Goal: Transaction & Acquisition: Purchase product/service

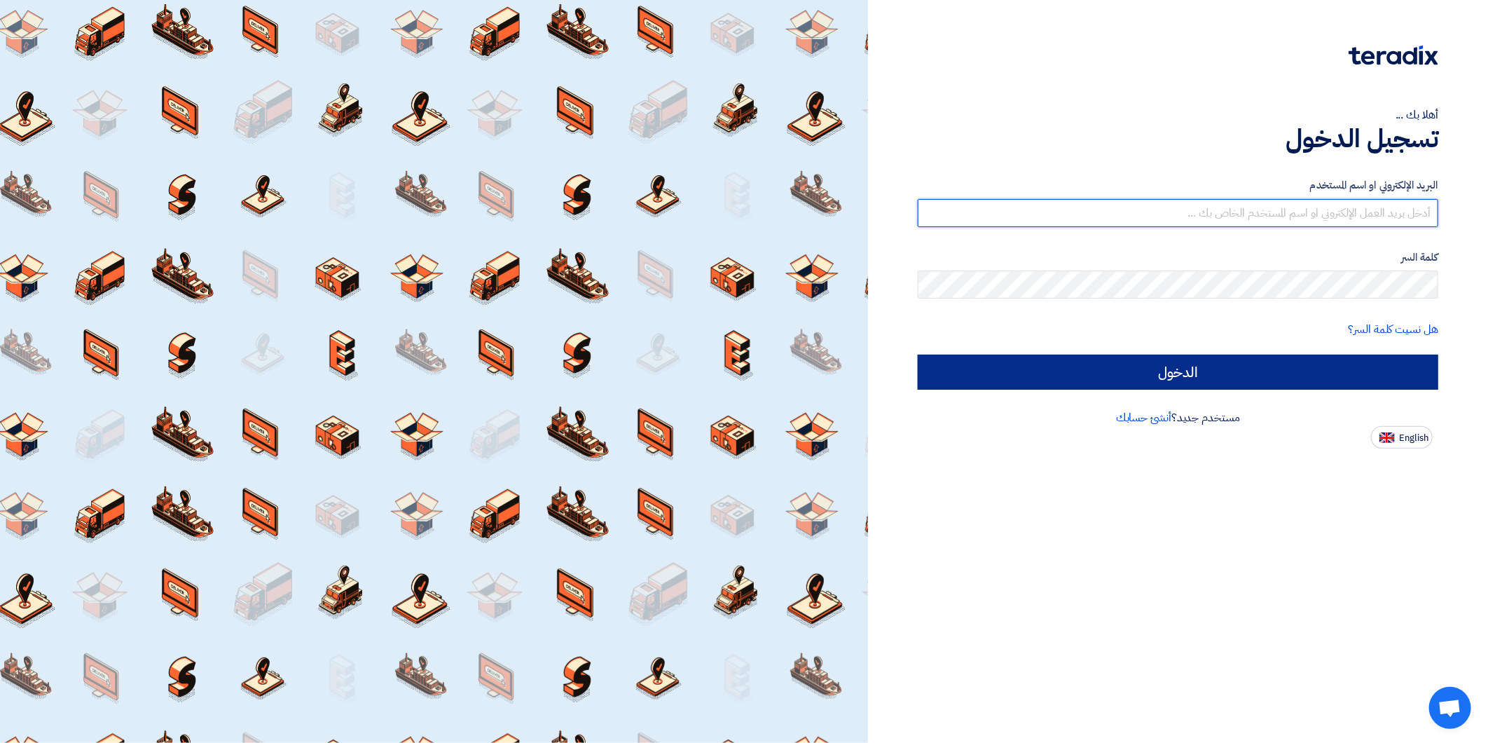
type input "haddadi@signlab.sa"
click at [1210, 378] on input "الدخول" at bounding box center [1178, 371] width 520 height 35
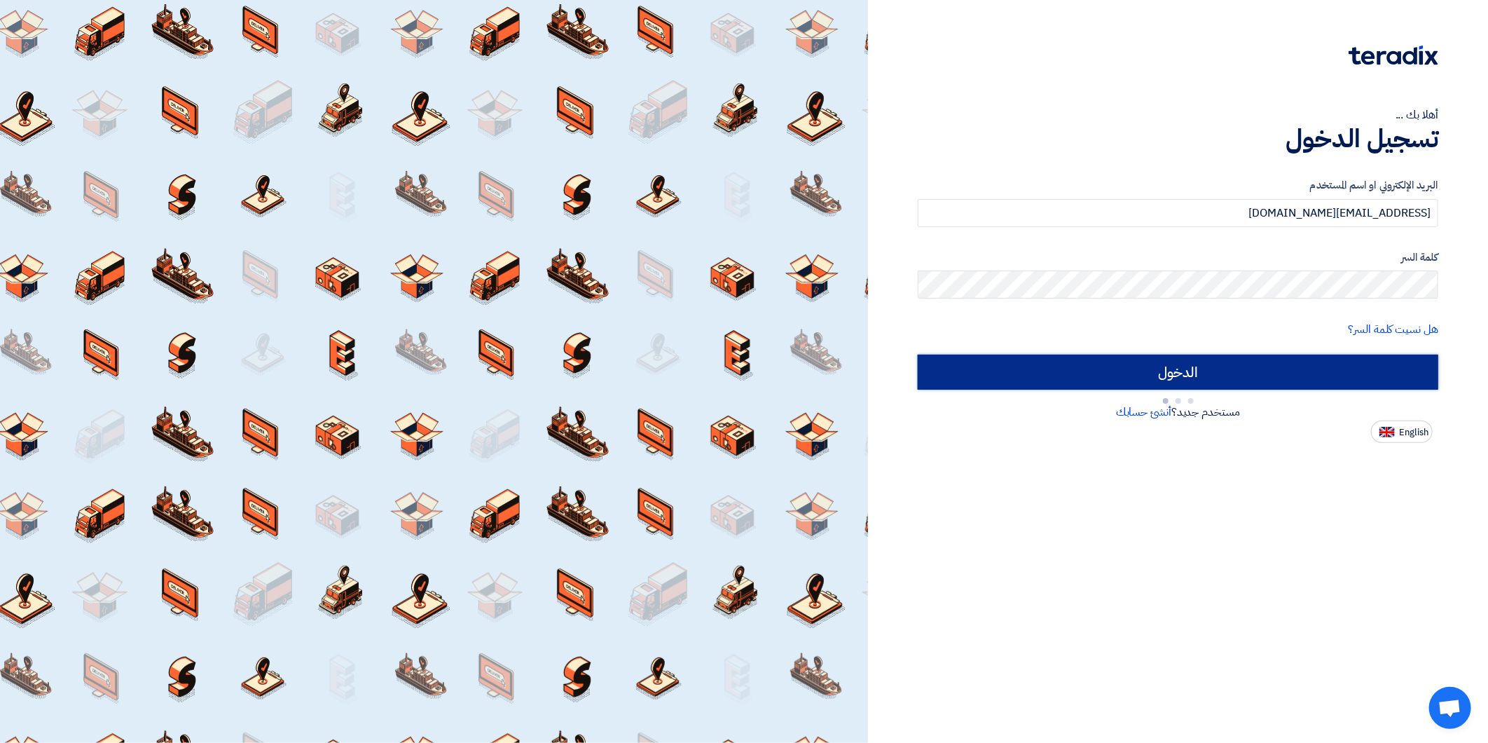
type input "Sign in"
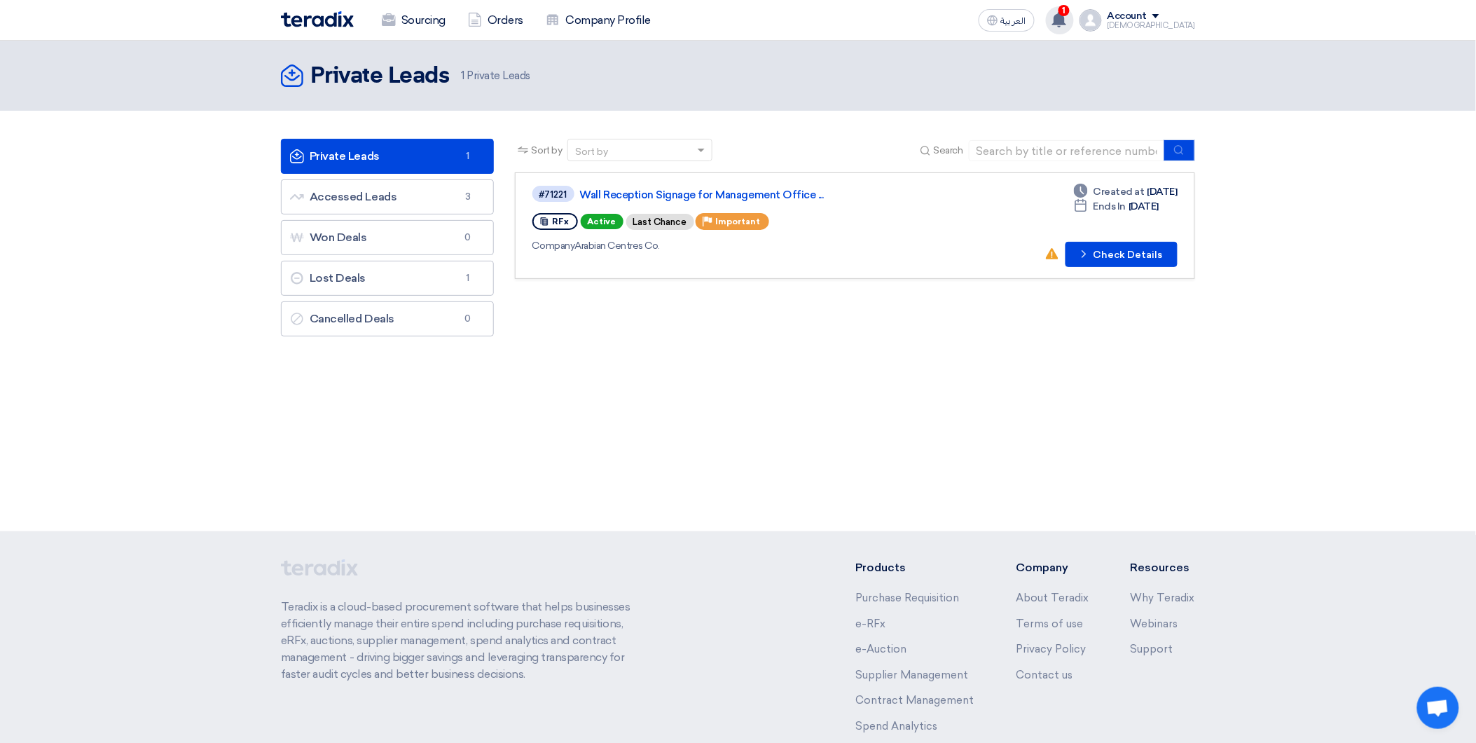
click at [1066, 22] on use at bounding box center [1059, 19] width 14 height 15
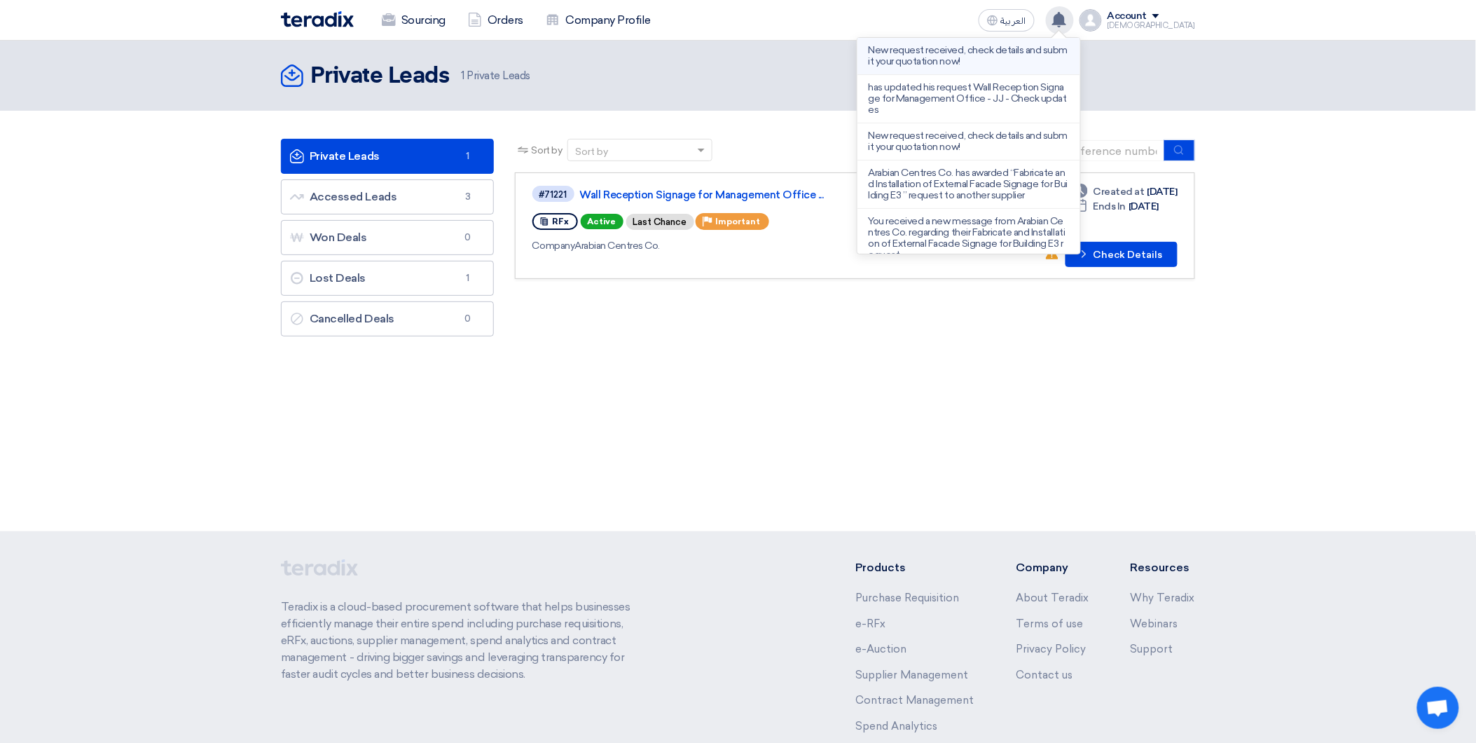
click at [990, 49] on p "New request received, check details and submit your quotation now!" at bounding box center [969, 56] width 200 height 22
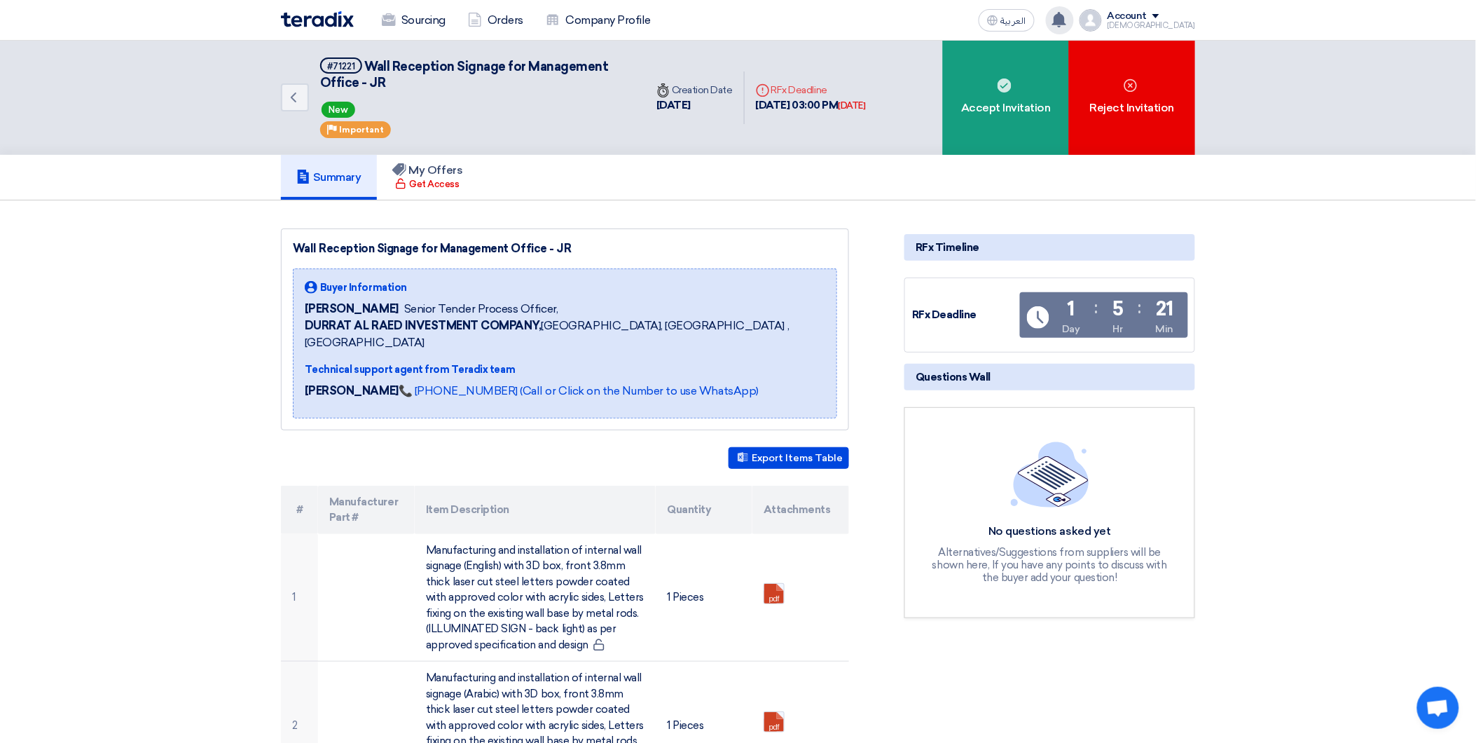
click at [1066, 23] on use at bounding box center [1059, 19] width 14 height 15
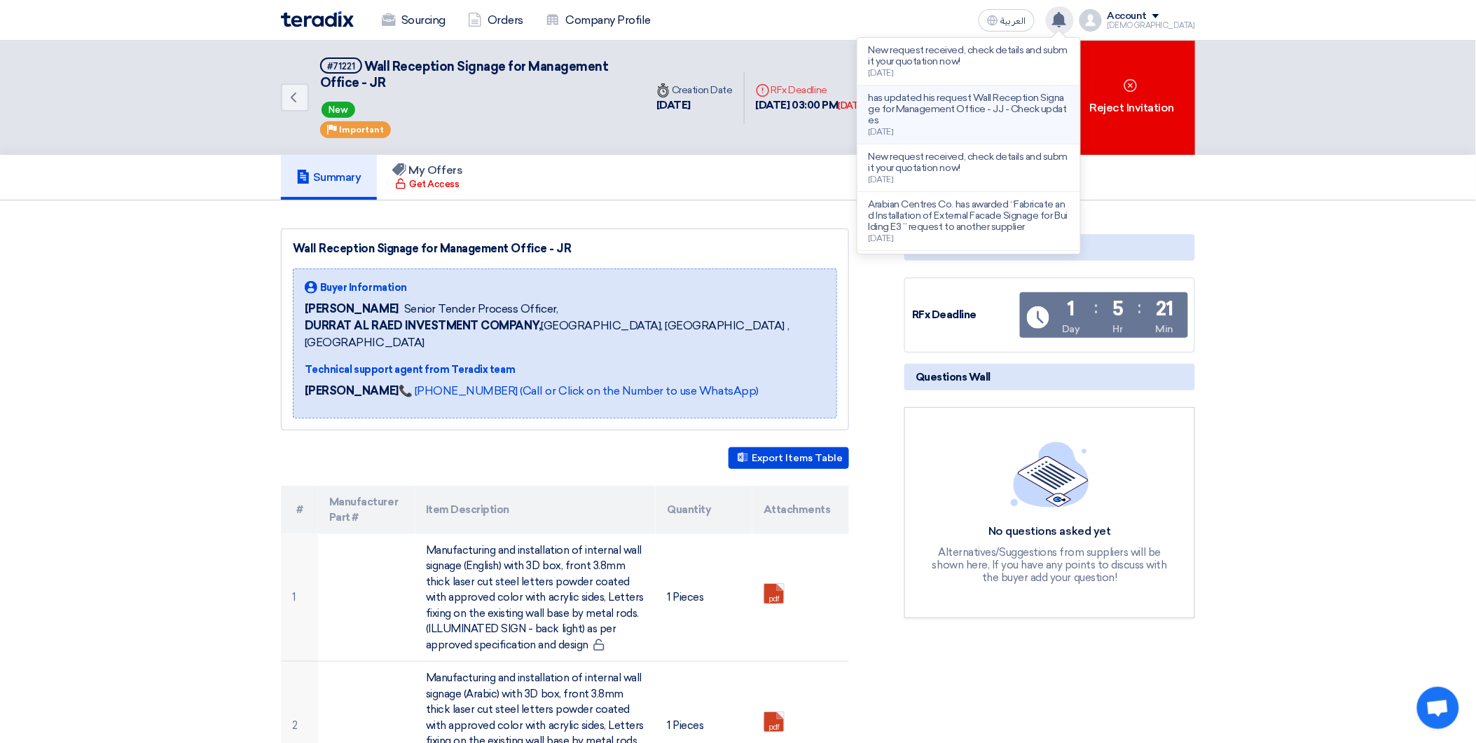
click at [995, 109] on p "has updated his request Wall Reception Signage for Management Office - JJ - Che…" at bounding box center [969, 109] width 200 height 34
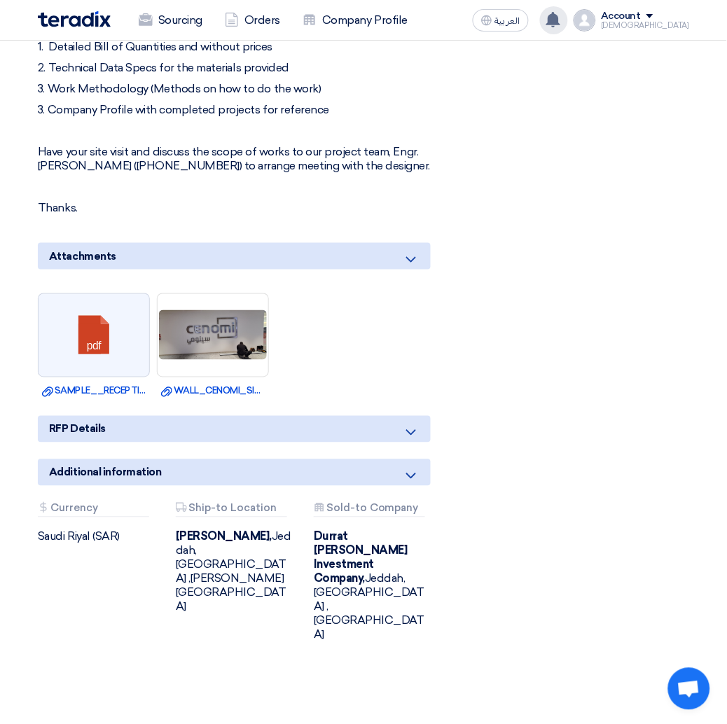
scroll to position [934, 0]
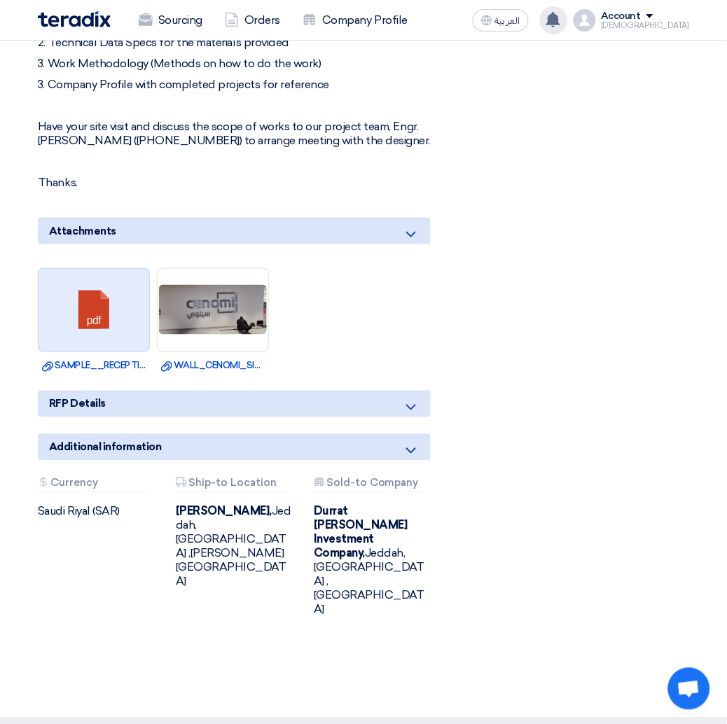
click at [95, 303] on link at bounding box center [95, 311] width 112 height 84
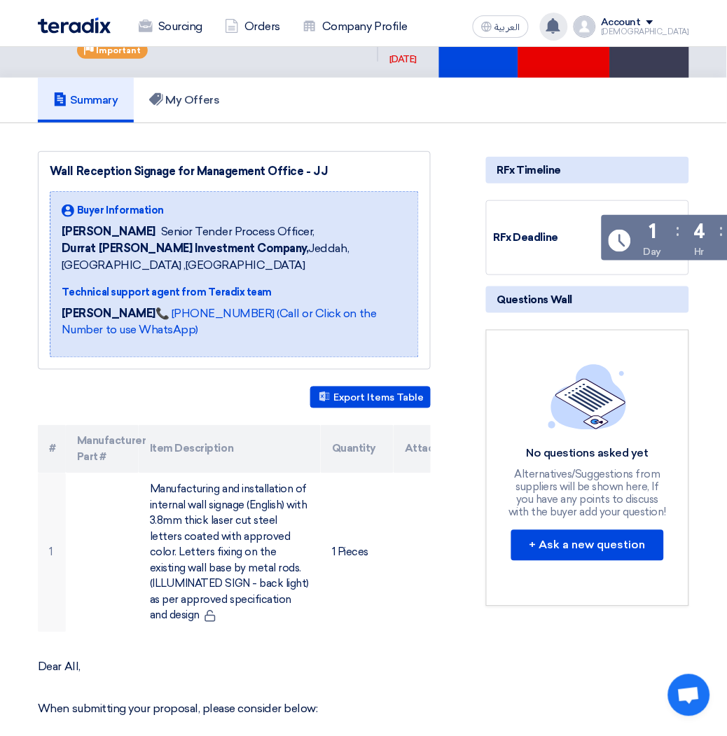
scroll to position [0, 0]
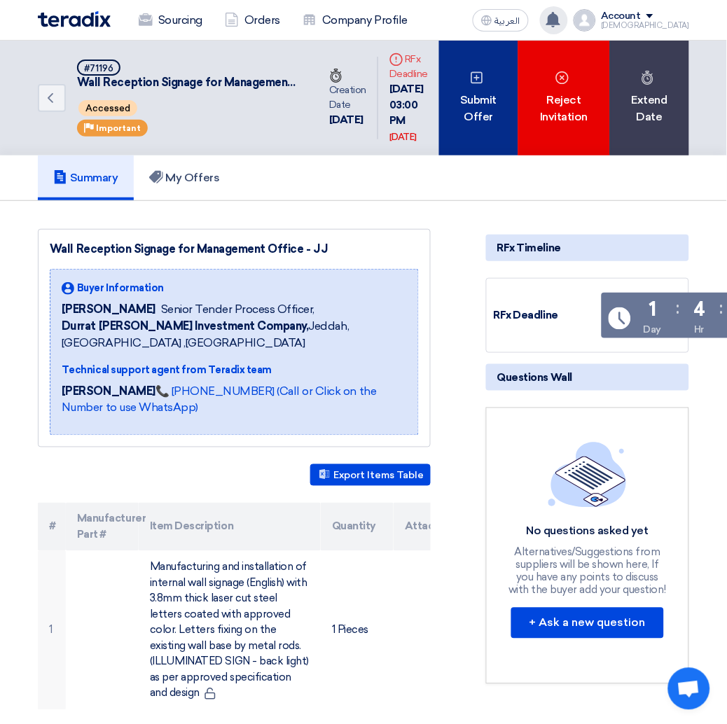
click at [465, 95] on div "Submit Offer" at bounding box center [478, 98] width 78 height 115
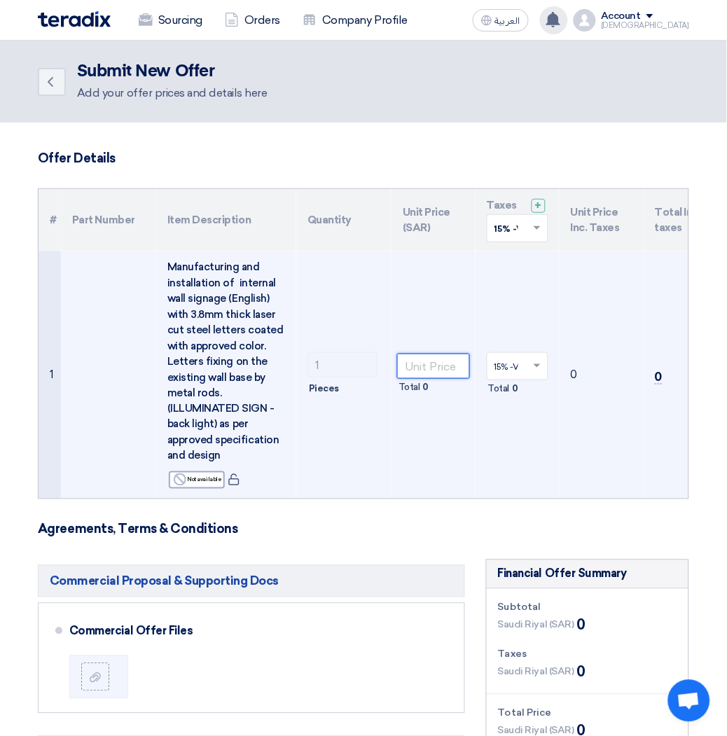
click at [430, 367] on input "number" at bounding box center [433, 366] width 73 height 25
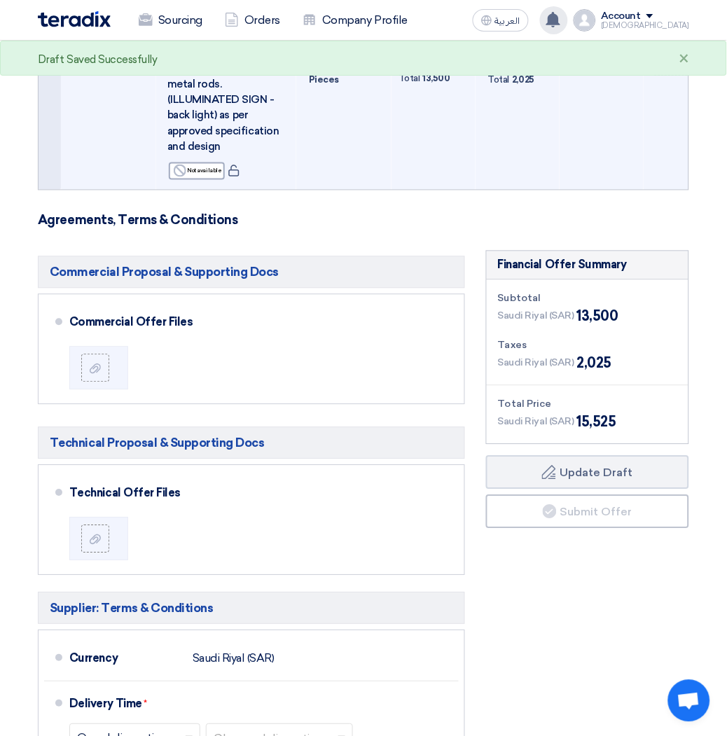
scroll to position [311, 0]
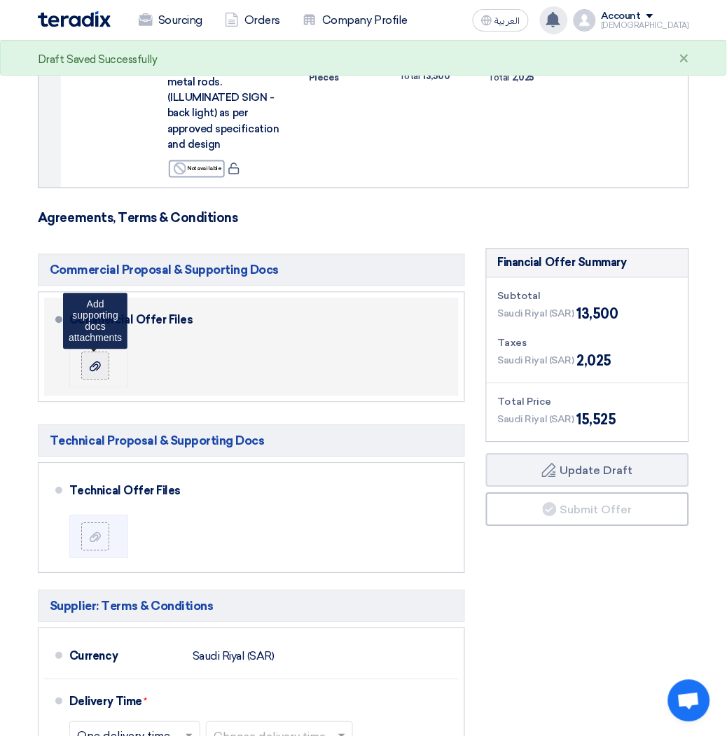
type input "13500"
click at [91, 372] on div at bounding box center [95, 366] width 17 height 14
click at [0, 0] on input "file" at bounding box center [0, 0] width 0 height 0
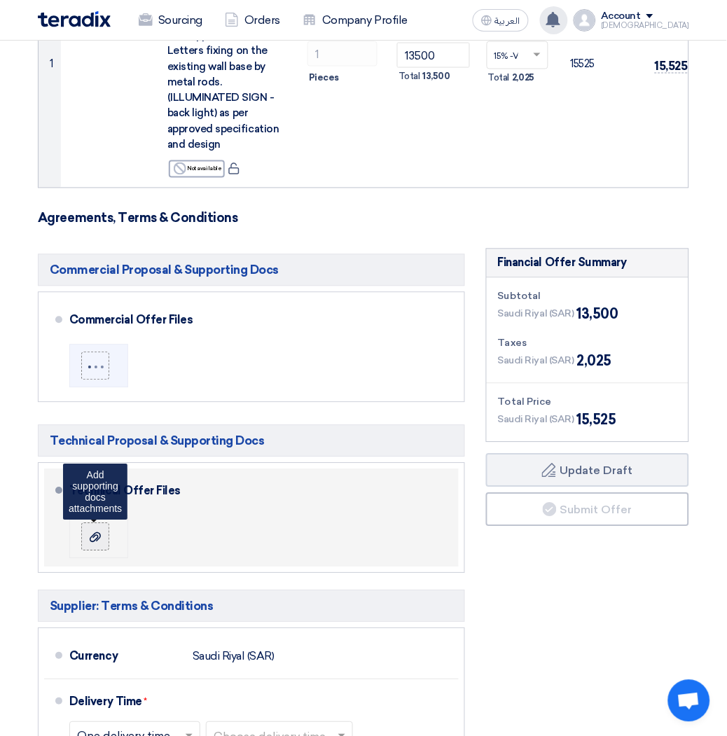
click at [96, 542] on use at bounding box center [95, 537] width 11 height 10
click at [0, 0] on input "file" at bounding box center [0, 0] width 0 height 0
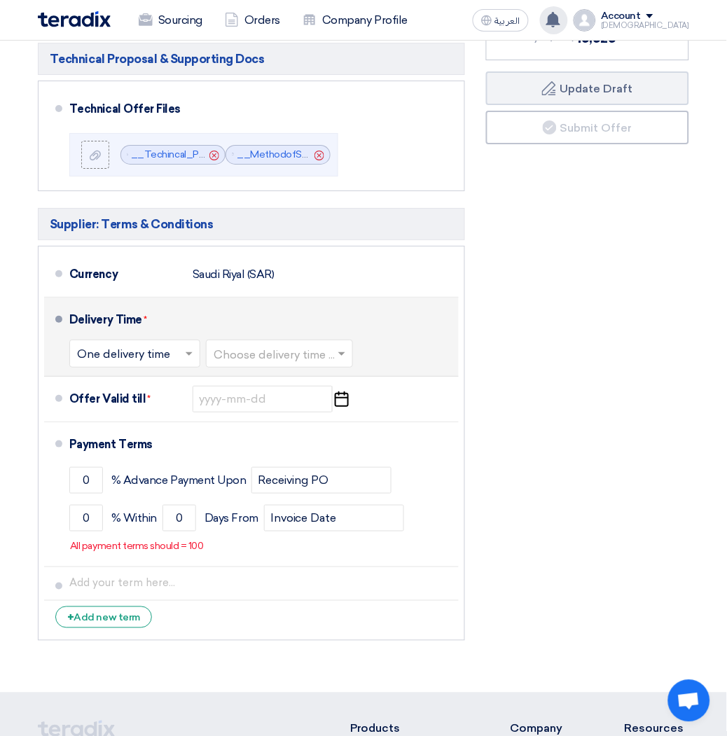
scroll to position [726, 0]
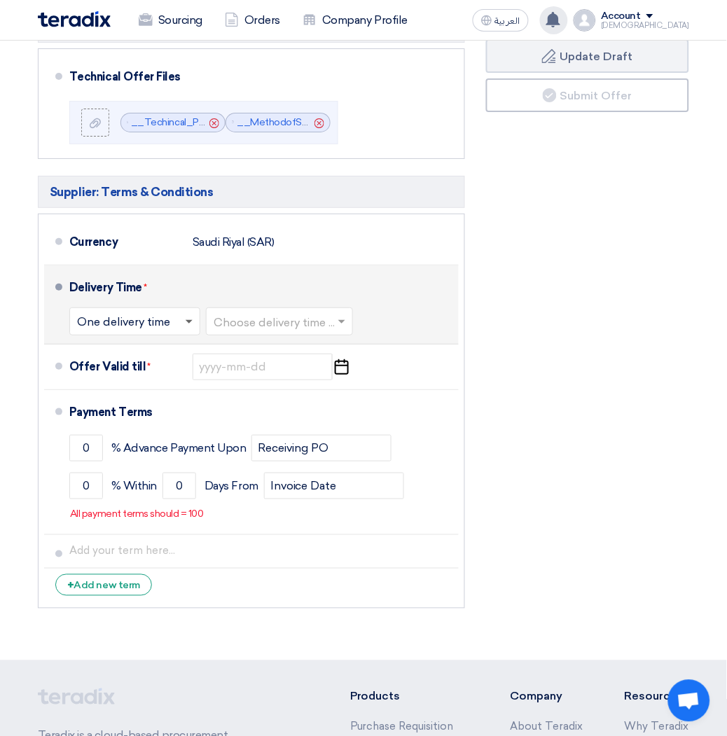
click at [187, 325] on span at bounding box center [189, 322] width 7 height 5
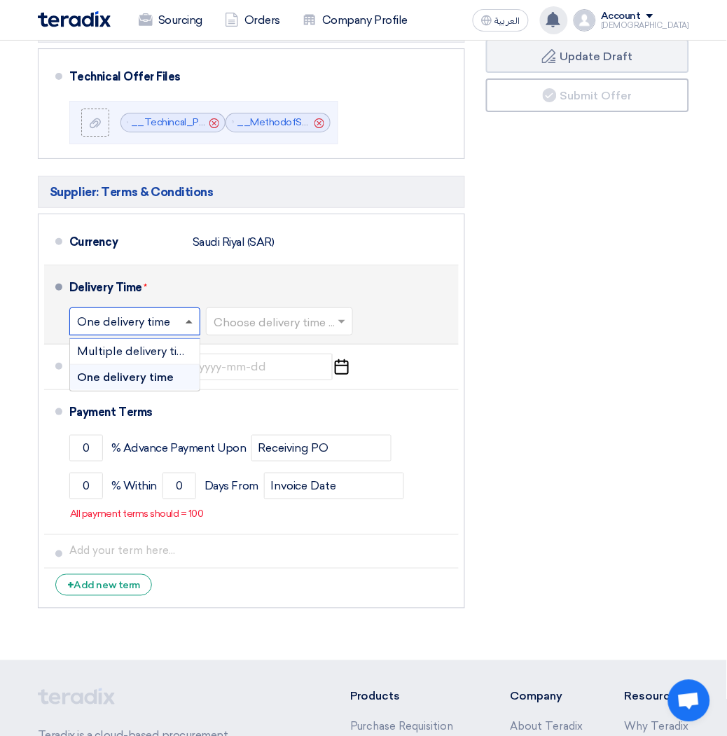
click at [189, 324] on span at bounding box center [189, 322] width 7 height 4
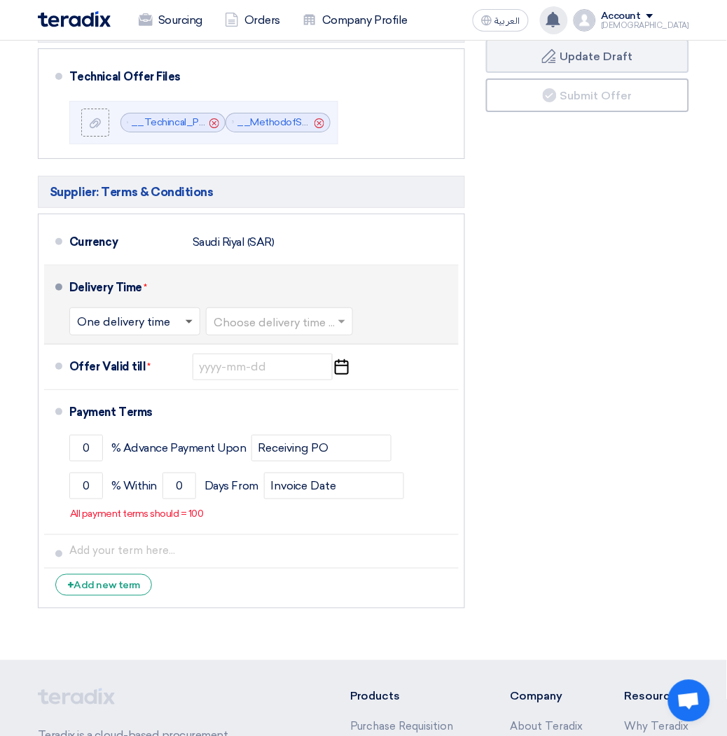
click at [189, 325] on span at bounding box center [189, 322] width 7 height 5
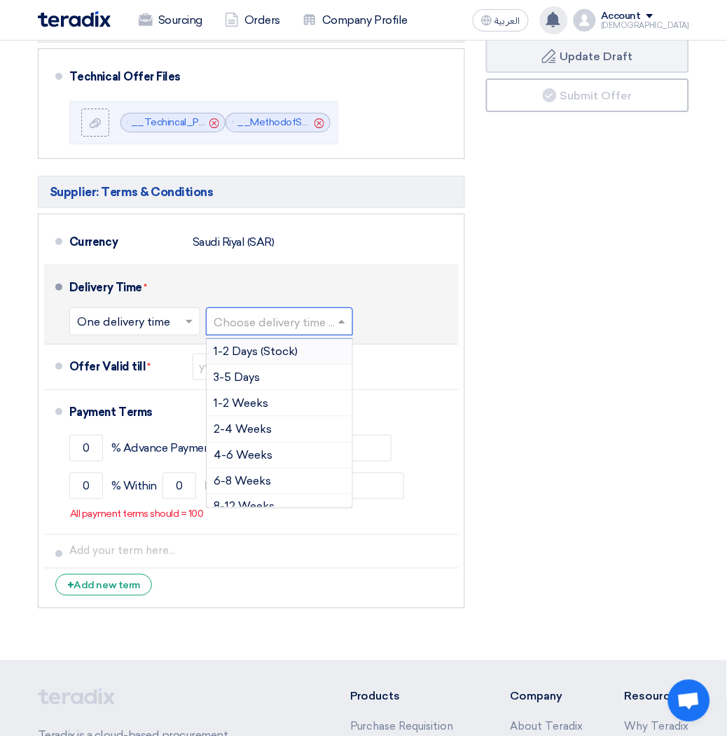
click at [282, 333] on input "text" at bounding box center [280, 322] width 133 height 20
click at [276, 438] on div "2-4 Weeks" at bounding box center [280, 430] width 146 height 26
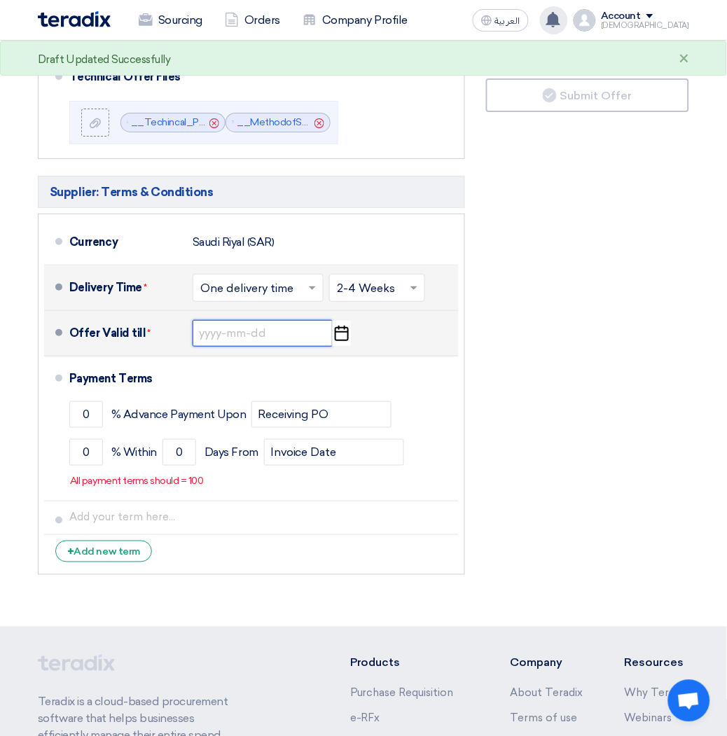
click at [245, 347] on input at bounding box center [263, 333] width 140 height 27
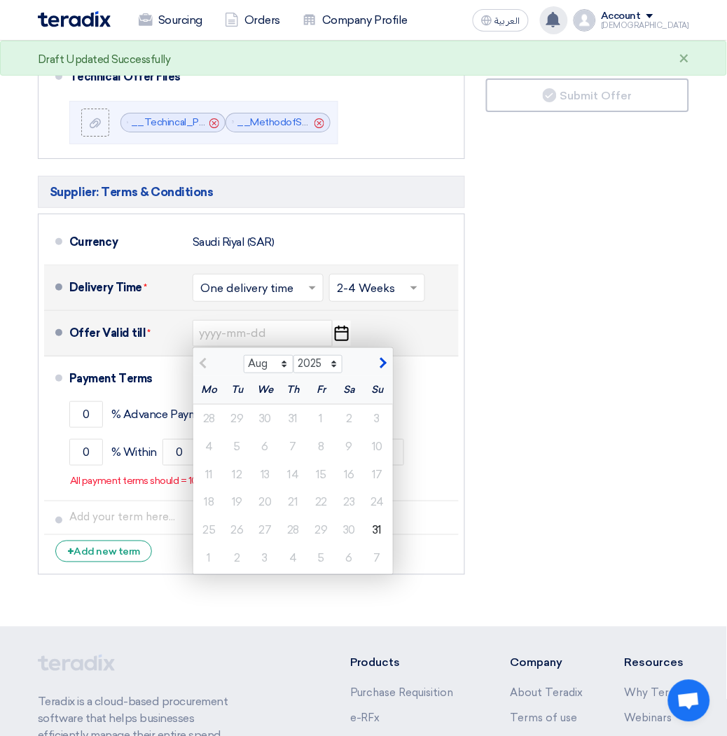
click at [384, 370] on span "button" at bounding box center [382, 363] width 8 height 13
select select "9"
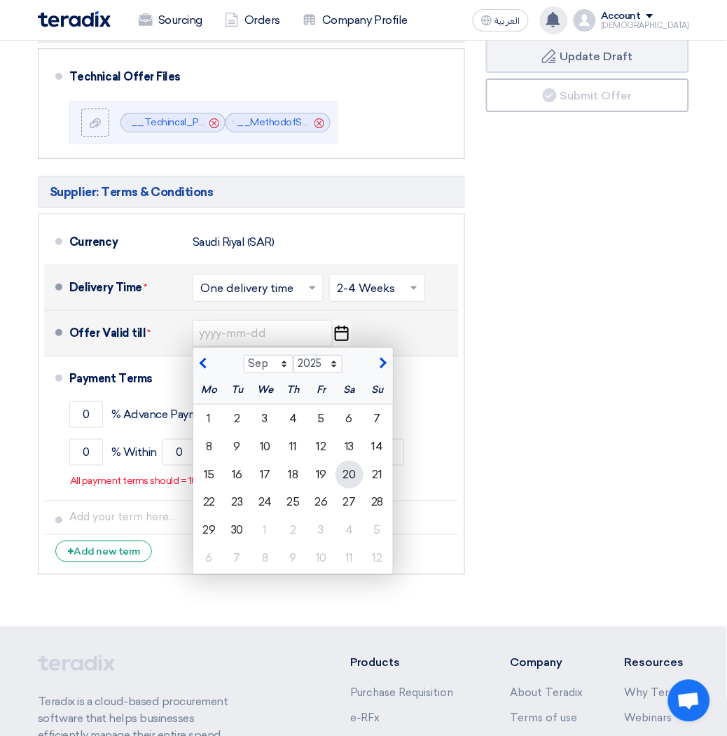
click at [356, 483] on div "20" at bounding box center [350, 475] width 28 height 28
type input "9/20/2025"
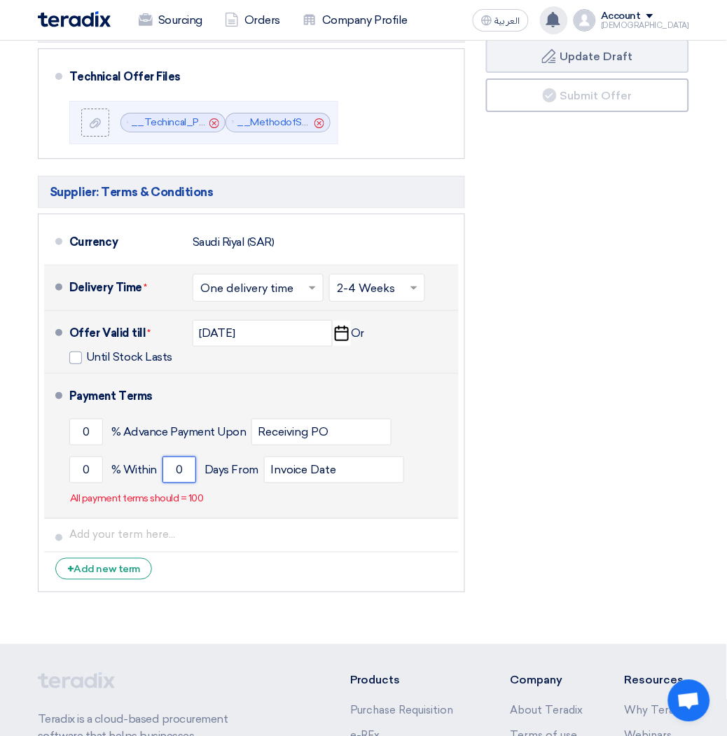
click at [184, 483] on input "0" at bounding box center [180, 470] width 34 height 27
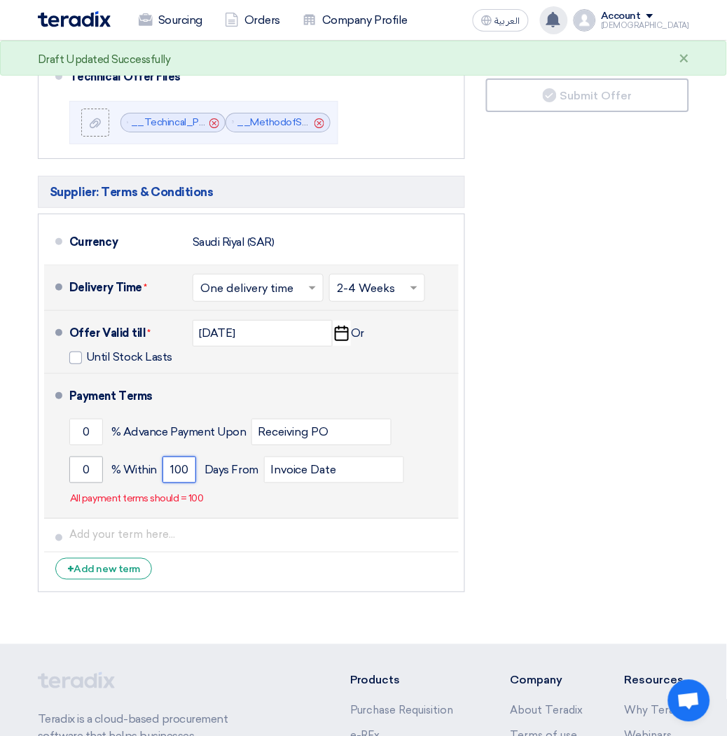
type input "100"
click at [88, 483] on input "0" at bounding box center [86, 470] width 34 height 27
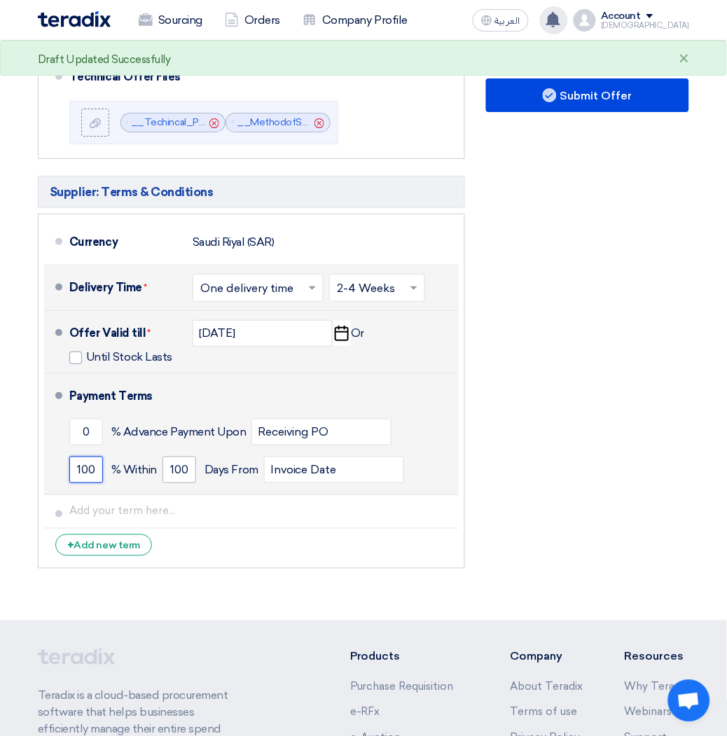
type input "100"
click at [186, 483] on input "100" at bounding box center [180, 470] width 34 height 27
type input "1"
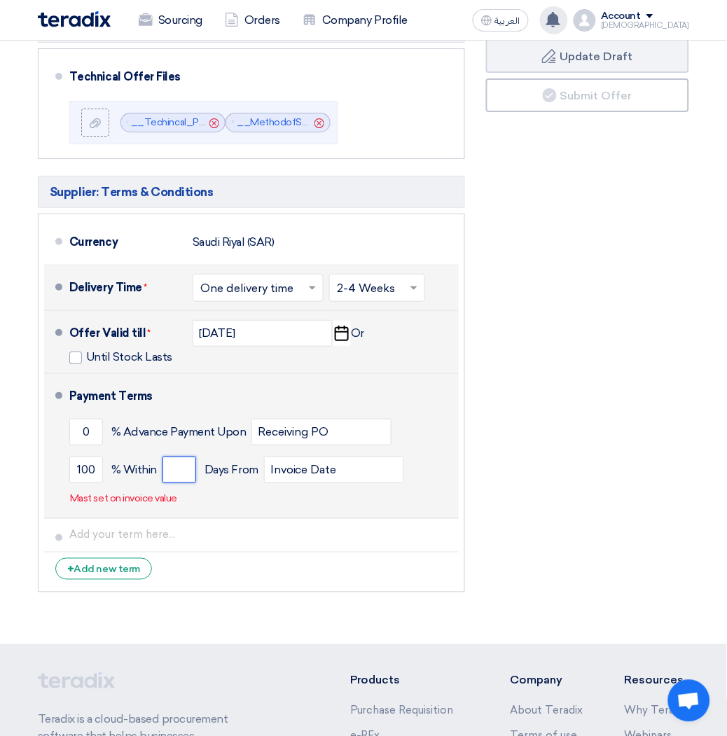
type input "3"
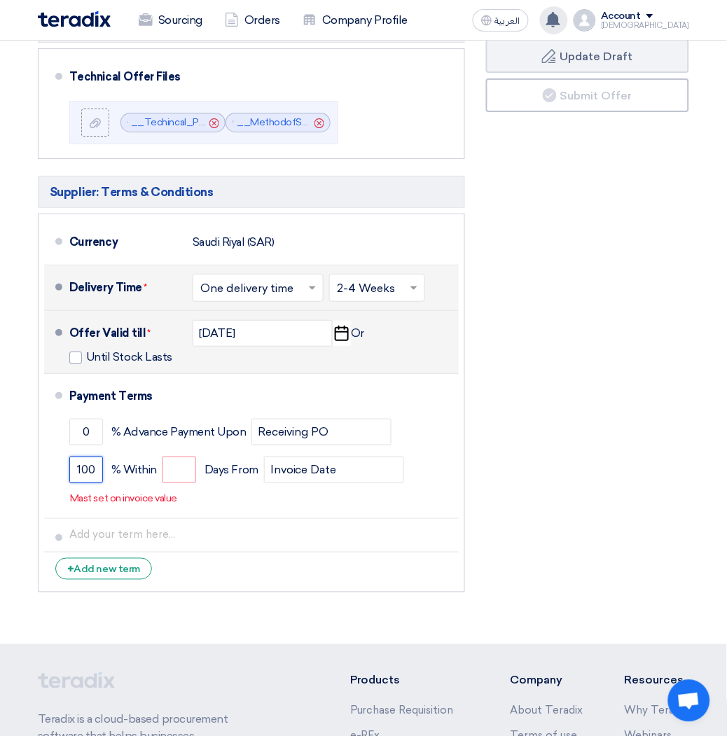
drag, startPoint x: 95, startPoint y: 483, endPoint x: 23, endPoint y: 485, distance: 72.2
click at [29, 485] on div "Commercial Proposal & Supporting Docs Commercial Offer Files File Cancel" at bounding box center [251, 217] width 448 height 766
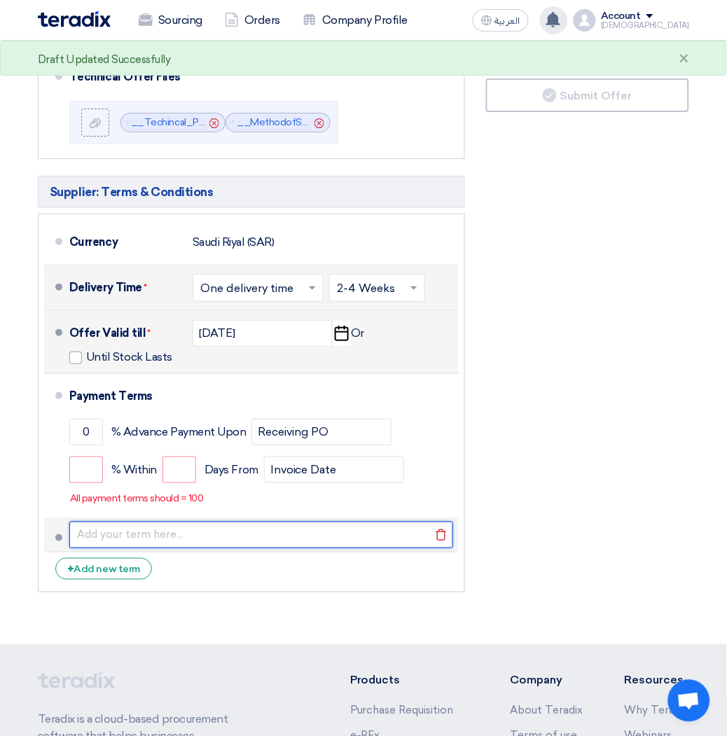
click at [280, 537] on input "text" at bounding box center [261, 535] width 384 height 27
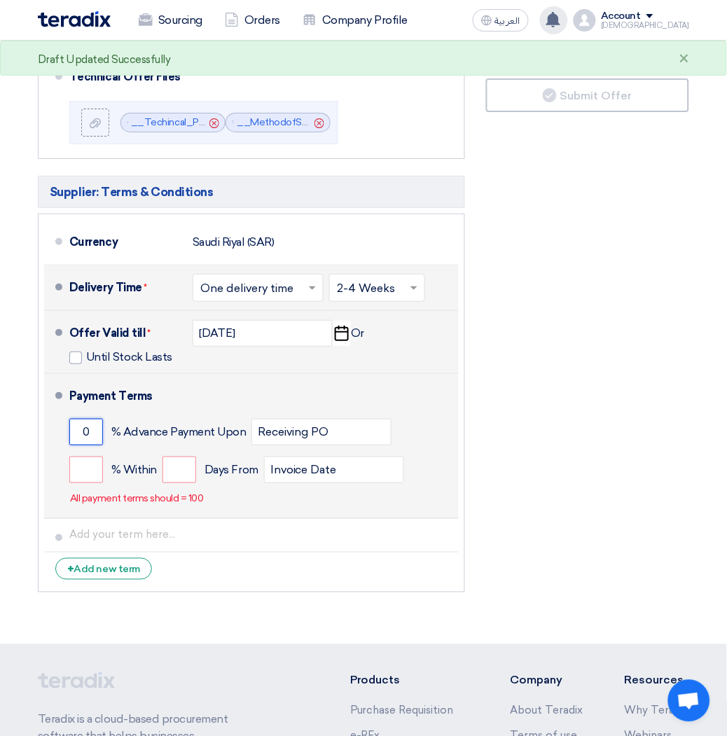
click at [82, 438] on input "0" at bounding box center [86, 432] width 34 height 27
click at [93, 446] on input "0" at bounding box center [86, 432] width 34 height 27
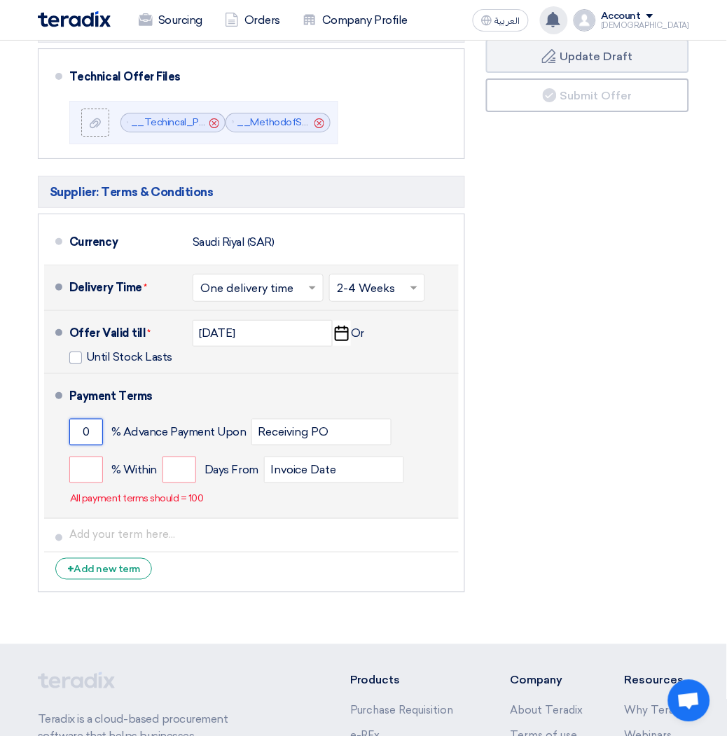
click at [82, 446] on input "0" at bounding box center [86, 432] width 34 height 27
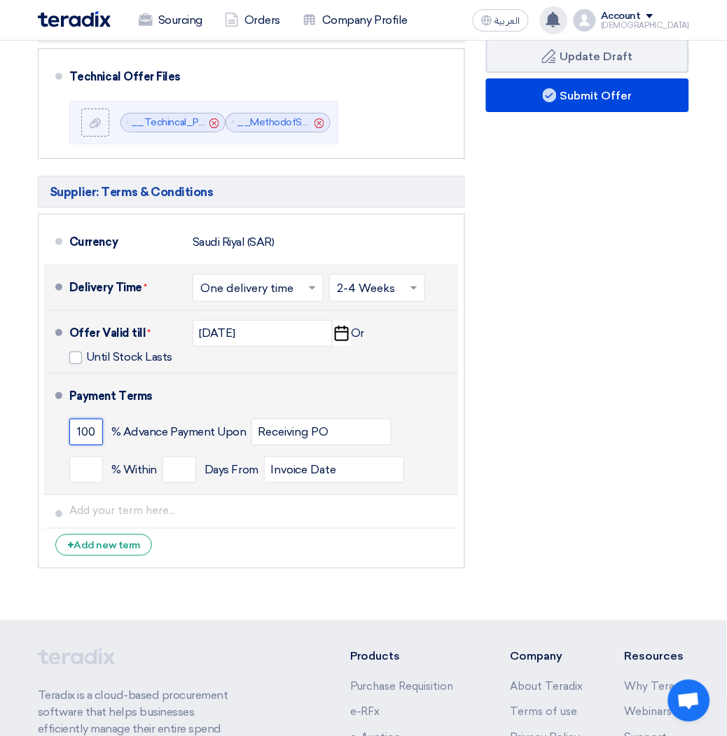
type input "100"
click at [424, 466] on div "% Within Days From Invoice Date" at bounding box center [261, 470] width 384 height 38
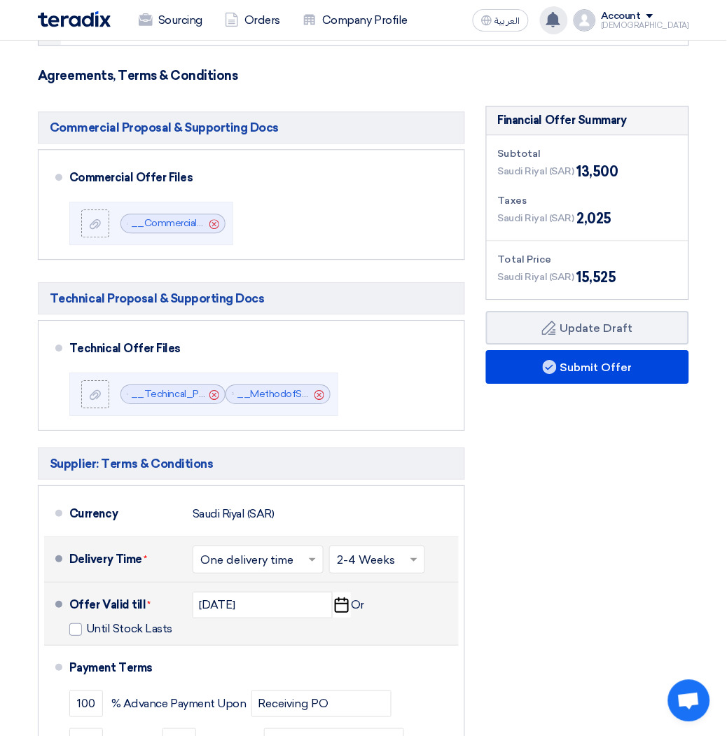
scroll to position [415, 0]
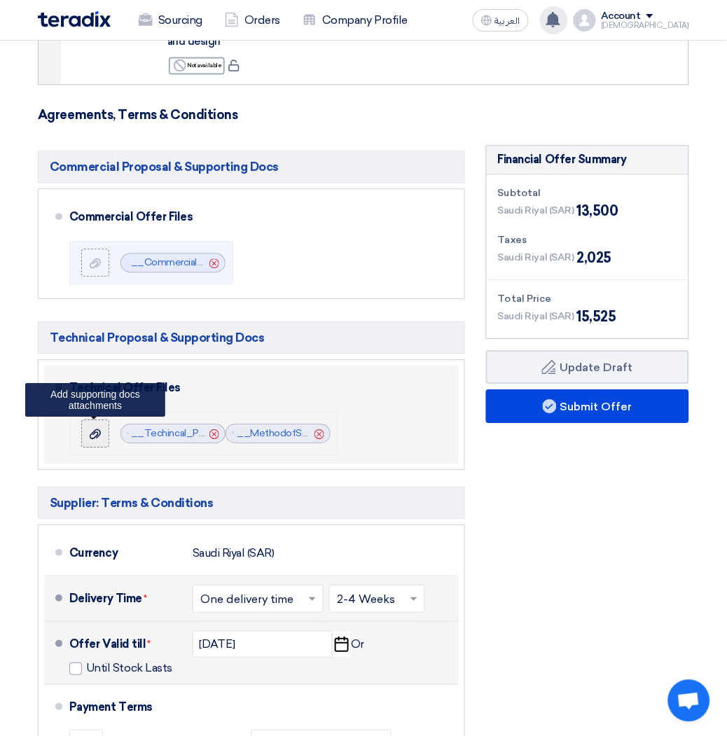
click at [90, 440] on icon at bounding box center [95, 434] width 11 height 11
click at [0, 0] on input "file" at bounding box center [0, 0] width 0 height 0
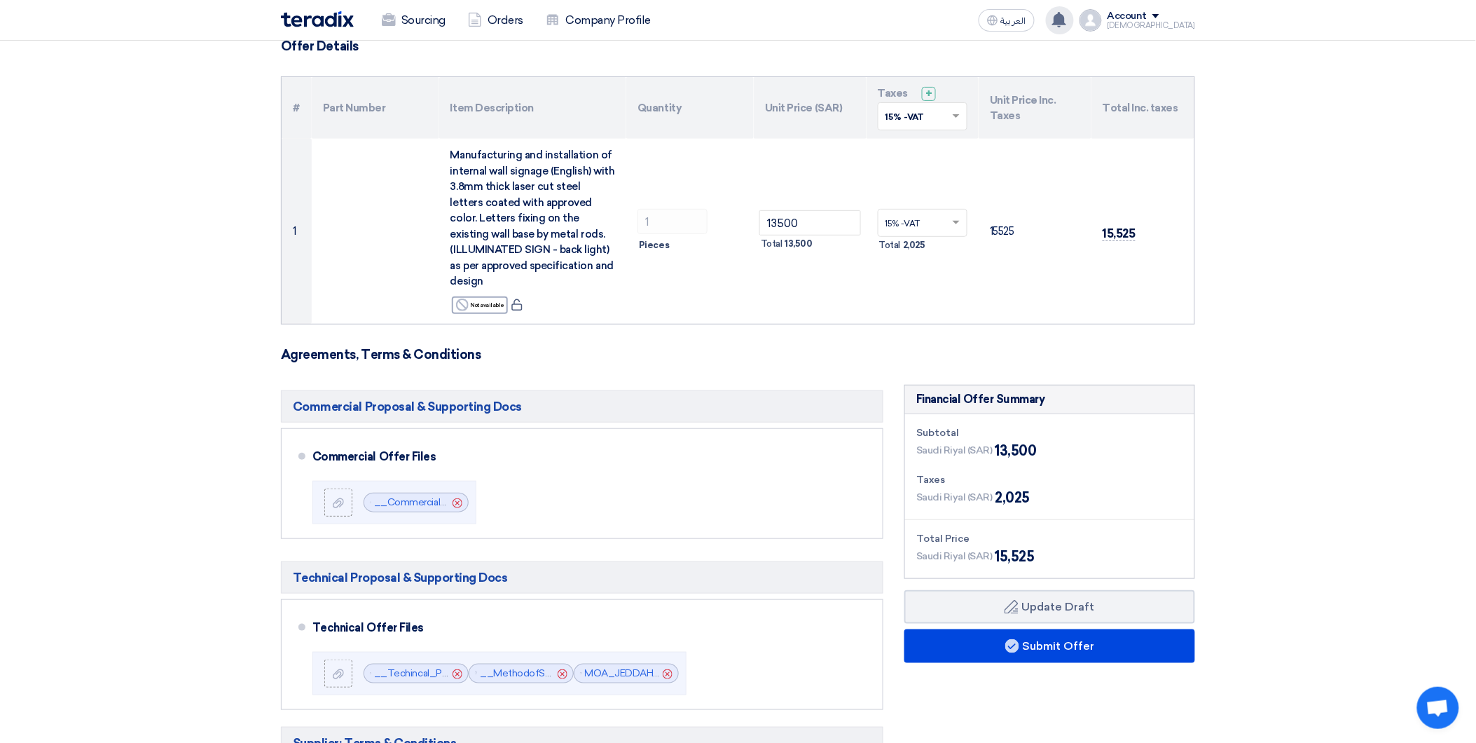
scroll to position [103, 0]
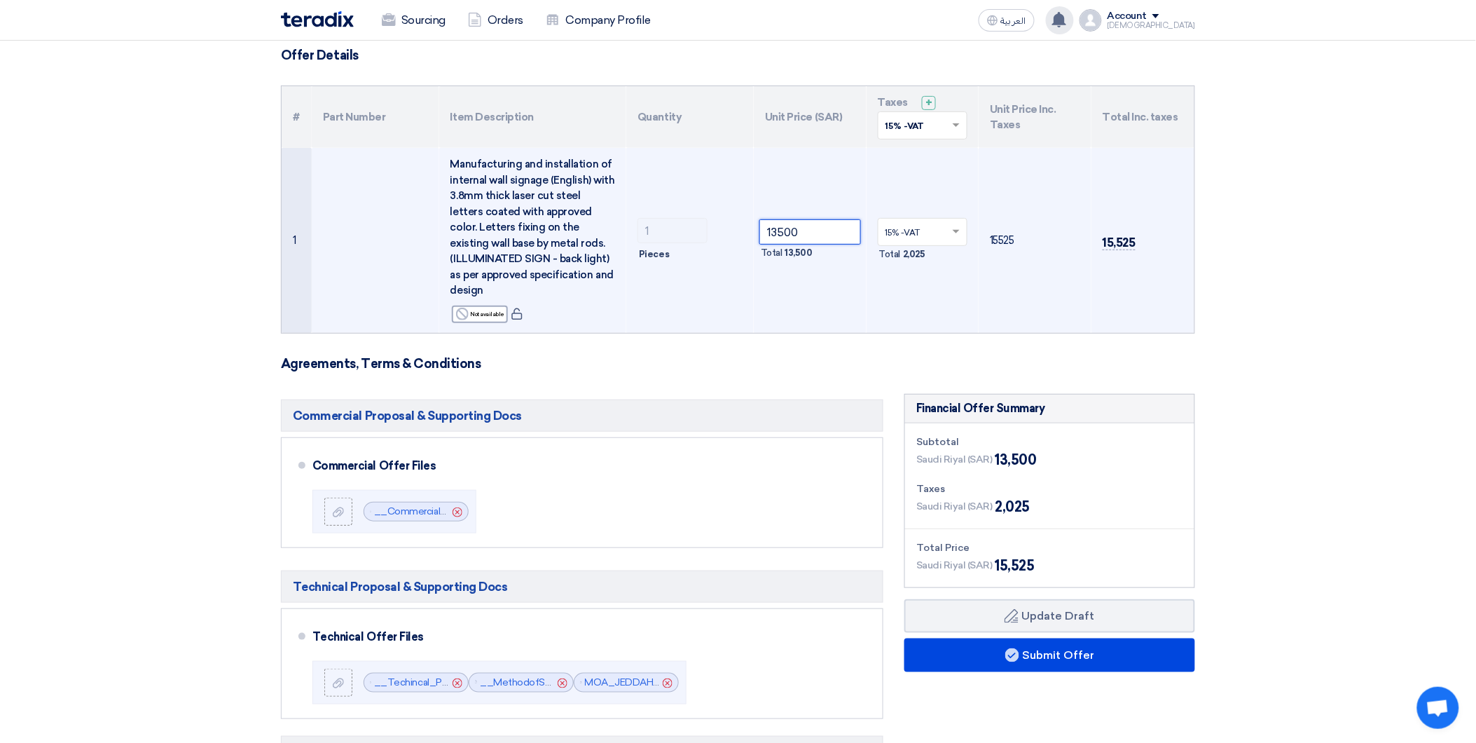
drag, startPoint x: 808, startPoint y: 233, endPoint x: 747, endPoint y: 235, distance: 61.0
click at [747, 235] on tr "1 Manufacturing and installation of internal wall signage (English) with 3.8mm …" at bounding box center [738, 240] width 913 height 185
click at [904, 304] on td "15% -VAT × Total 2,025" at bounding box center [922, 240] width 113 height 185
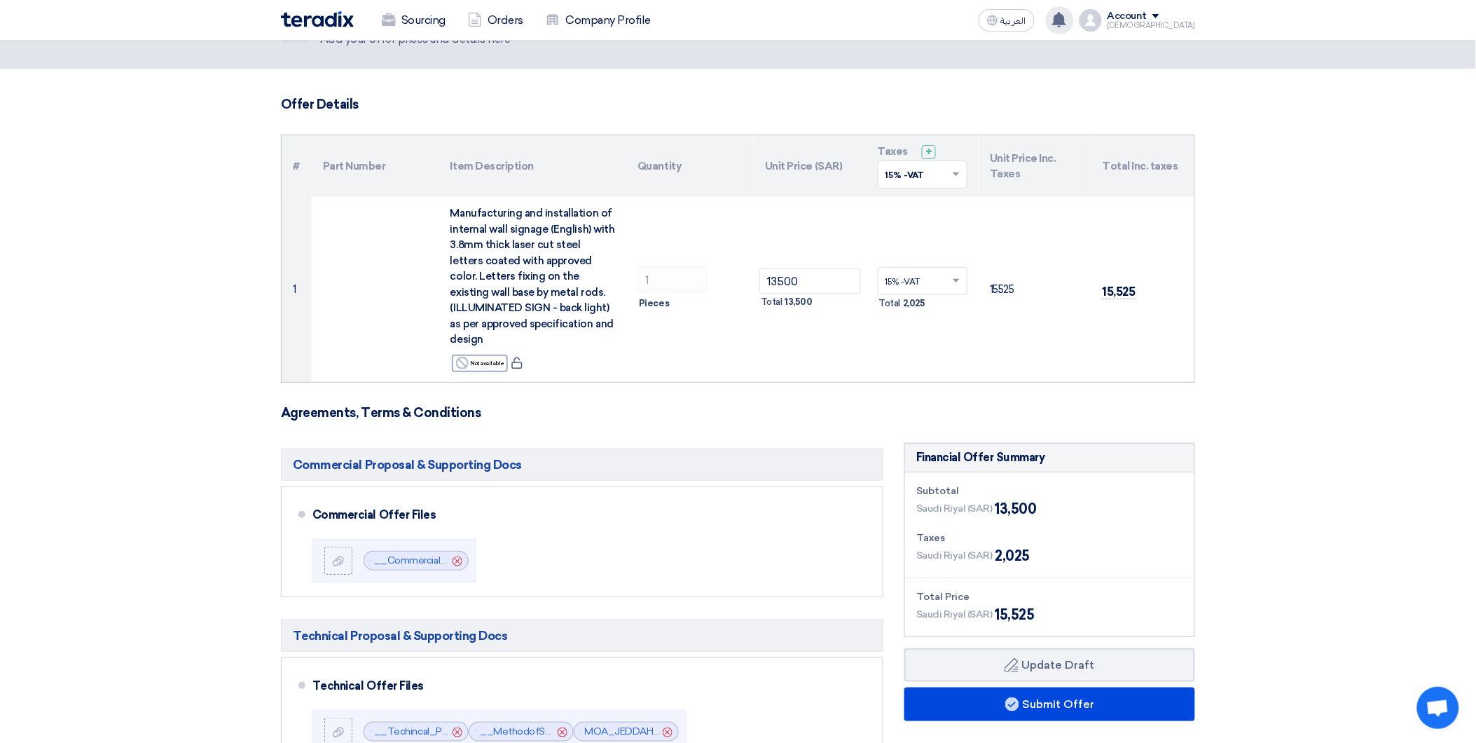
scroll to position [0, 0]
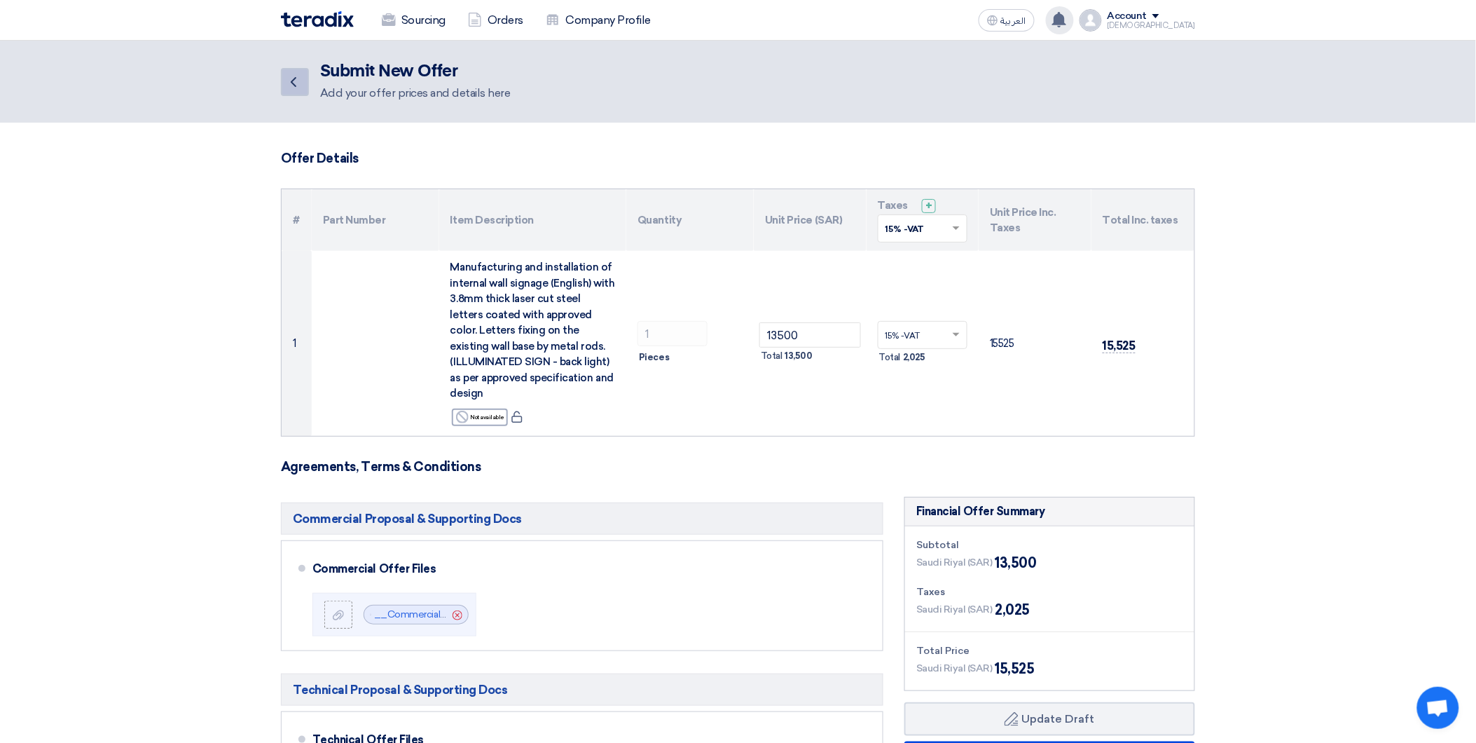
click at [289, 86] on icon "Back" at bounding box center [293, 82] width 17 height 17
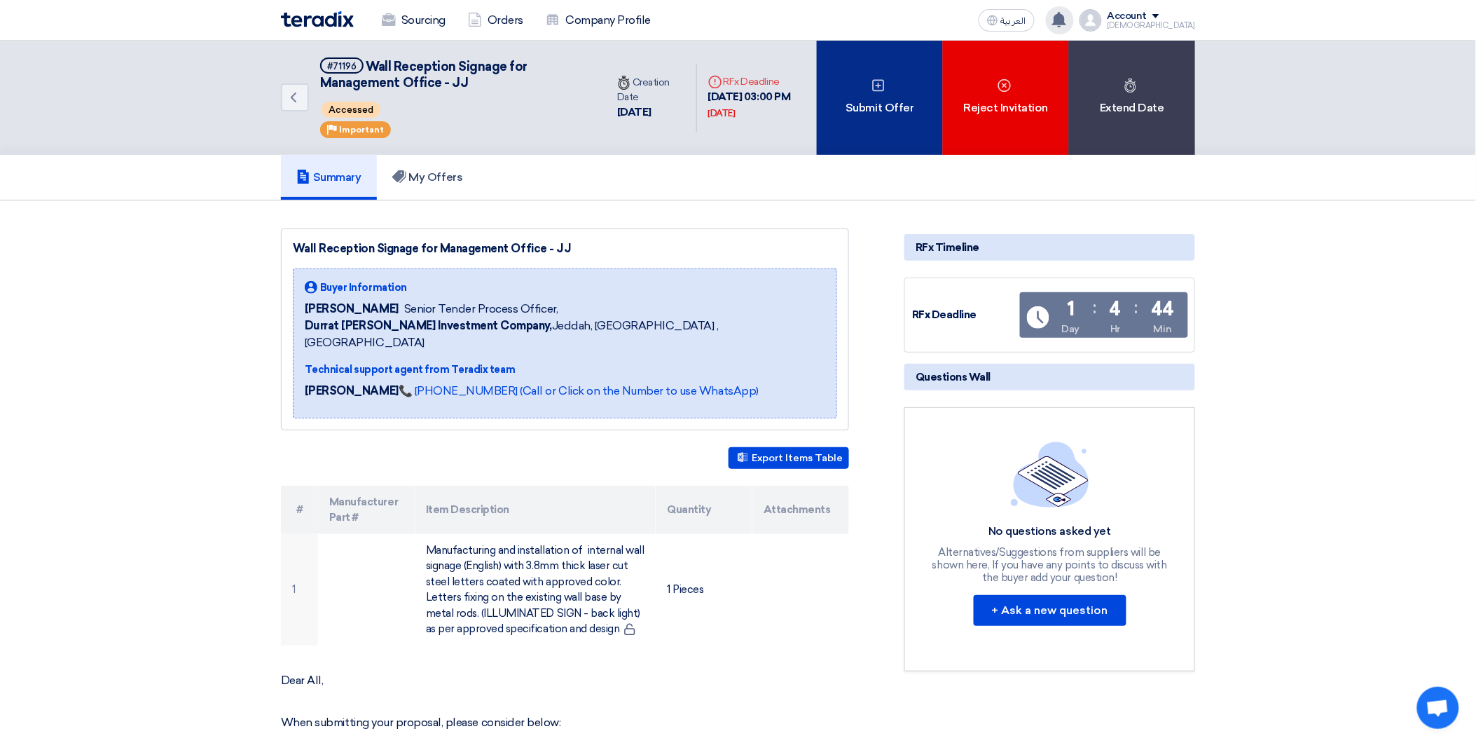
click at [874, 102] on div "Submit Offer" at bounding box center [880, 98] width 126 height 114
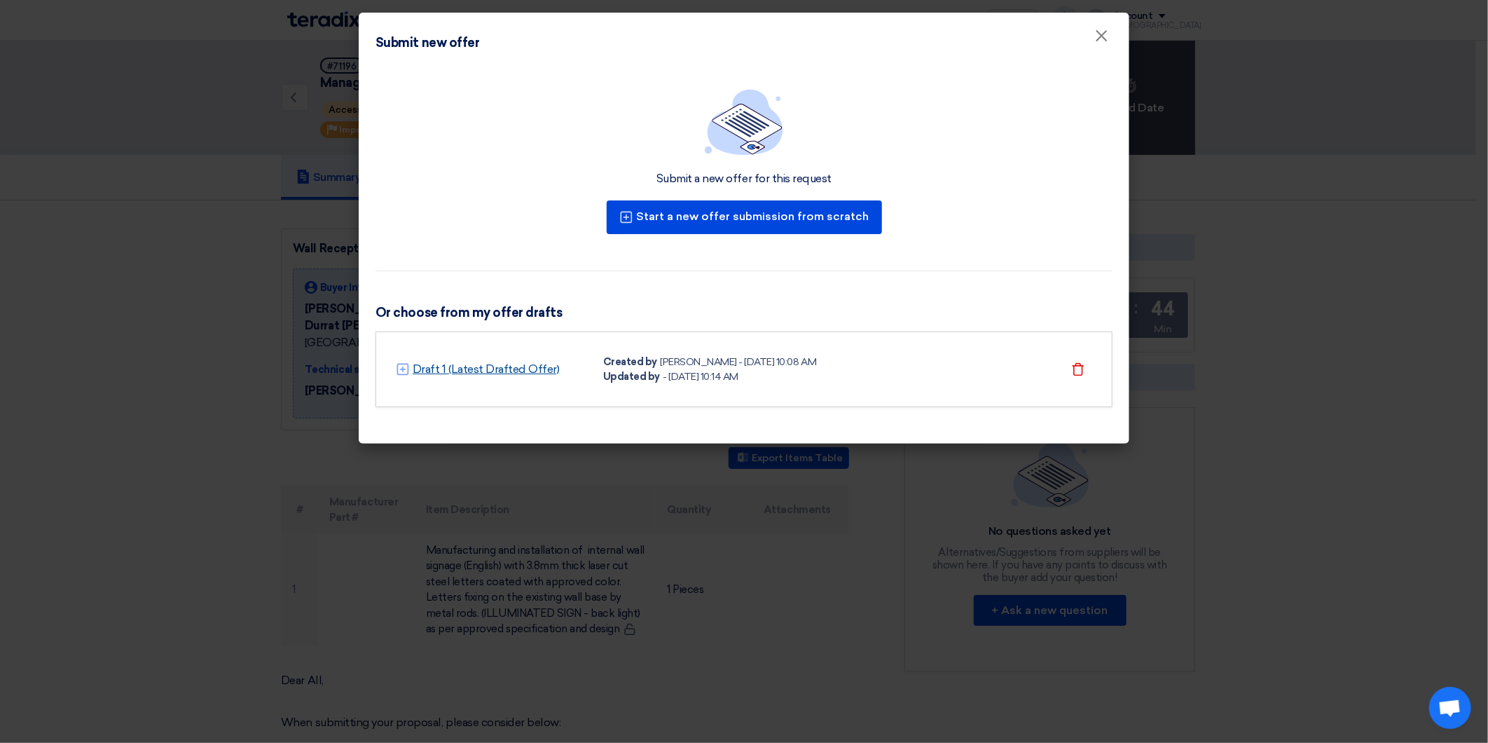
click at [490, 366] on link "Draft 1 (Latest Drafted Offer)" at bounding box center [486, 369] width 147 height 17
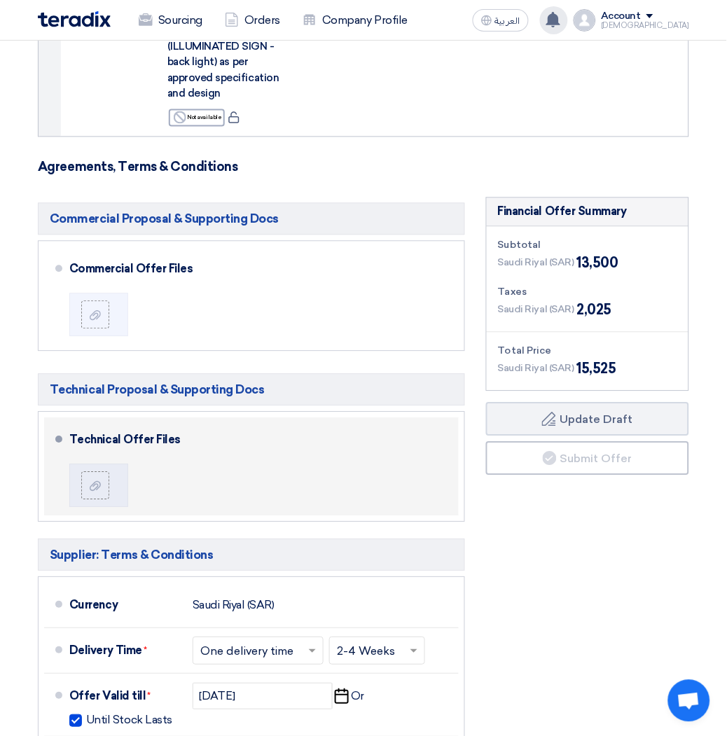
scroll to position [415, 0]
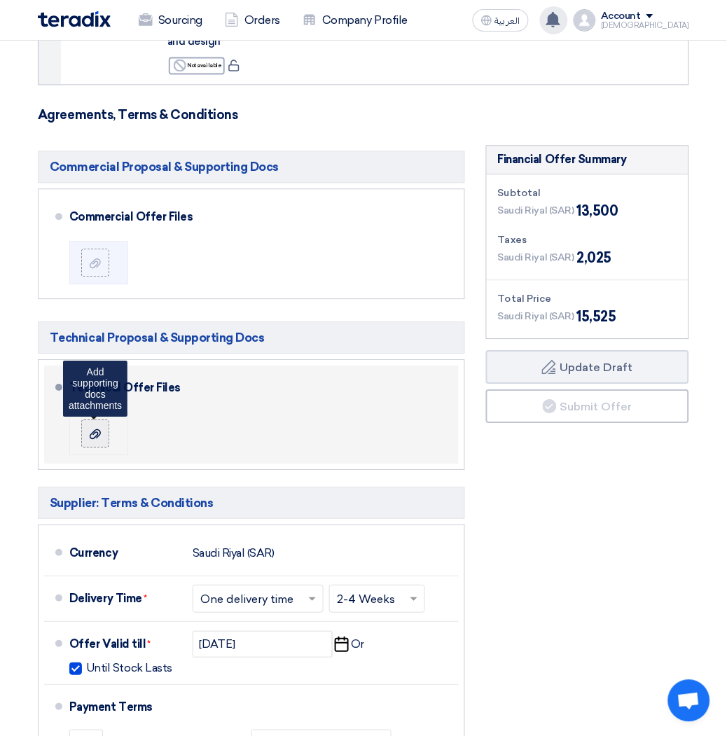
click at [94, 439] on use at bounding box center [95, 434] width 11 height 10
click at [0, 0] on input "file" at bounding box center [0, 0] width 0 height 0
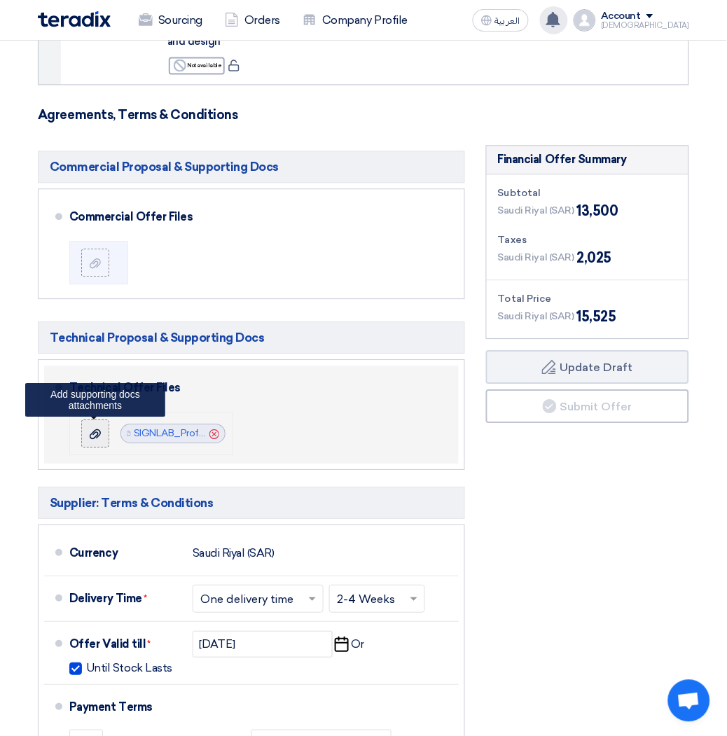
click at [99, 440] on icon at bounding box center [95, 434] width 11 height 11
click at [0, 0] on input "file" at bounding box center [0, 0] width 0 height 0
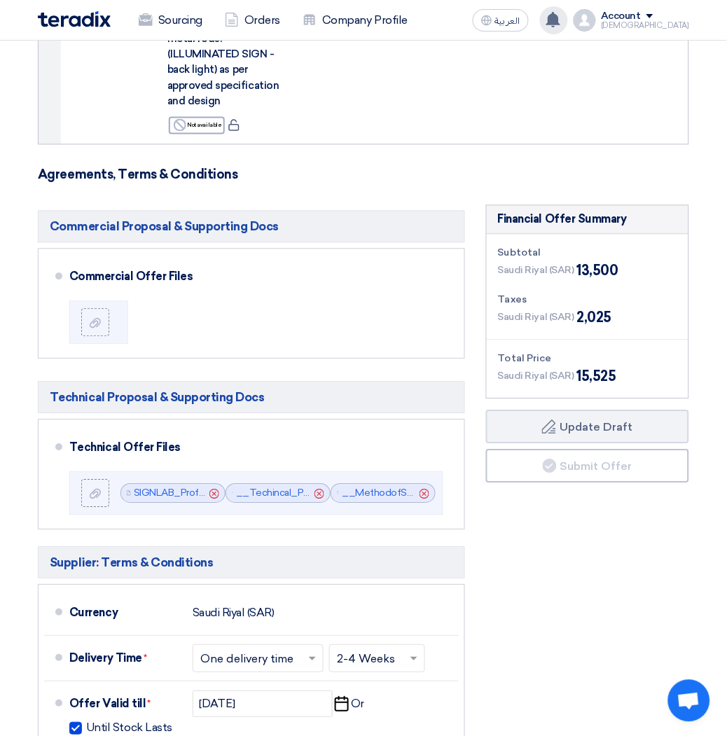
scroll to position [311, 0]
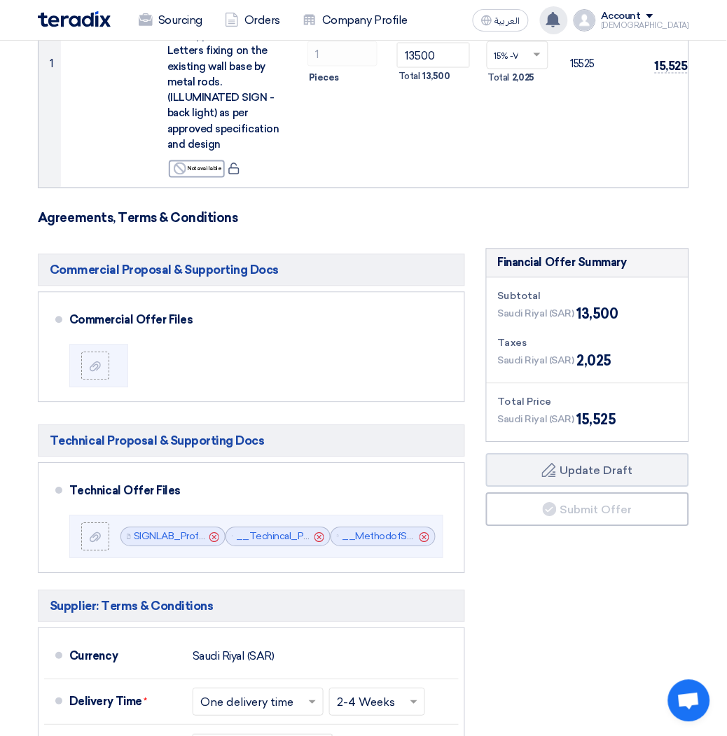
click at [255, 226] on h3 "Agreements, Terms & Conditions" at bounding box center [363, 218] width 651 height 15
drag, startPoint x: 243, startPoint y: 227, endPoint x: 39, endPoint y: 233, distance: 203.9
click at [39, 226] on h3 "Agreements, Terms & Conditions" at bounding box center [363, 218] width 651 height 15
click at [242, 226] on h3 "Agreements, Terms & Conditions" at bounding box center [363, 218] width 651 height 15
drag, startPoint x: 242, startPoint y: 229, endPoint x: 29, endPoint y: 229, distance: 212.2
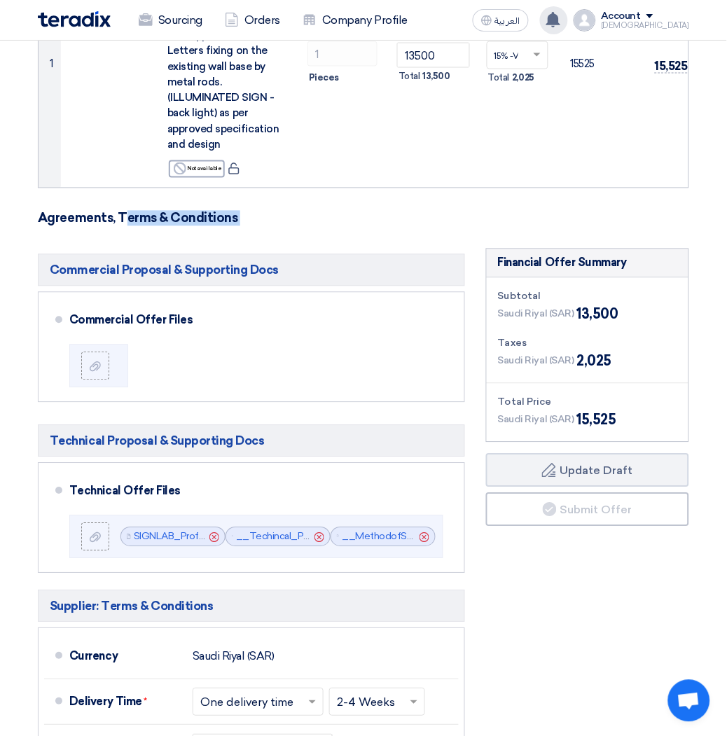
click at [29, 229] on div "Offer Details # Part Number Item Description Quantity Unit Price (SAR) Taxes + …" at bounding box center [363, 415] width 672 height 1151
click at [262, 226] on h3 "Agreements, Terms & Conditions" at bounding box center [363, 218] width 651 height 15
drag, startPoint x: 250, startPoint y: 226, endPoint x: 42, endPoint y: 228, distance: 208.0
click at [42, 226] on h3 "Agreements, Terms & Conditions" at bounding box center [363, 218] width 651 height 15
click at [247, 226] on h3 "Agreements, Terms & Conditions" at bounding box center [363, 218] width 651 height 15
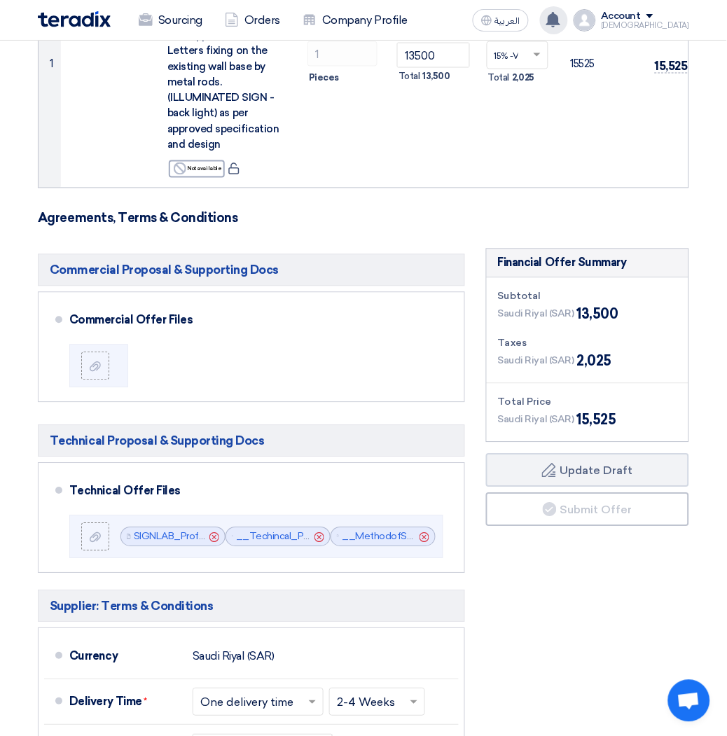
drag, startPoint x: 252, startPoint y: 226, endPoint x: 39, endPoint y: 228, distance: 213.0
click at [39, 226] on h3 "Agreements, Terms & Conditions" at bounding box center [363, 218] width 651 height 15
drag, startPoint x: 39, startPoint y: 228, endPoint x: 296, endPoint y: 253, distance: 257.5
click at [296, 253] on form "Offer Details # Part Number Item Description Quantity Unit Price (SAR) Taxes + …" at bounding box center [363, 415] width 651 height 1151
click at [279, 226] on h3 "Agreements, Terms & Conditions" at bounding box center [363, 218] width 651 height 15
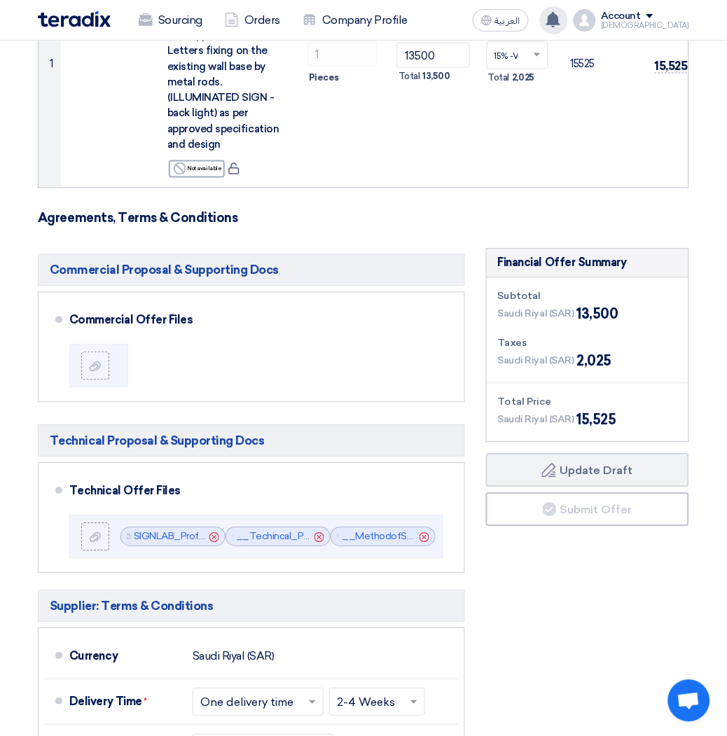
drag, startPoint x: 271, startPoint y: 224, endPoint x: 17, endPoint y: 238, distance: 254.7
click at [17, 238] on section "Offer Details # Part Number Item Description Quantity Unit Price (SAR) Taxes + …" at bounding box center [363, 424] width 727 height 1224
click at [282, 239] on form "Offer Details # Part Number Item Description Quantity Unit Price (SAR) Taxes + …" at bounding box center [363, 415] width 651 height 1151
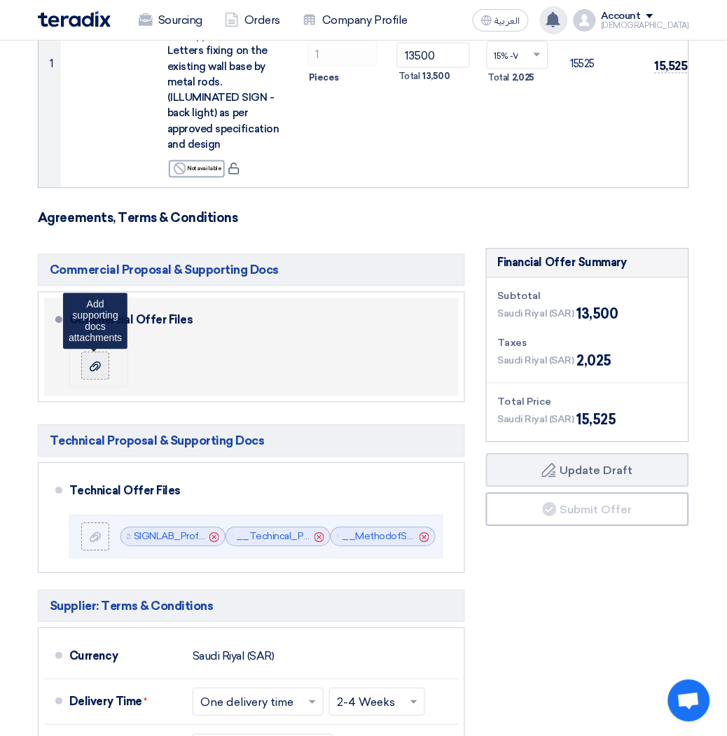
click at [99, 373] on icon at bounding box center [95, 366] width 11 height 11
click at [0, 0] on input "file" at bounding box center [0, 0] width 0 height 0
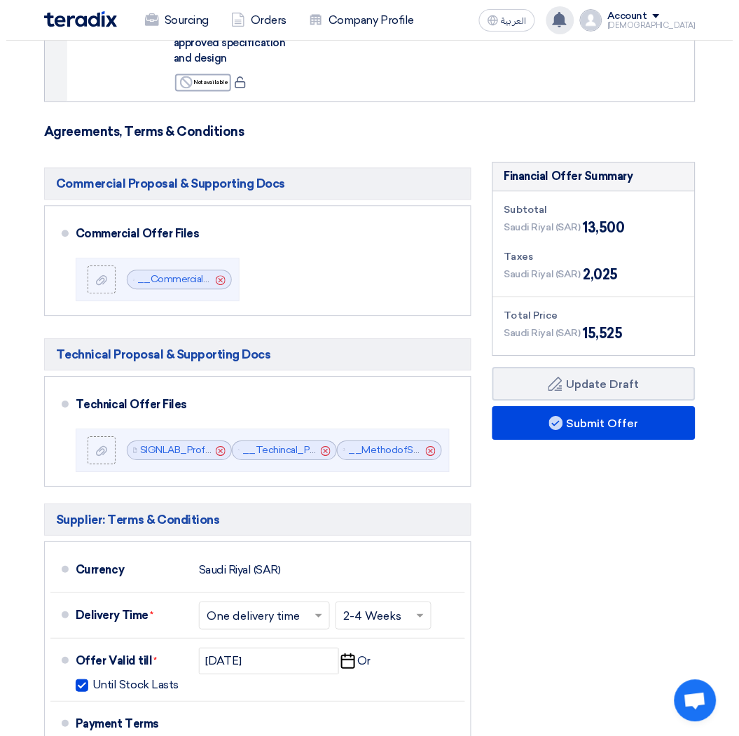
scroll to position [415, 0]
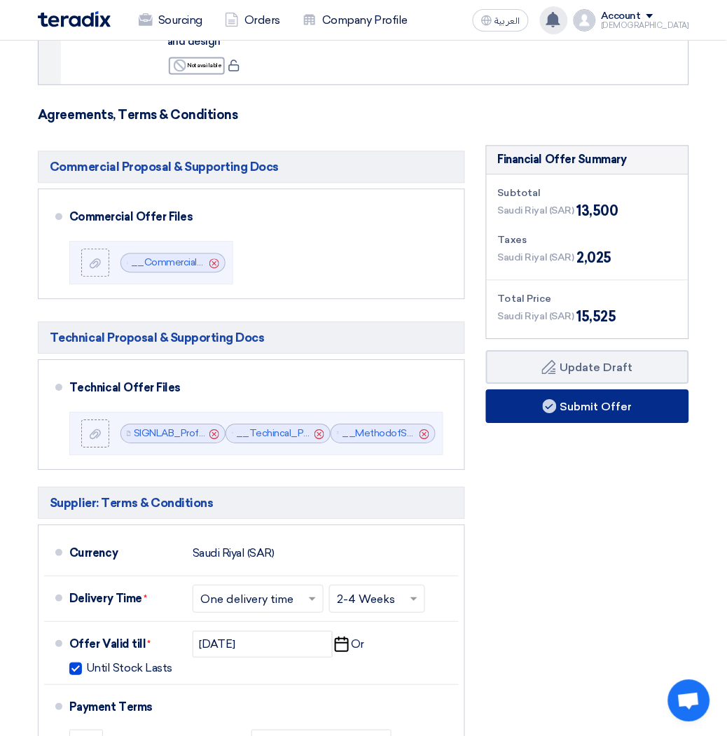
click at [586, 419] on button "Submit Offer" at bounding box center [587, 406] width 203 height 34
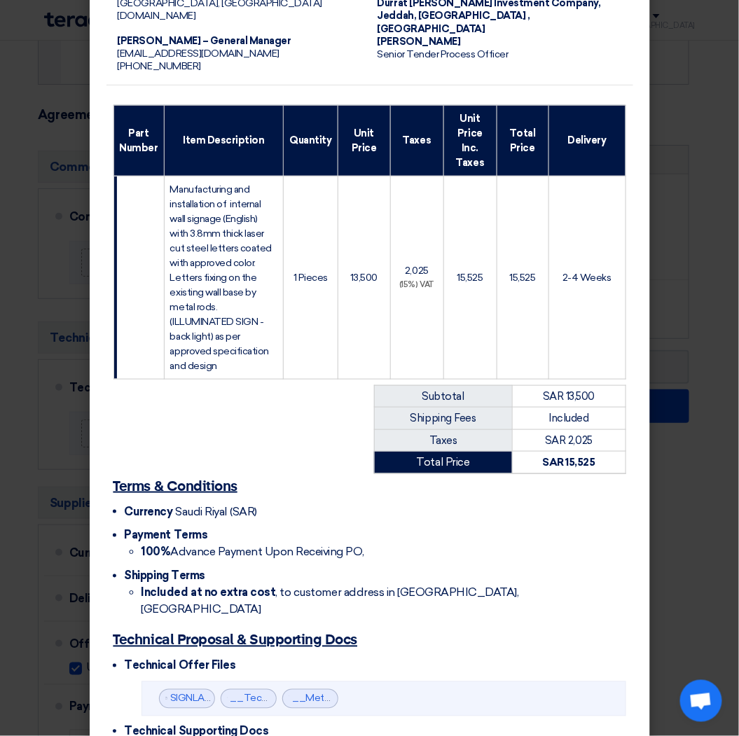
scroll to position [306, 0]
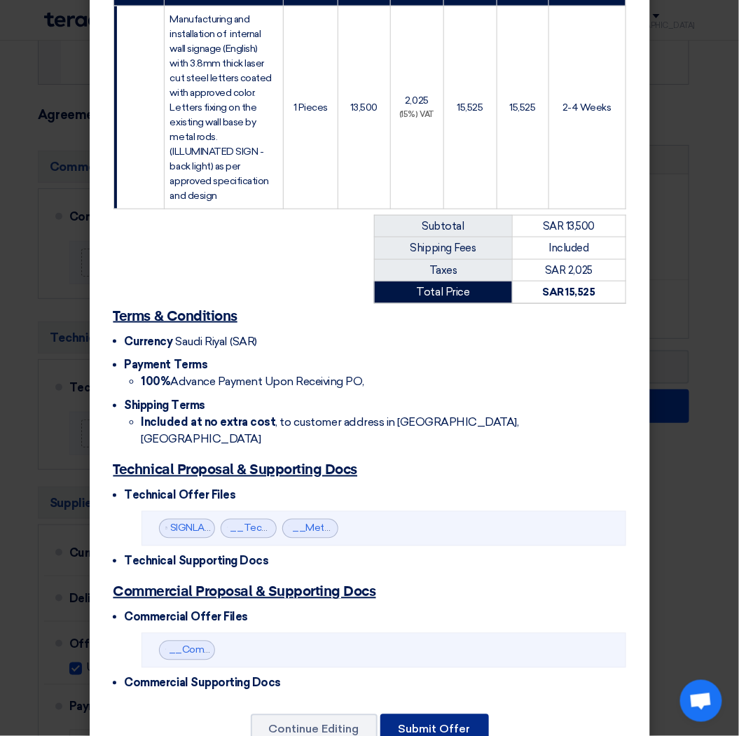
click at [432, 714] on button "Submit Offer" at bounding box center [434, 729] width 109 height 31
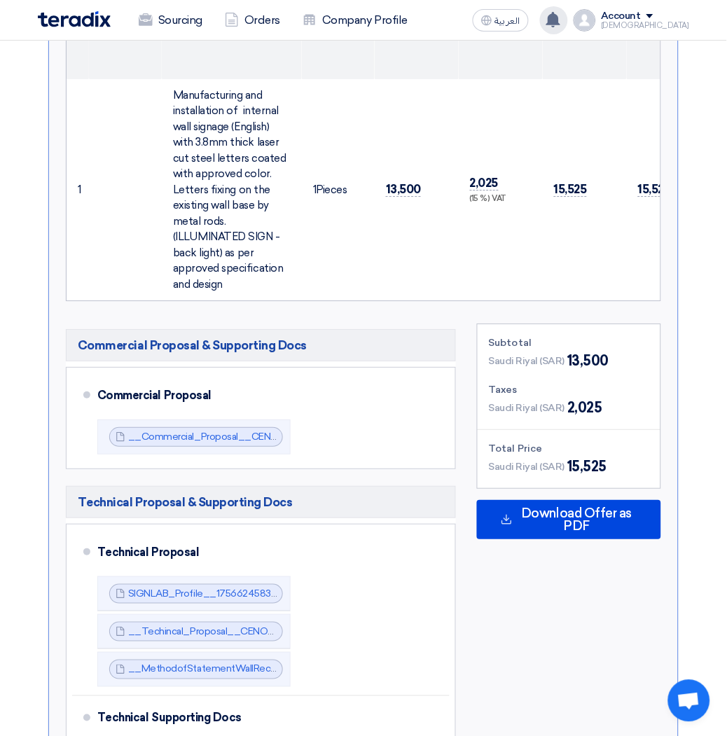
scroll to position [622, 0]
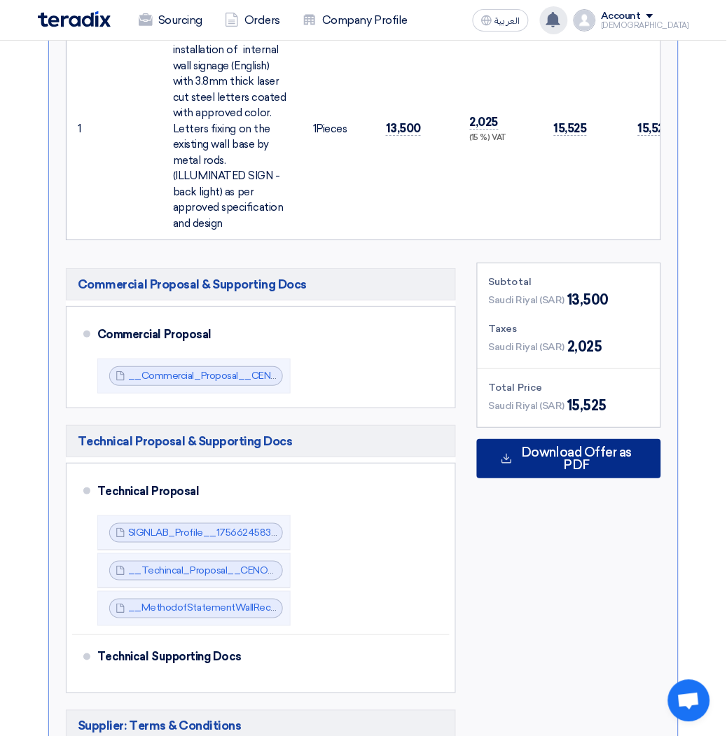
click at [595, 466] on span "Download Offer as PDF" at bounding box center [576, 458] width 121 height 25
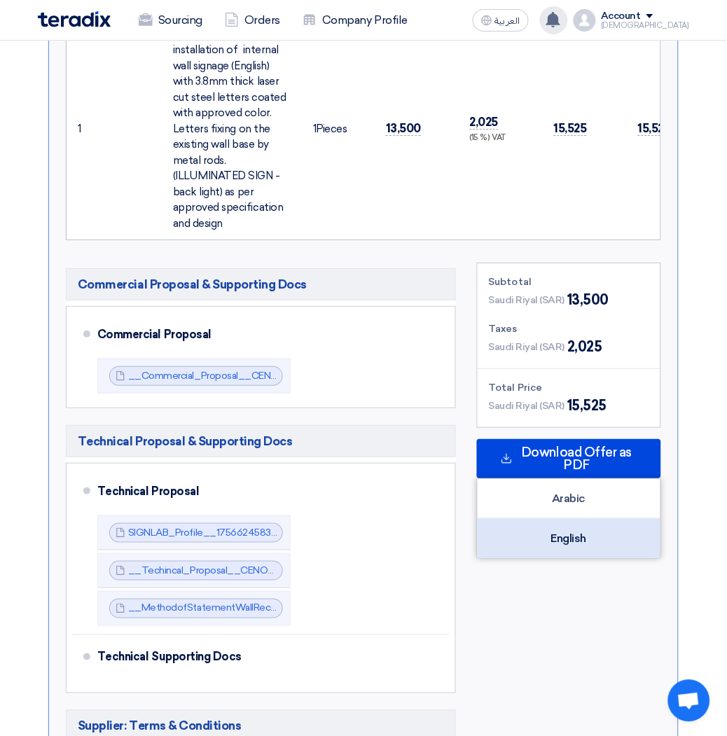
click at [577, 545] on div "English" at bounding box center [569, 538] width 183 height 39
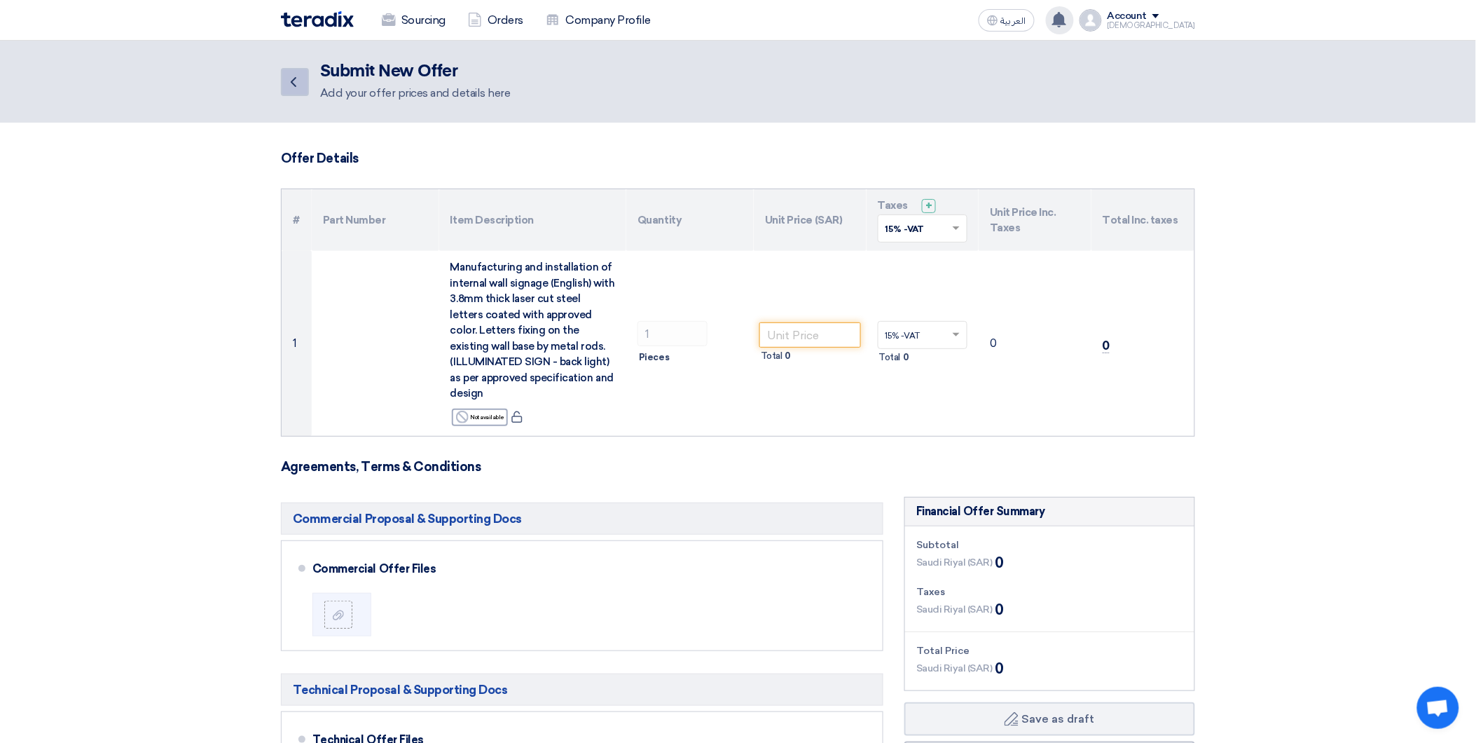
click at [295, 81] on icon "Back" at bounding box center [293, 82] width 17 height 17
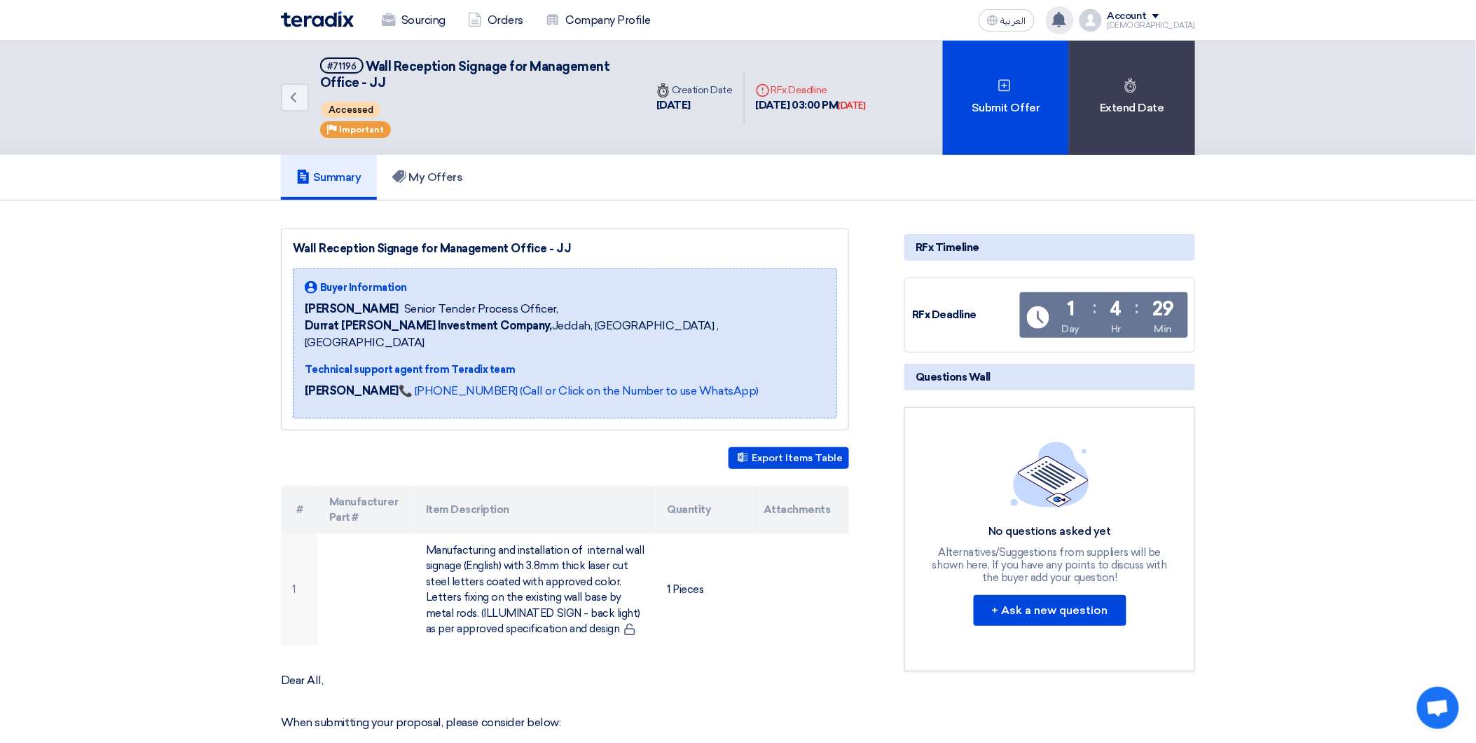
click at [1067, 14] on icon at bounding box center [1058, 19] width 15 height 15
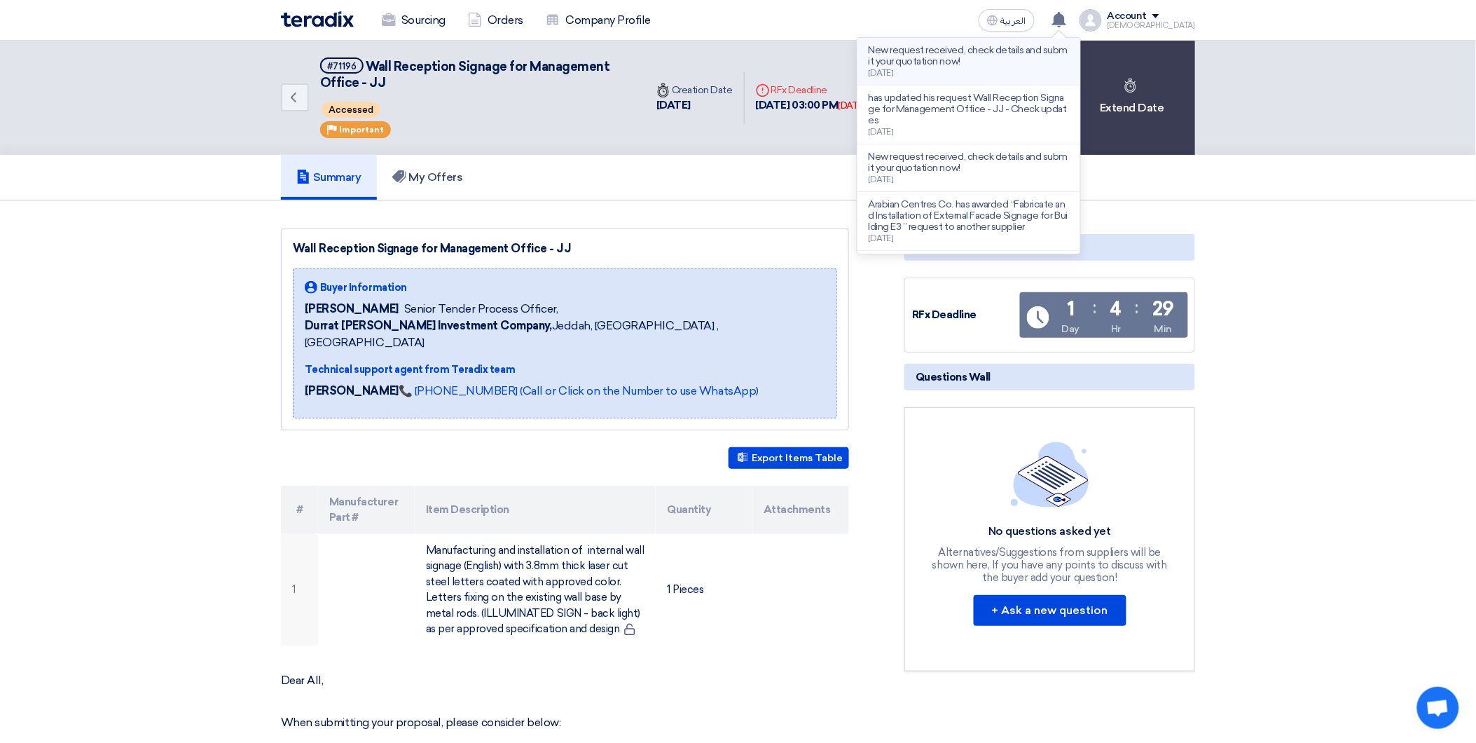
click at [1051, 60] on p "New request received, check details and submit your quotation now!" at bounding box center [969, 56] width 200 height 22
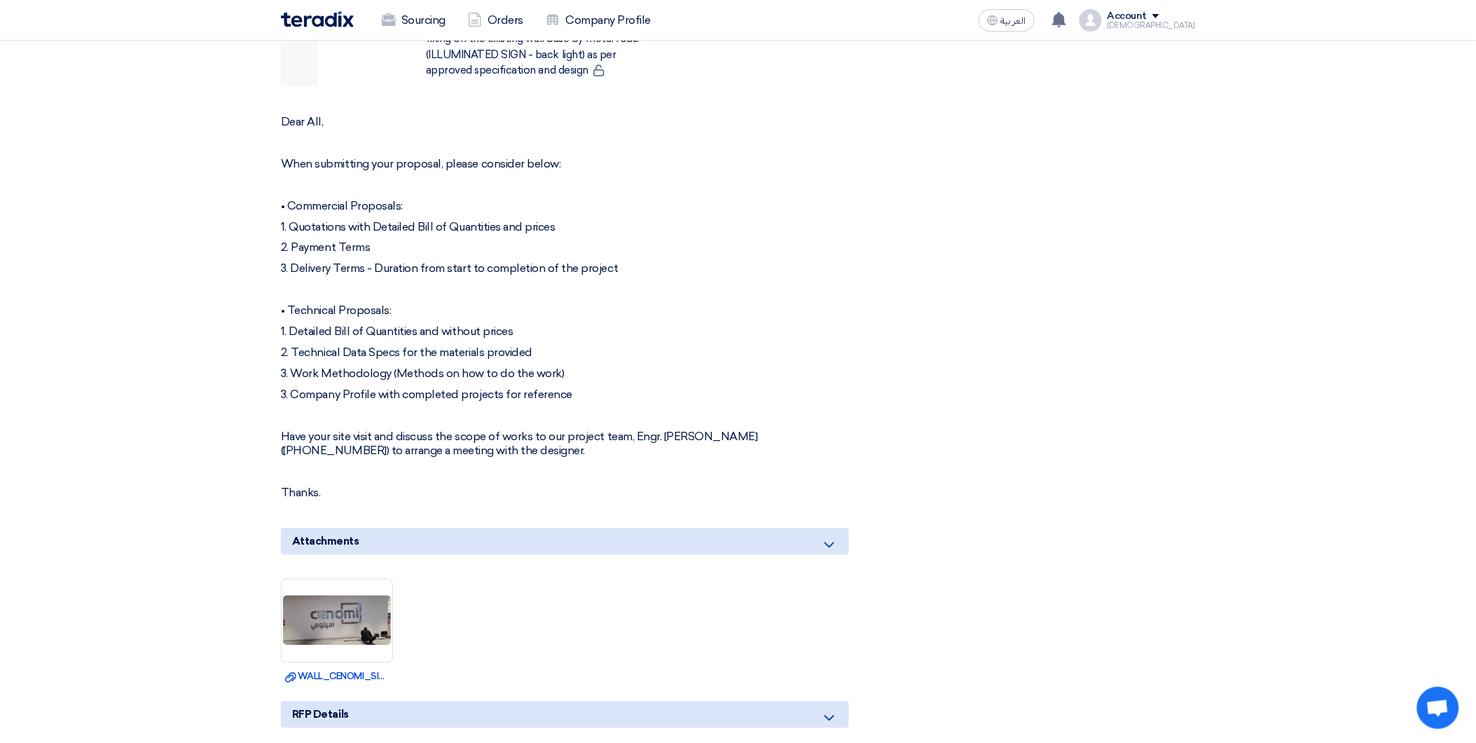
scroll to position [830, 0]
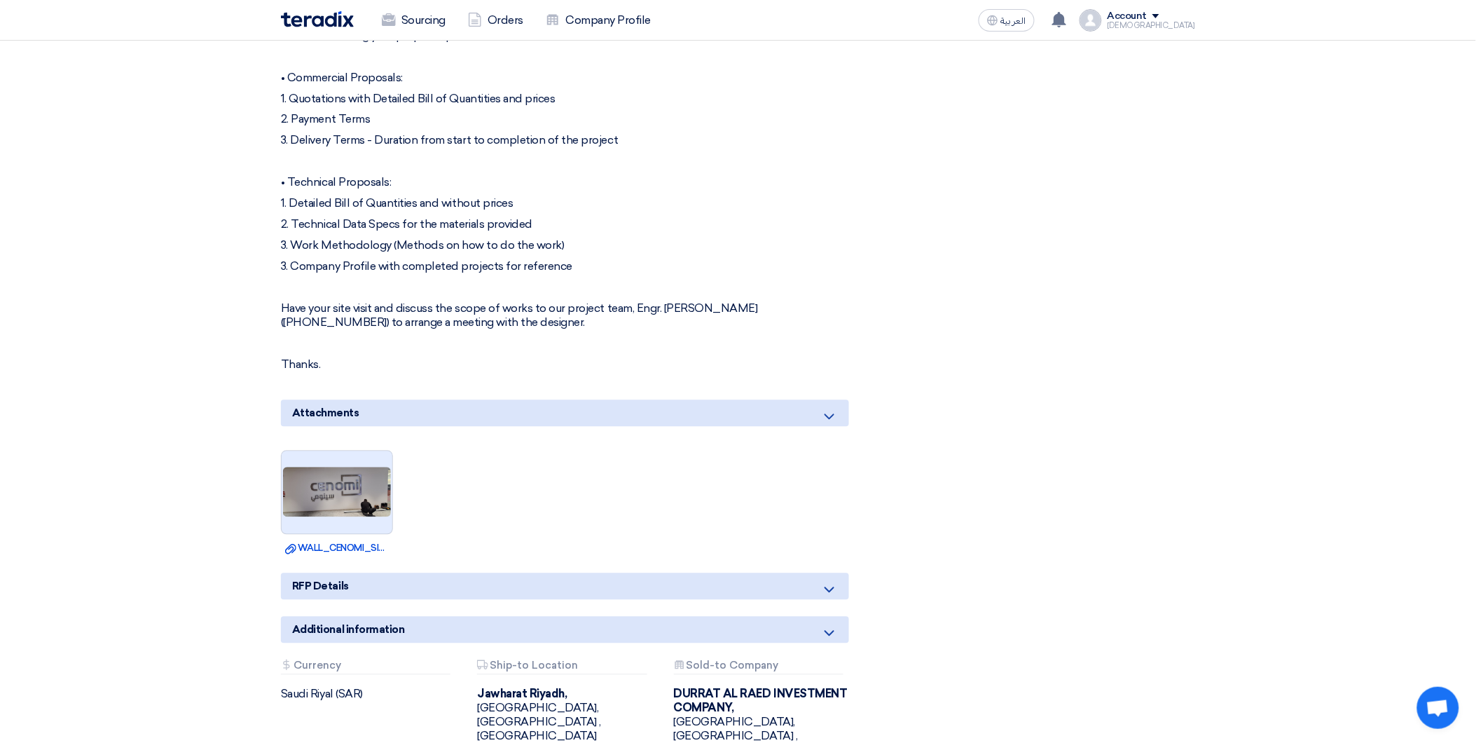
click at [332, 468] on img at bounding box center [337, 492] width 111 height 53
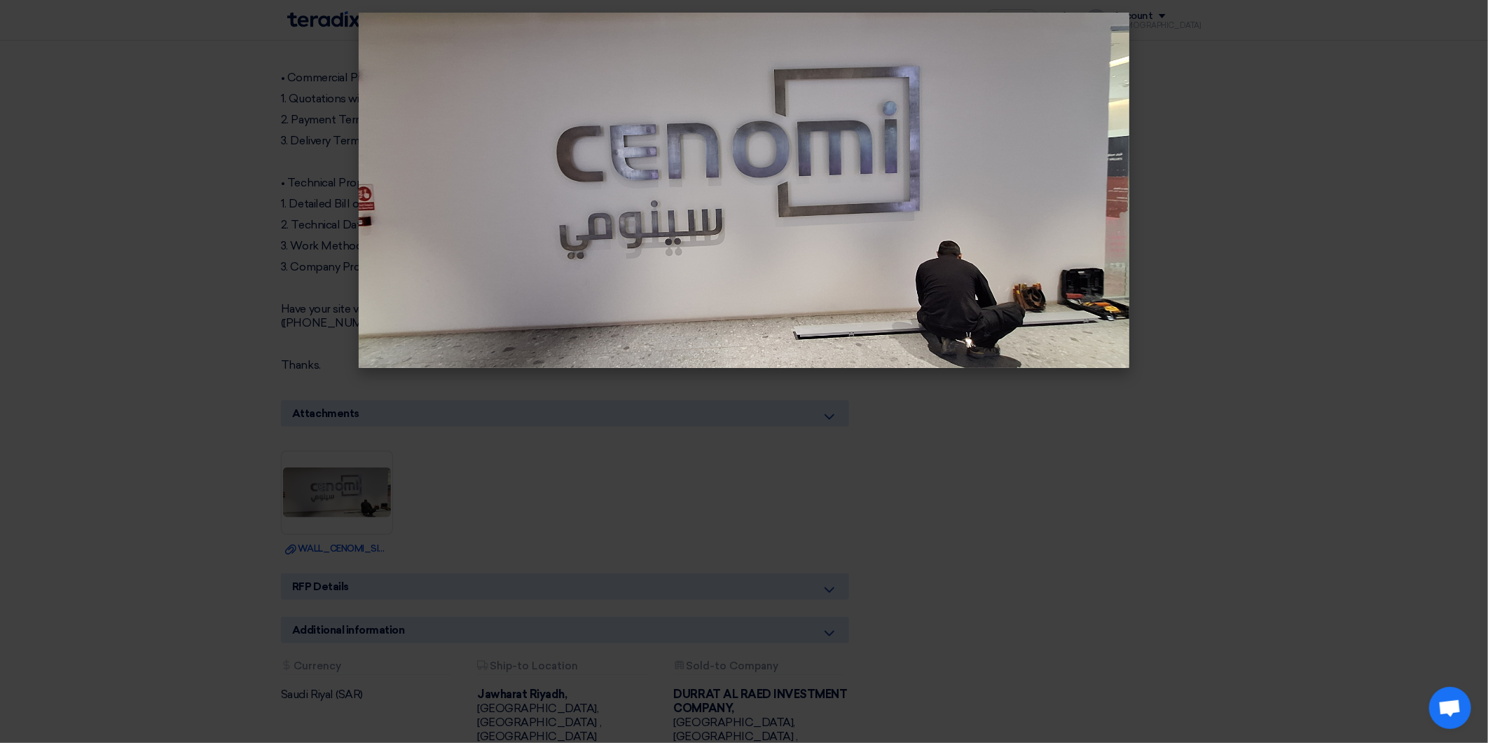
click at [1139, 473] on modal-container at bounding box center [744, 371] width 1488 height 743
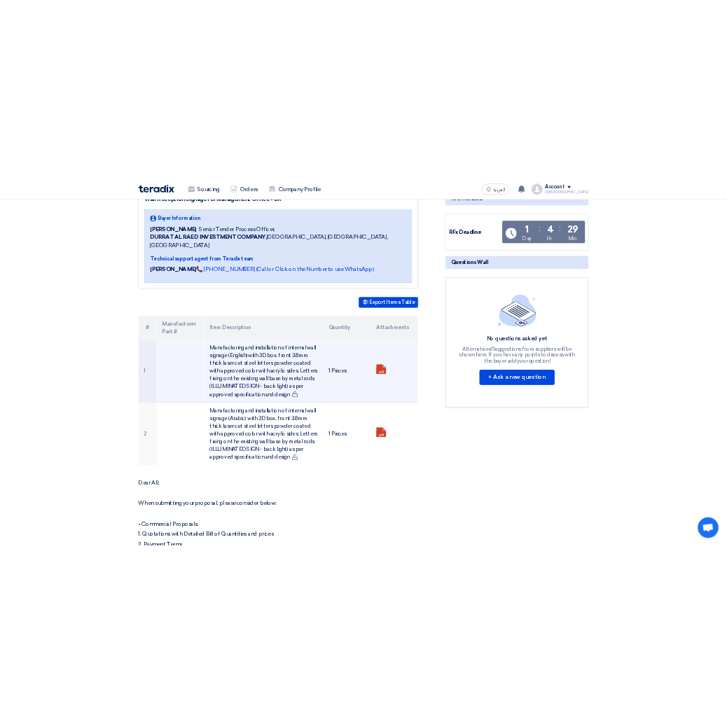
scroll to position [207, 0]
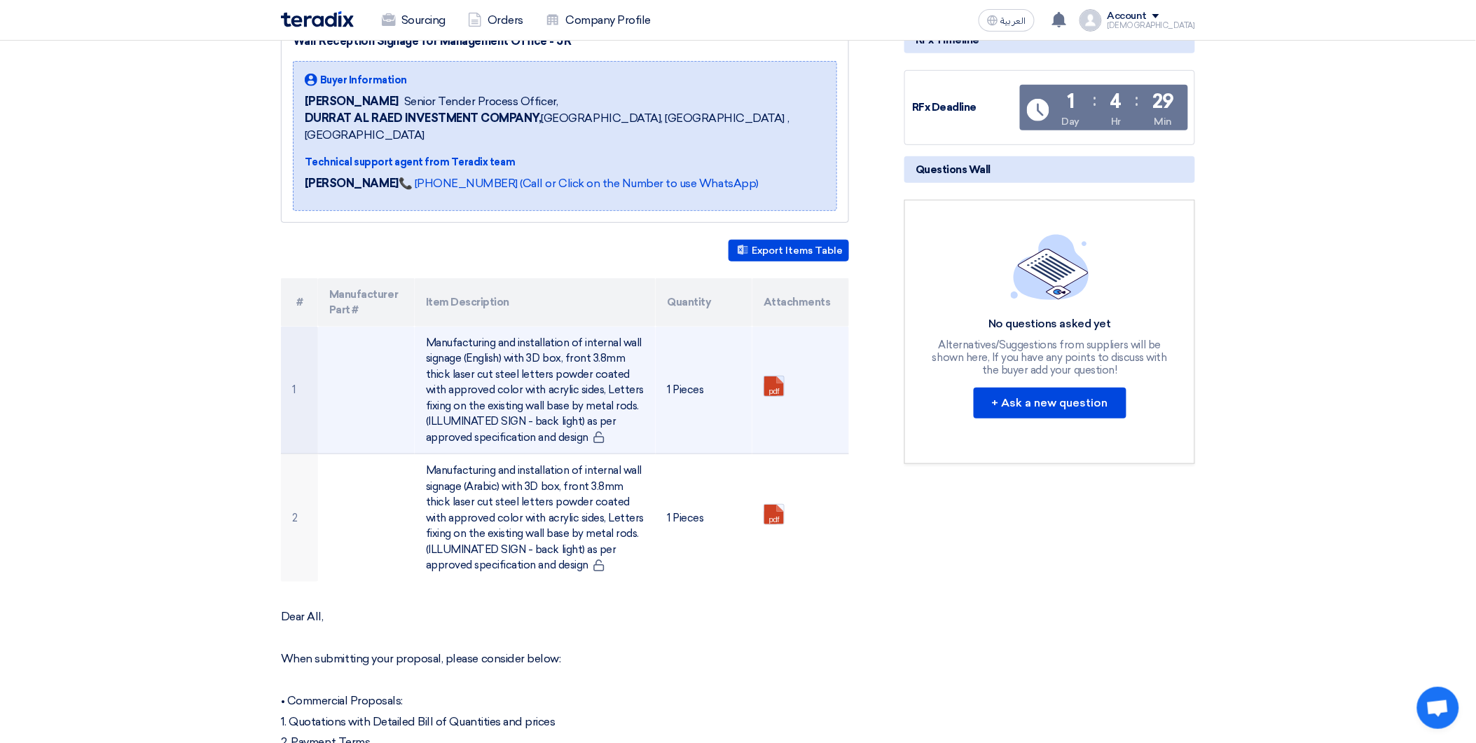
click at [773, 376] on link at bounding box center [820, 418] width 112 height 84
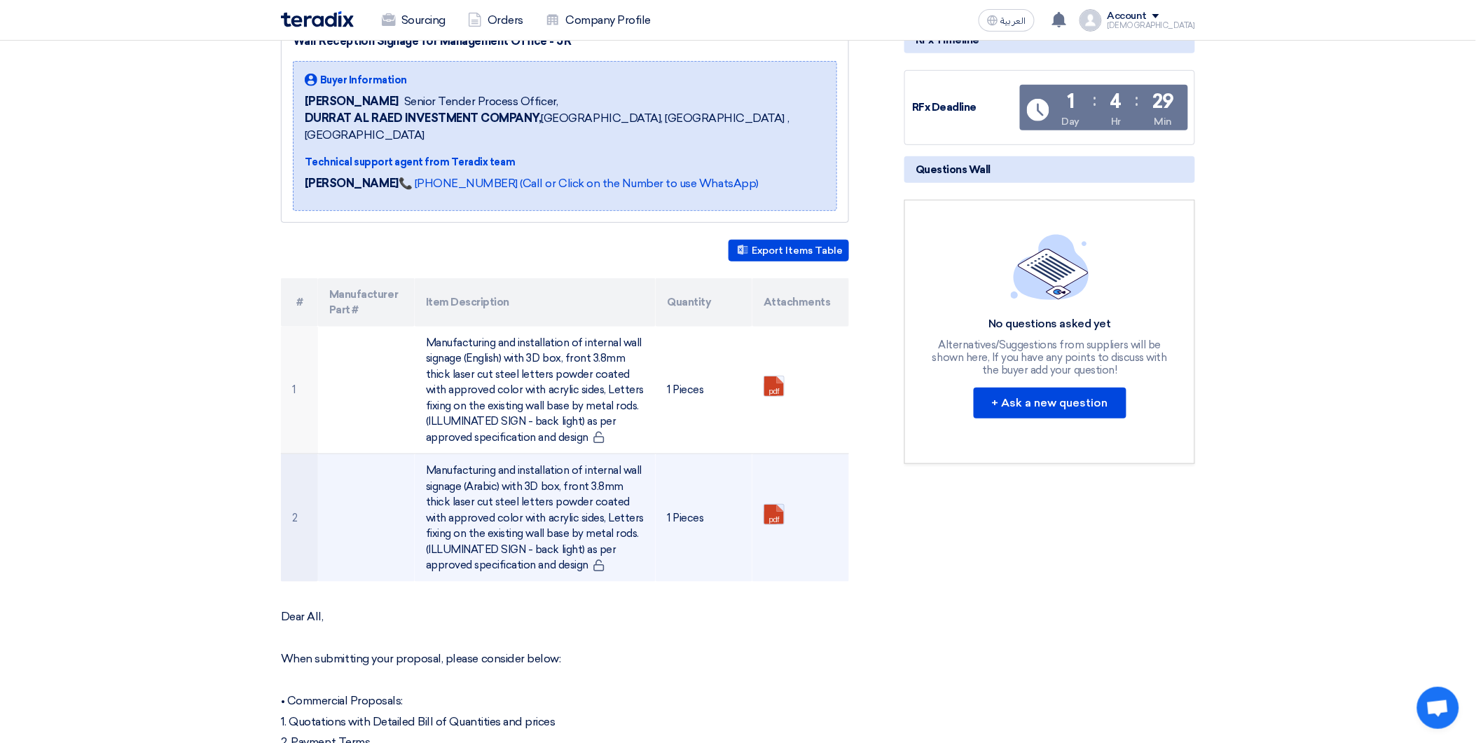
click at [778, 504] on link at bounding box center [820, 546] width 112 height 84
click at [773, 504] on link at bounding box center [820, 546] width 112 height 84
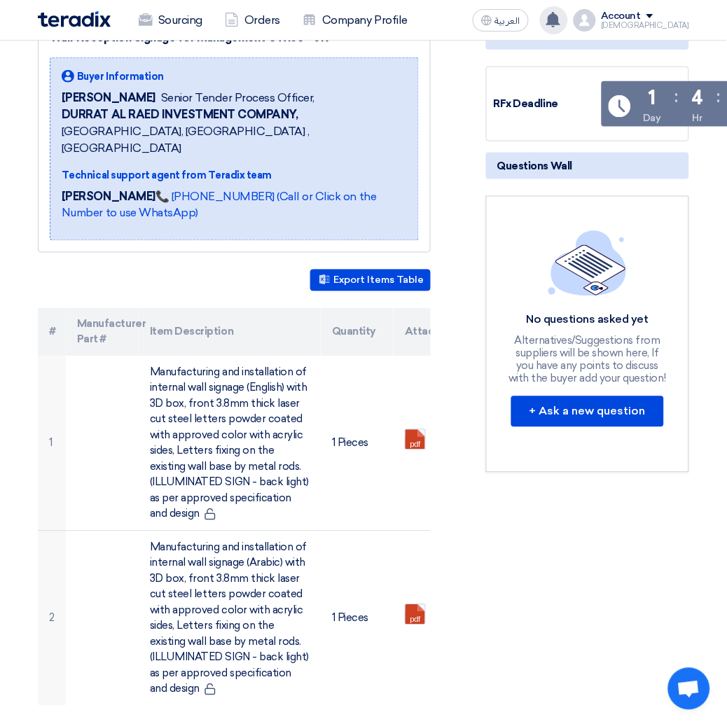
click at [560, 20] on use at bounding box center [553, 19] width 14 height 15
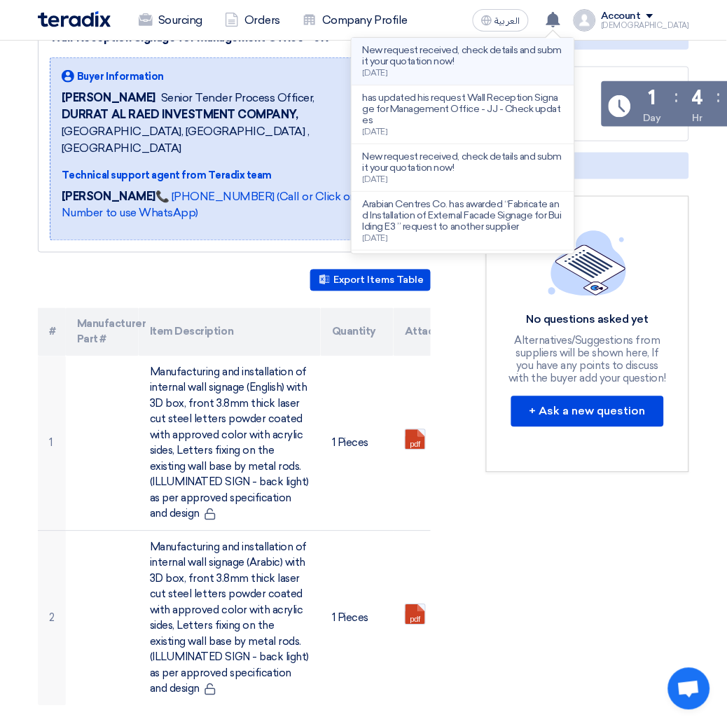
click at [481, 57] on p "New request received, check details and submit your quotation now!" at bounding box center [463, 56] width 200 height 22
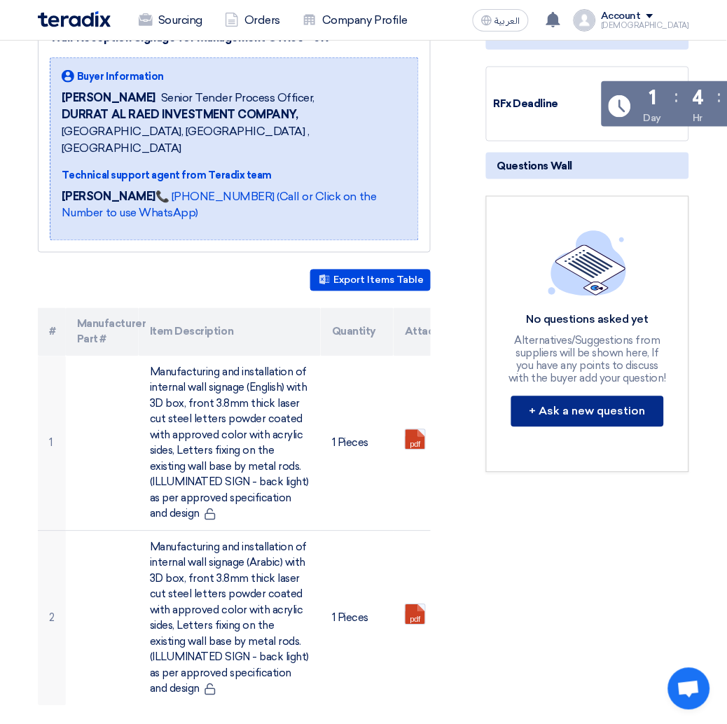
click at [586, 405] on button "+ Ask a new question" at bounding box center [587, 411] width 153 height 31
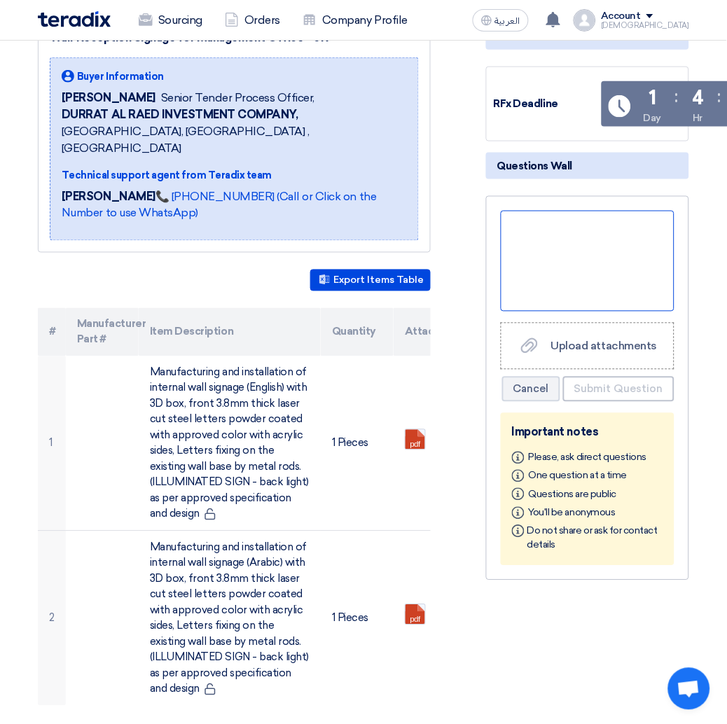
click at [523, 217] on div at bounding box center [588, 261] width 174 height 101
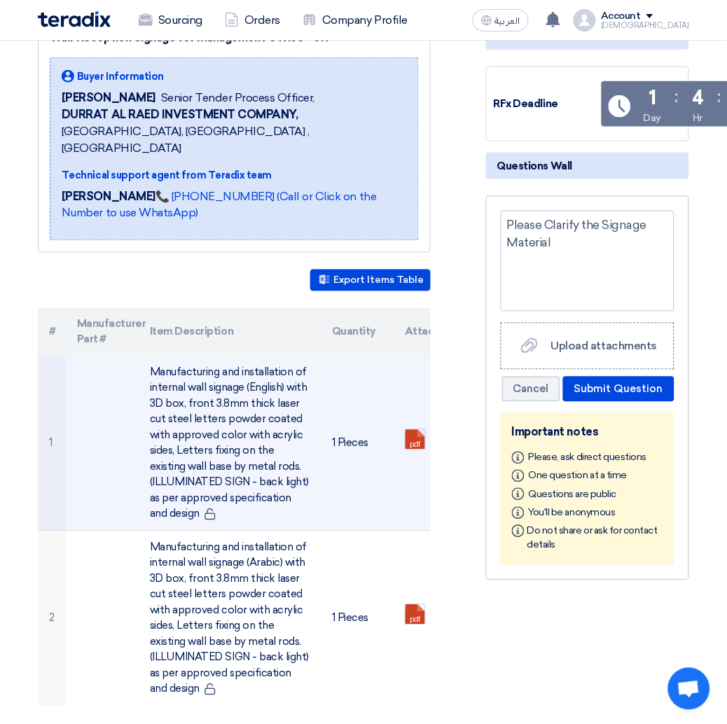
click at [409, 430] on link at bounding box center [462, 472] width 112 height 84
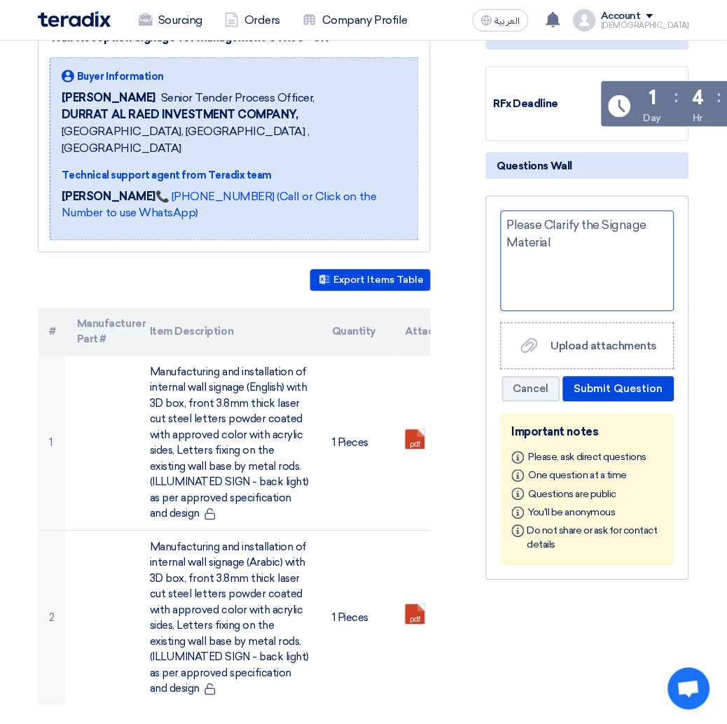
click at [565, 240] on div "Please Clarify the Signage Material" at bounding box center [588, 261] width 174 height 101
click at [510, 258] on div "Please Clarify the Signage Material Steel (On Item Description) Stainless Steel…" at bounding box center [588, 261] width 174 height 101
drag, startPoint x: 670, startPoint y: 246, endPoint x: 659, endPoint y: 242, distance: 12.0
click at [659, 242] on div "Please Clarify the Signage Material • Steel (Item Description) • Stainless Stee…" at bounding box center [588, 261] width 174 height 101
drag, startPoint x: 648, startPoint y: 261, endPoint x: 640, endPoint y: 258, distance: 8.9
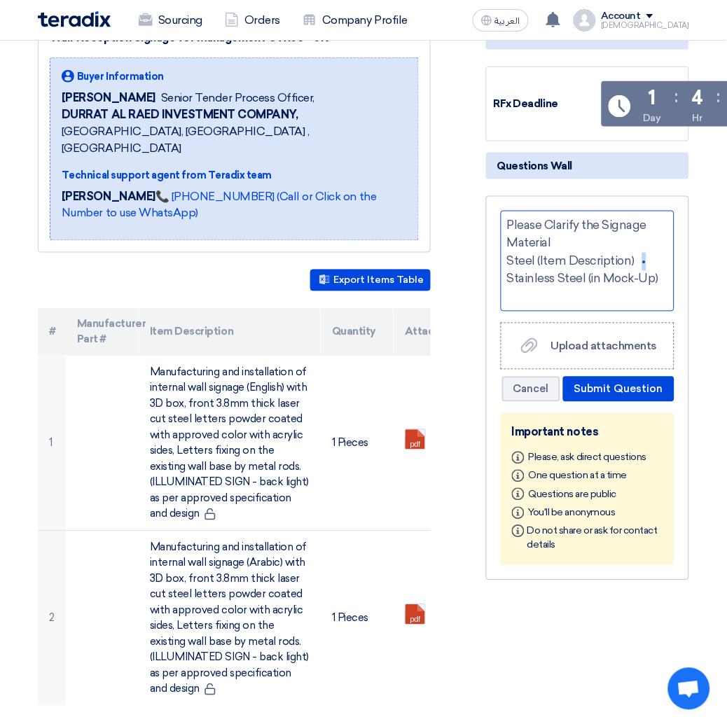
click at [640, 258] on div "Please Clarify the Signage Material Steel (Item Description) • Stainless Steel …" at bounding box center [588, 261] width 174 height 101
click at [509, 275] on div "Please Clarify the Signage Material Steel (Item Description) • Stainless Steel …" at bounding box center [588, 261] width 174 height 101
click at [506, 252] on div "Please Clarify the Signage Material Steel (Item Description) • Stainless Steel …" at bounding box center [588, 261] width 174 height 101
click at [528, 279] on div "Please Clarify the Signage Material • Steel (Item Description) • Stainless Stee…" at bounding box center [588, 261] width 174 height 101
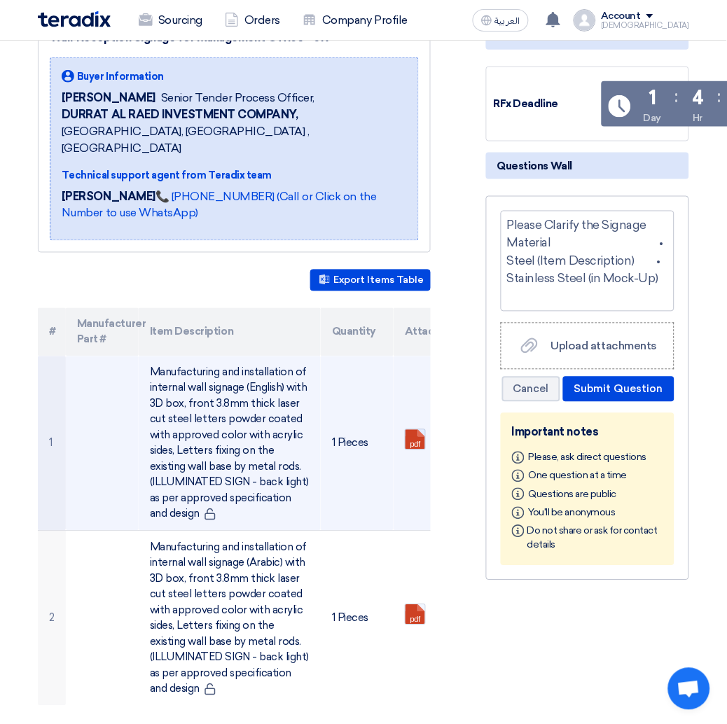
click at [411, 430] on link at bounding box center [462, 472] width 112 height 84
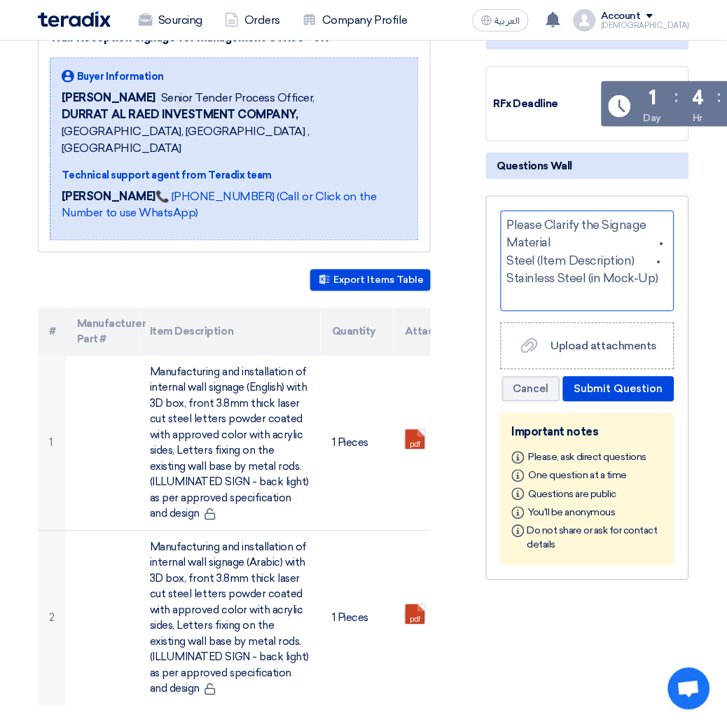
click at [546, 288] on div "Please Clarify the Signage Material • Steel (Item Description) • Stainless Stee…" at bounding box center [588, 261] width 174 height 101
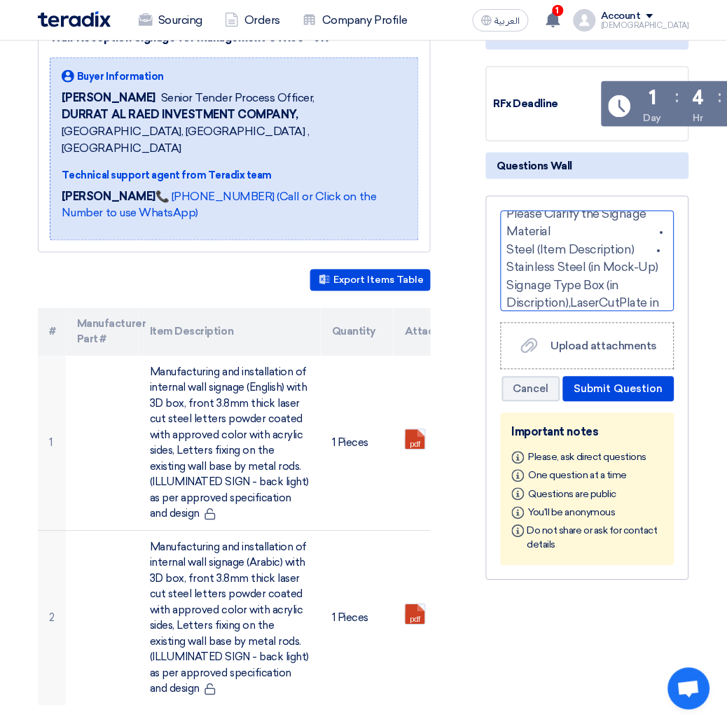
scroll to position [29, 0]
copy div "Please Clarify the Signage Material • Steel (Item Description) • Stainless Stee…"
click at [565, 254] on div "Please Clarify the Signage Material • Steel (Item Description) • Stainless Stee…" at bounding box center [588, 261] width 174 height 101
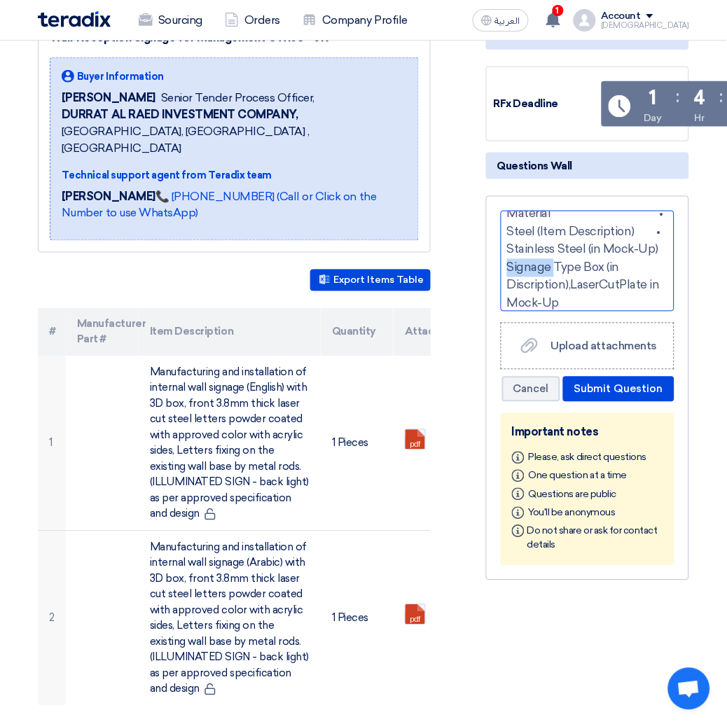
click at [565, 254] on div "Please Clarify the Signage Material • Steel (Item Description) • Stainless Stee…" at bounding box center [588, 261] width 174 height 101
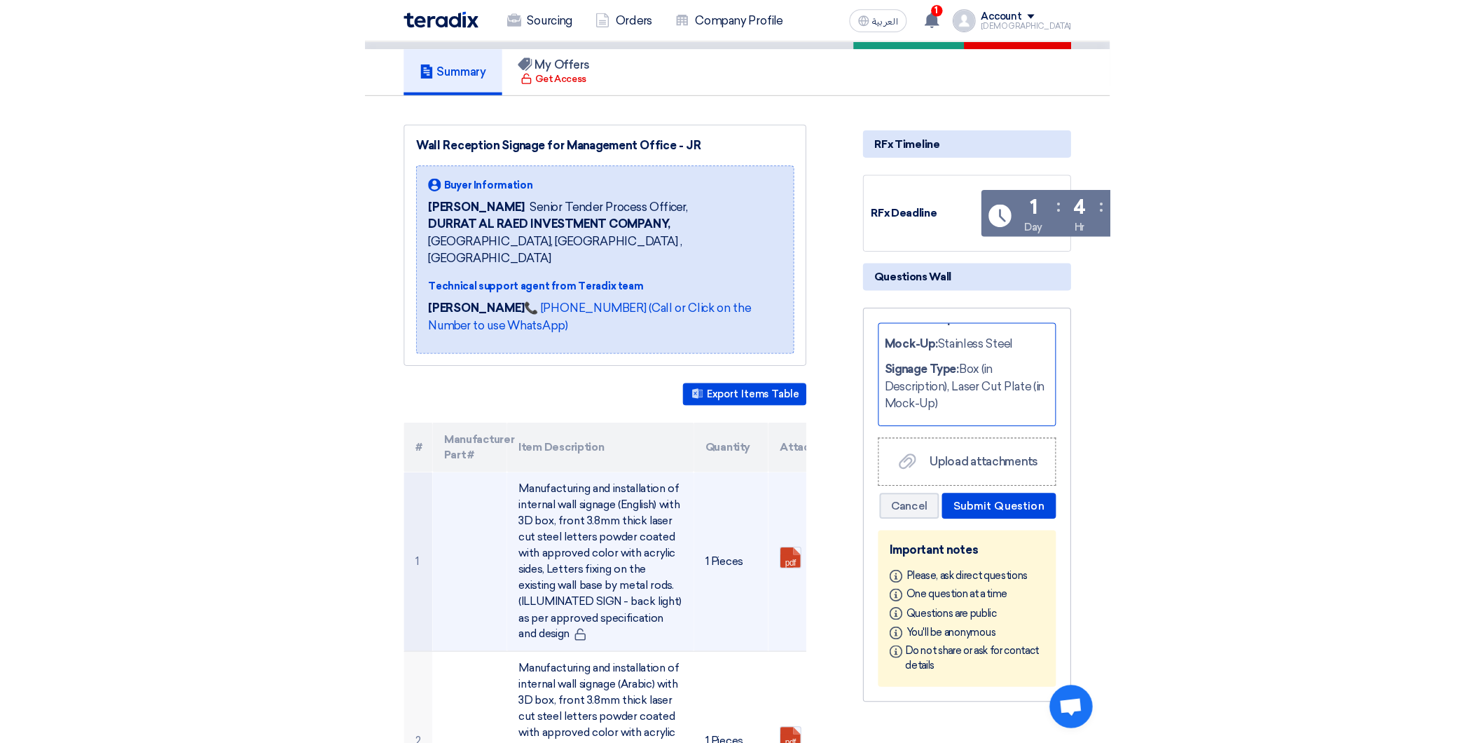
scroll to position [207, 0]
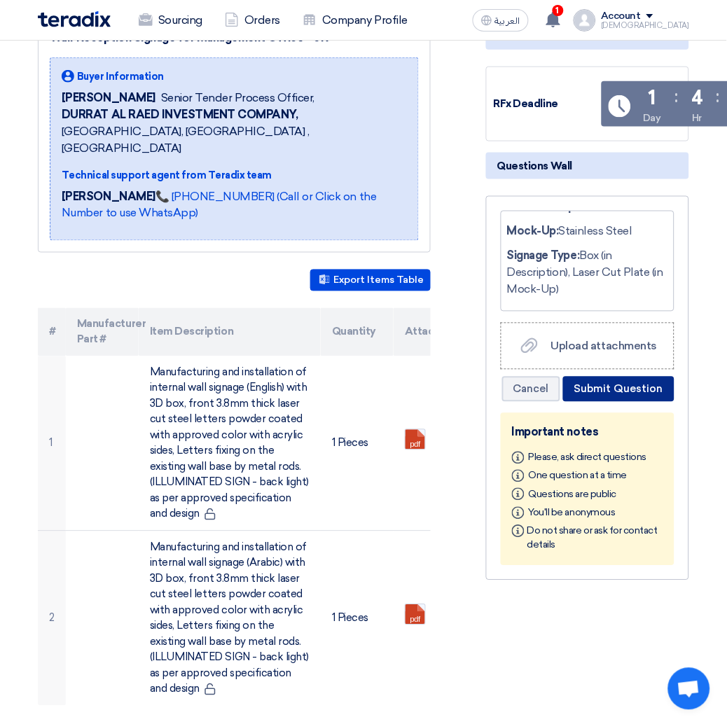
click at [642, 386] on button "Submit Question" at bounding box center [618, 389] width 111 height 25
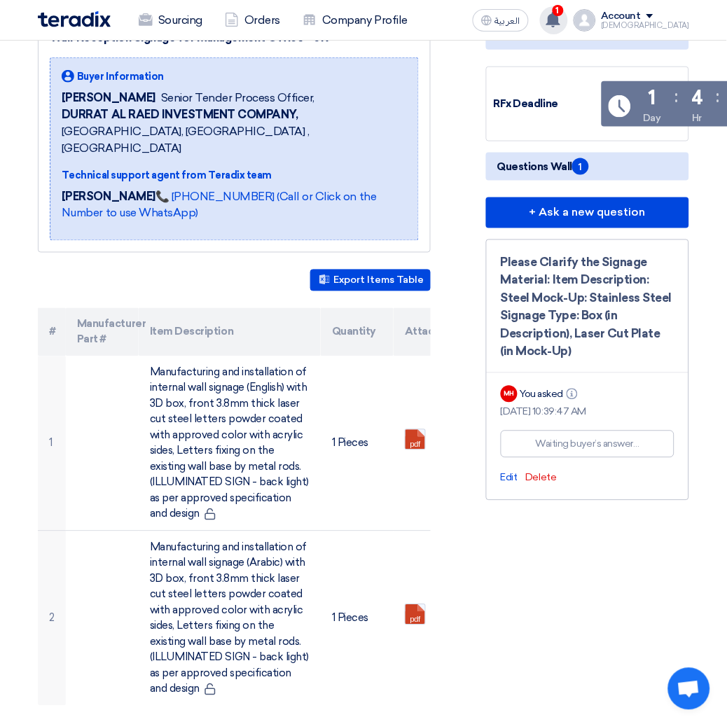
click at [560, 22] on use at bounding box center [553, 19] width 14 height 15
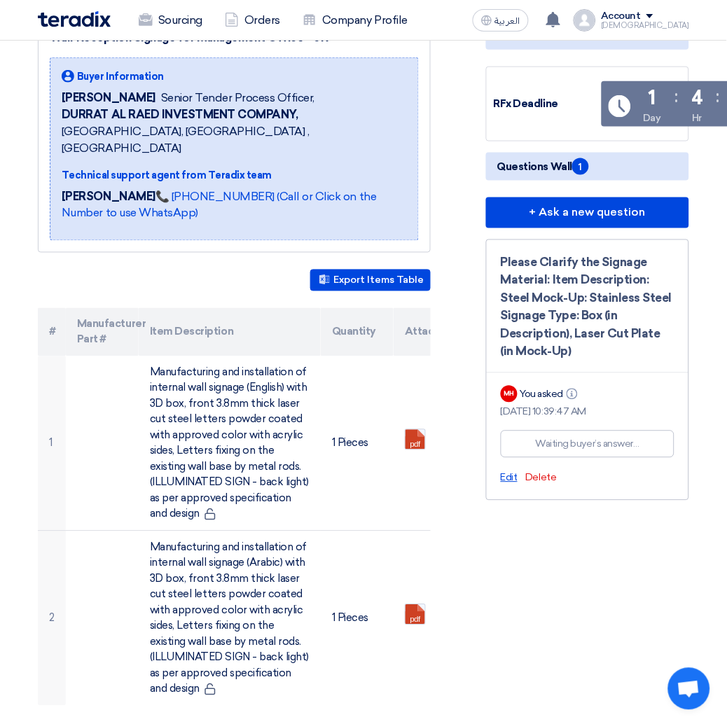
click at [504, 474] on span "Edit" at bounding box center [509, 478] width 17 height 12
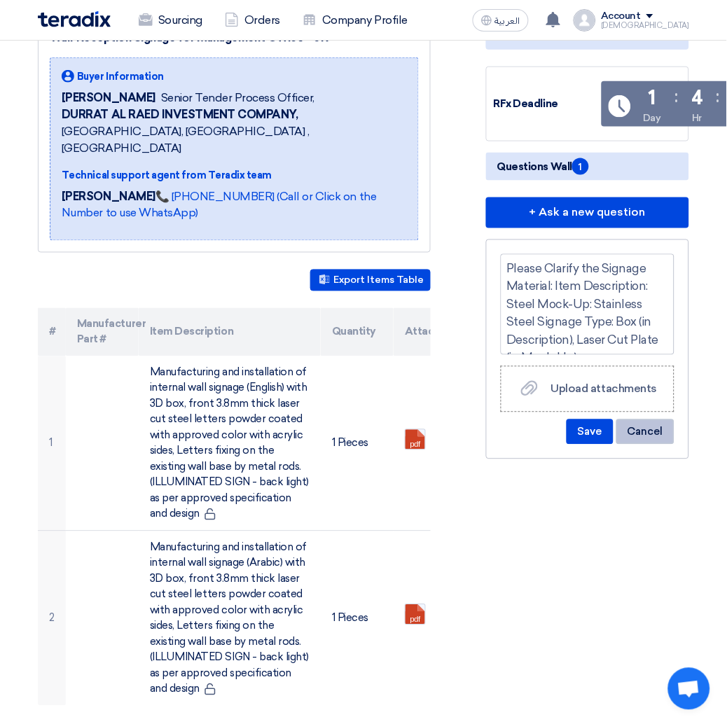
click at [633, 431] on button "Cancel" at bounding box center [645, 432] width 58 height 25
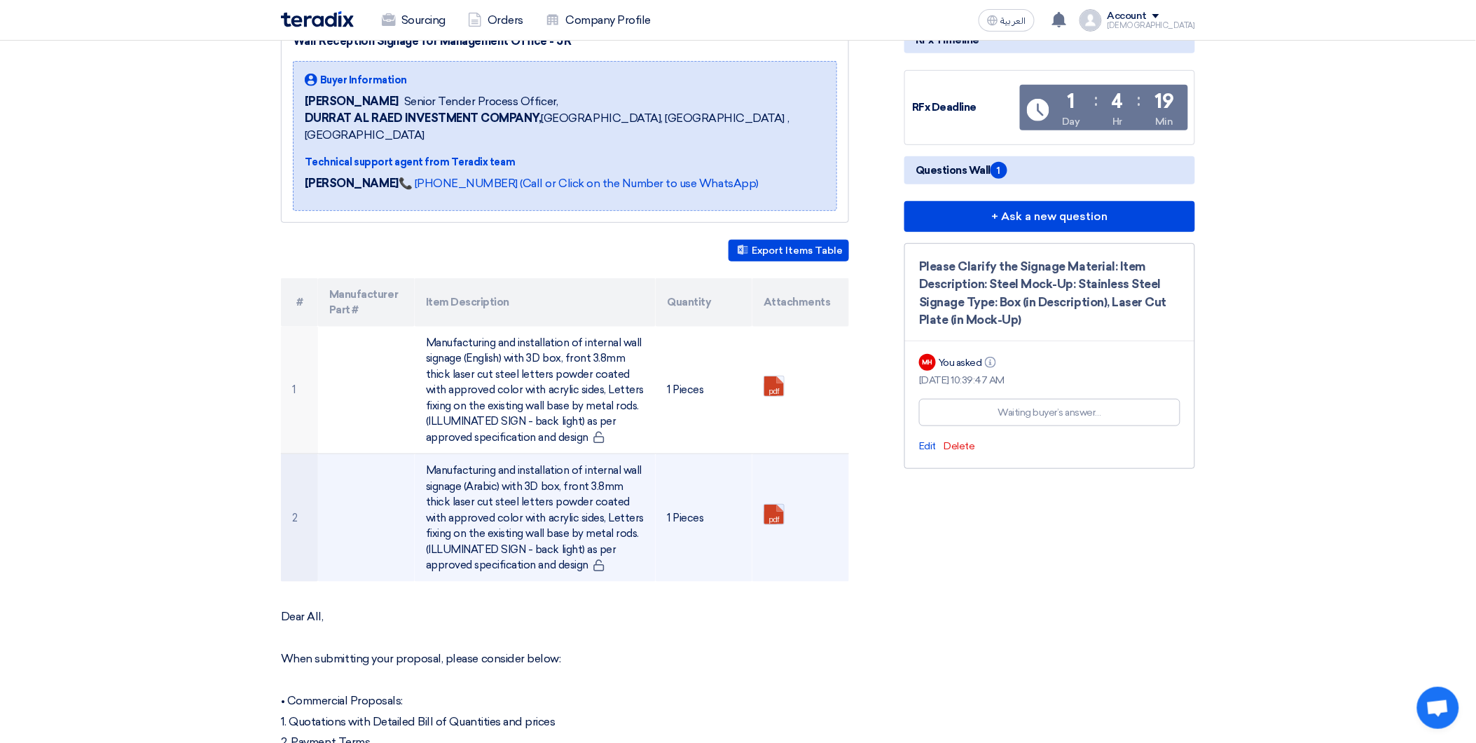
click at [778, 504] on link at bounding box center [820, 546] width 112 height 84
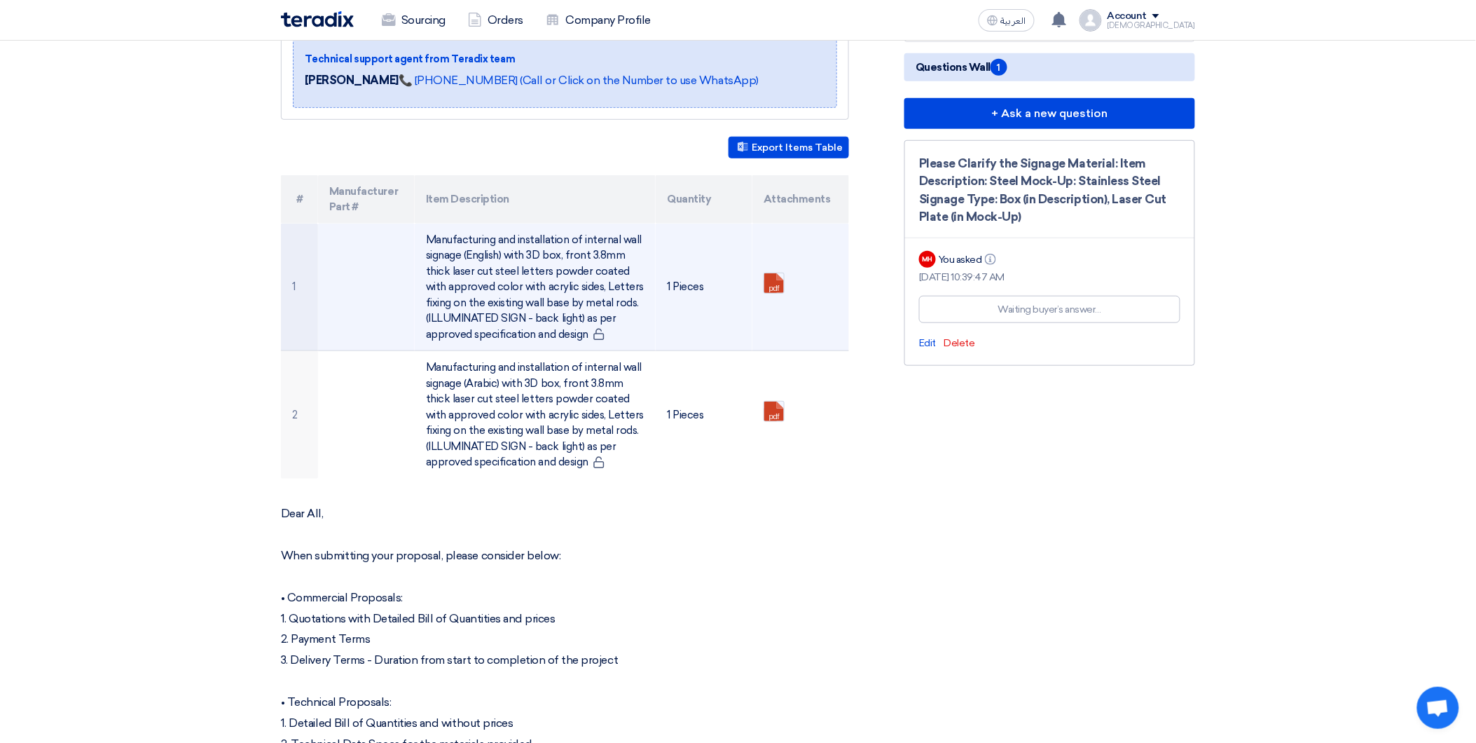
scroll to position [311, 0]
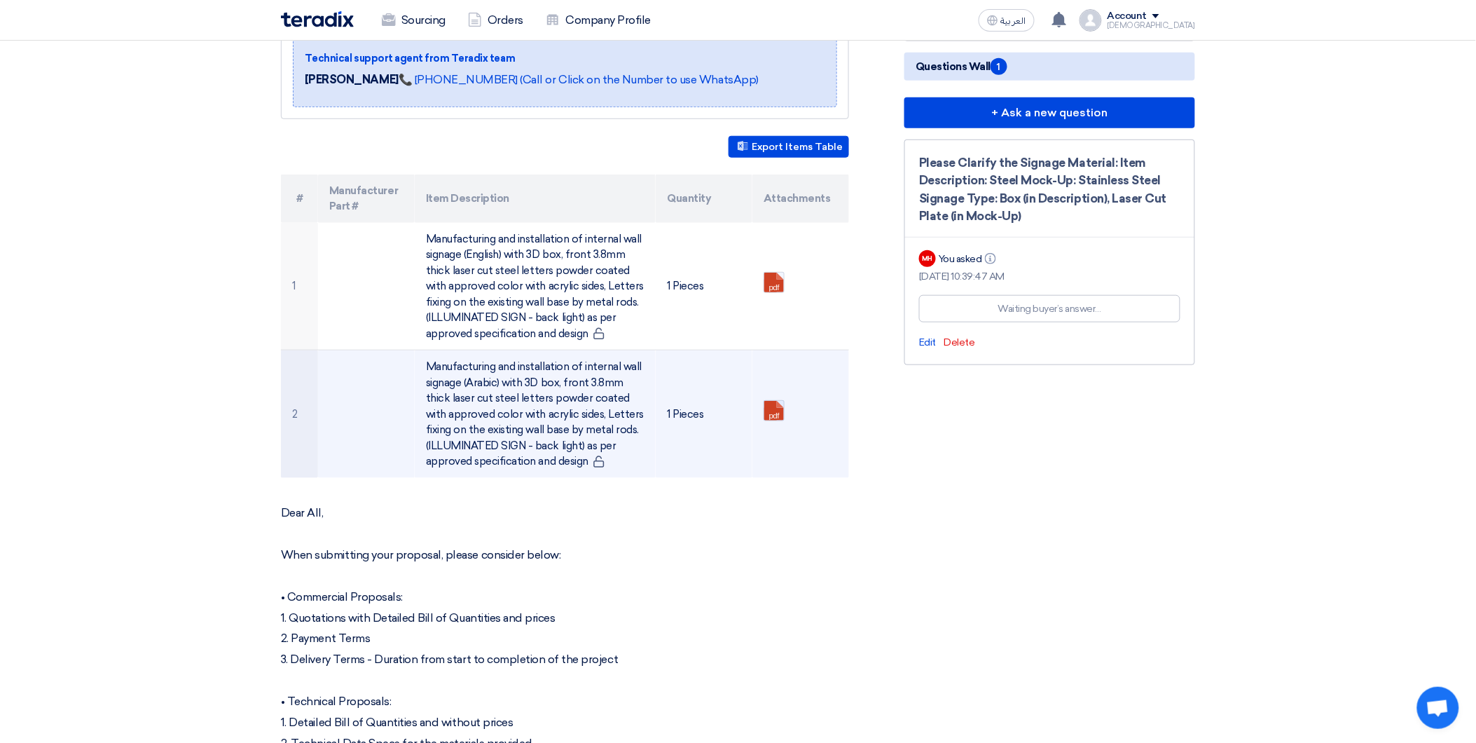
click at [778, 401] on link at bounding box center [820, 443] width 112 height 84
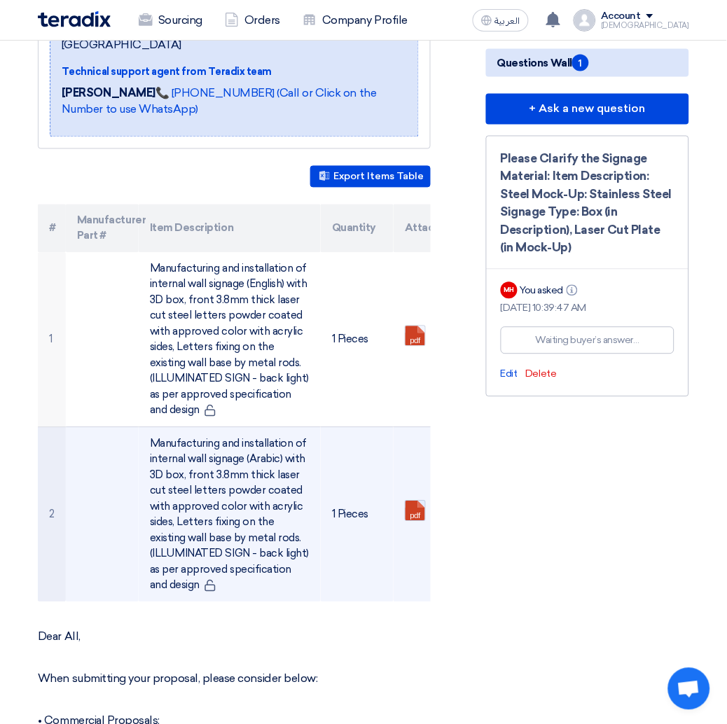
click at [415, 502] on link at bounding box center [462, 544] width 112 height 84
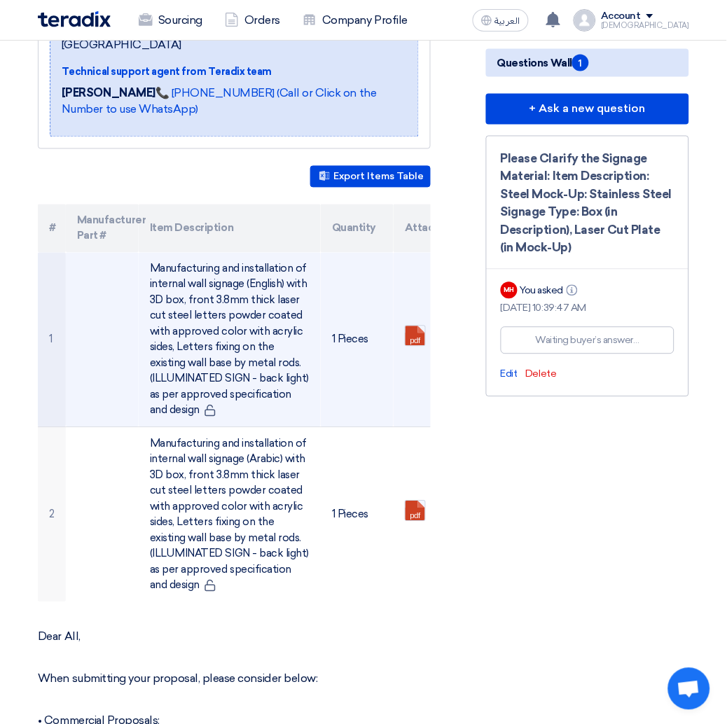
drag, startPoint x: 316, startPoint y: 294, endPoint x: 350, endPoint y: 298, distance: 34.5
click at [316, 294] on td "Manufacturing and installation of internal wall signage (English) with 3D box, …" at bounding box center [230, 340] width 182 height 175
click at [420, 326] on link at bounding box center [462, 368] width 112 height 84
click at [416, 326] on link at bounding box center [462, 368] width 112 height 84
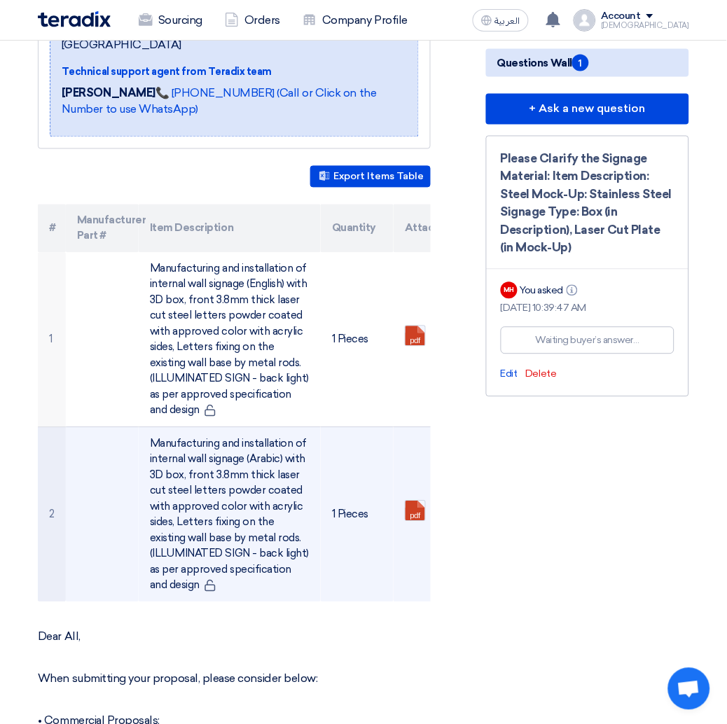
click at [289, 473] on td "Manufacturing and installation of internal wall signage (Arabic) with 3D box, f…" at bounding box center [230, 514] width 182 height 175
click at [419, 502] on link at bounding box center [462, 544] width 112 height 84
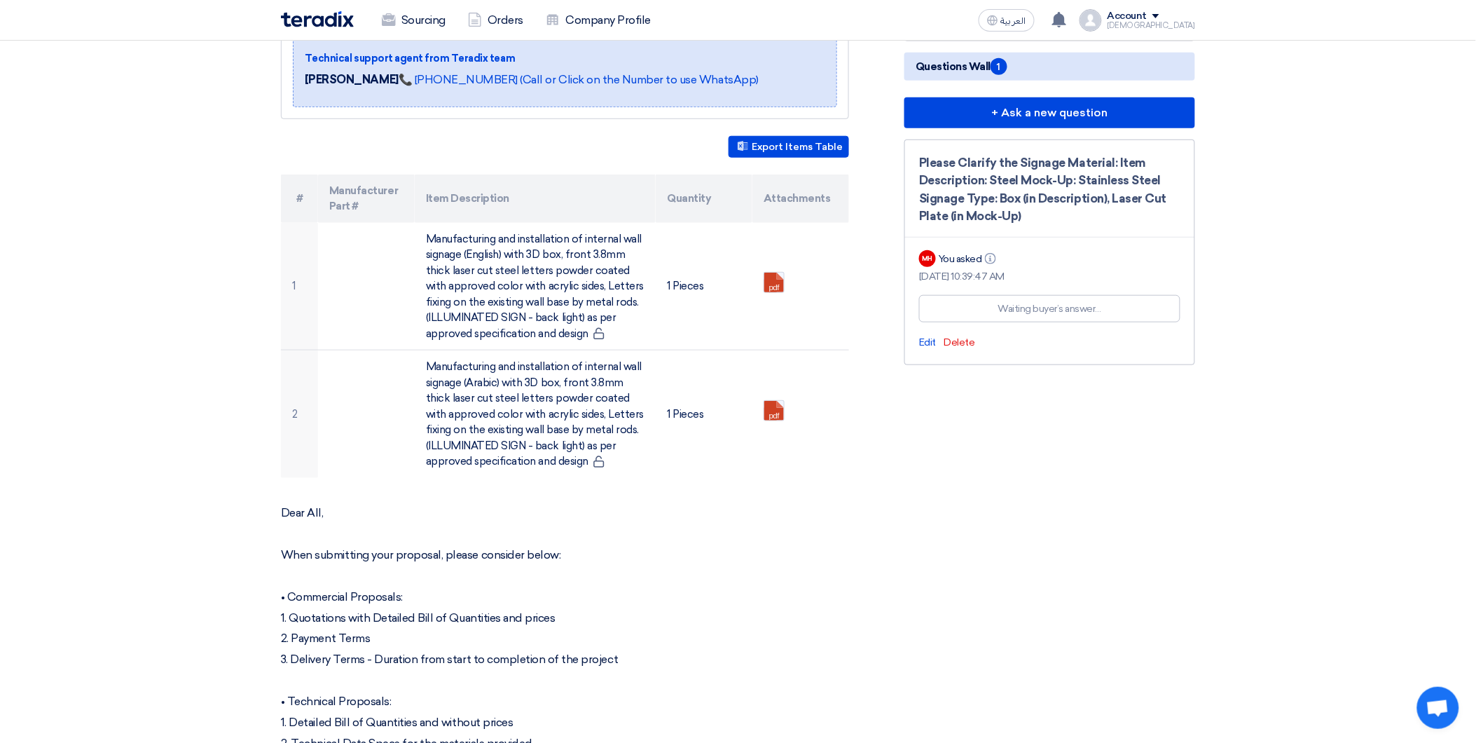
click at [1292, 369] on section "Wall Reception Signage for Management Office - JR Buyer Information Dowel Sanch…" at bounding box center [738, 633] width 1476 height 1489
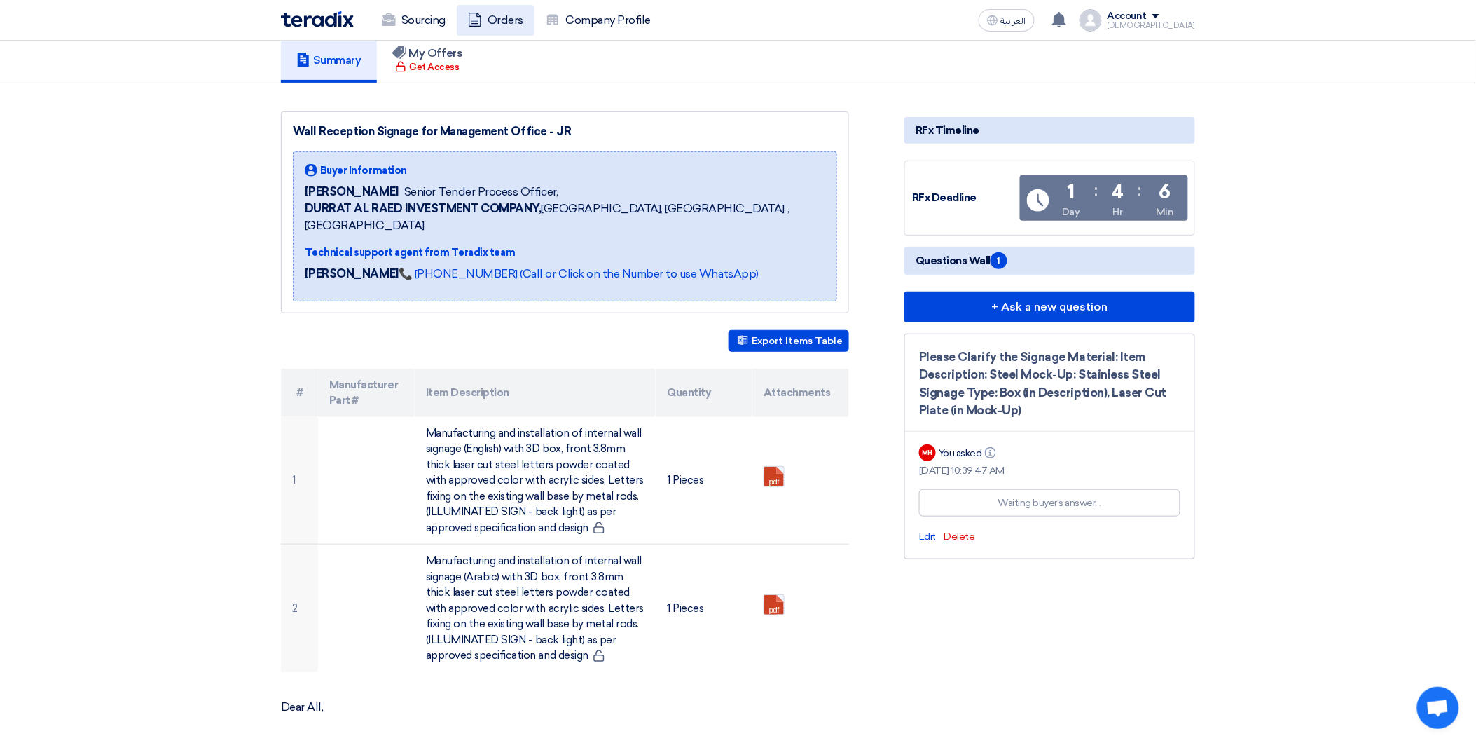
scroll to position [0, 0]
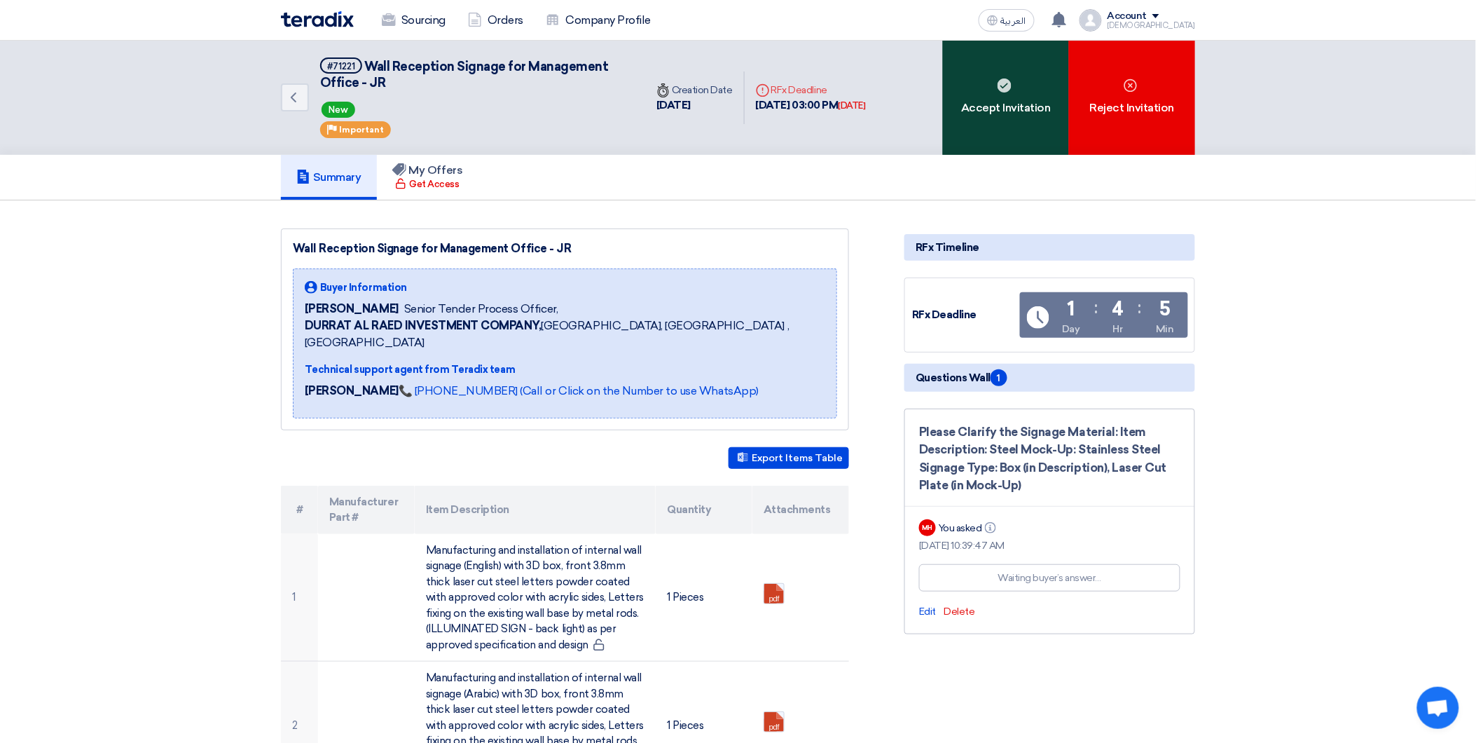
click at [1030, 110] on div "Accept Invitation" at bounding box center [1006, 98] width 126 height 114
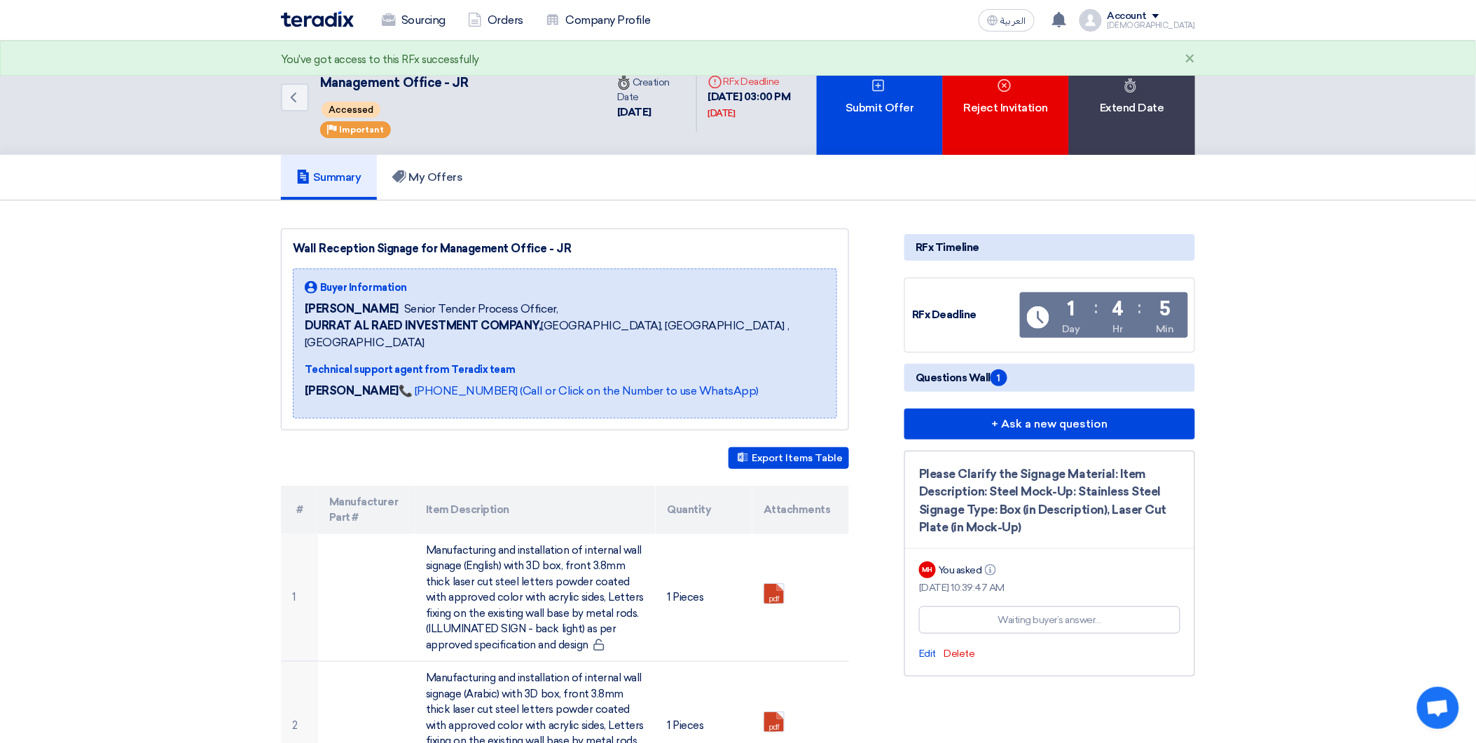
scroll to position [103, 0]
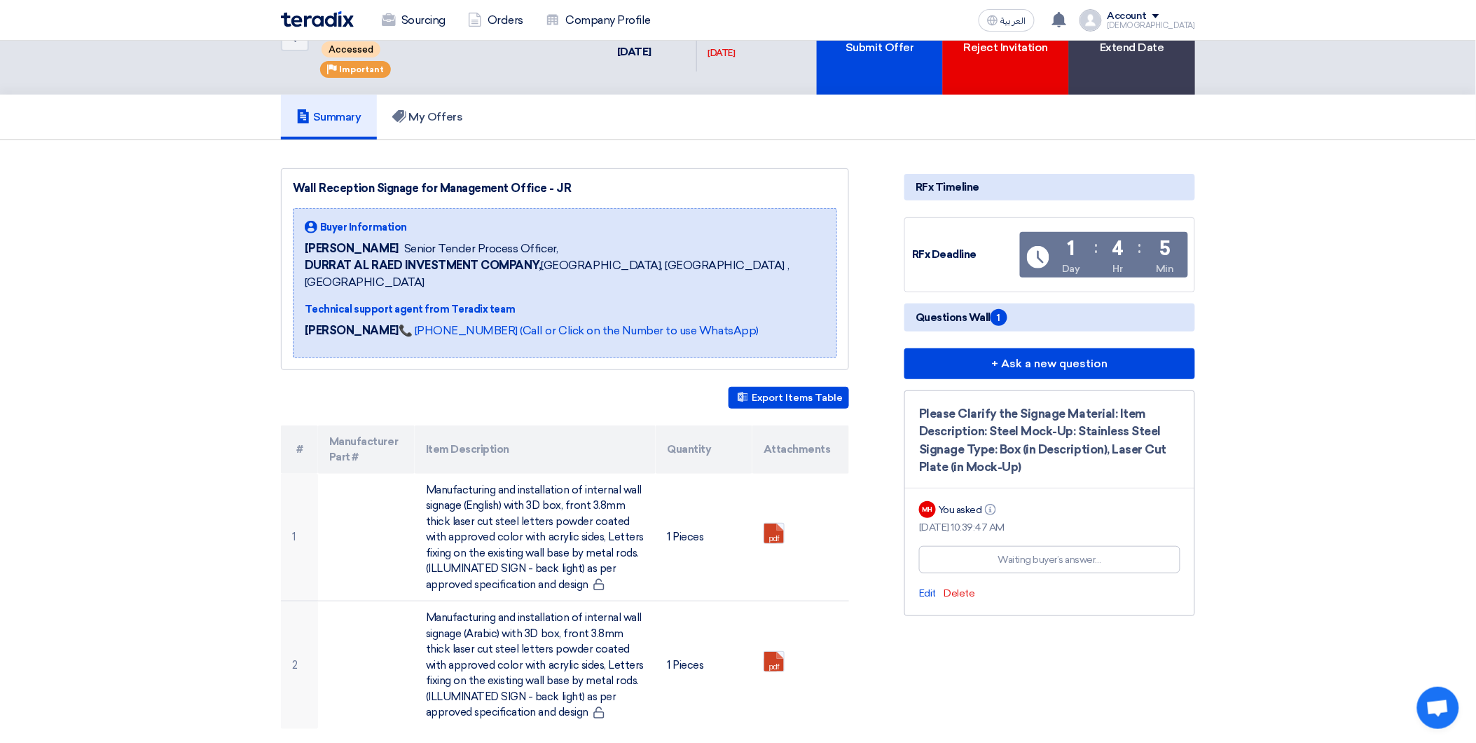
scroll to position [104, 0]
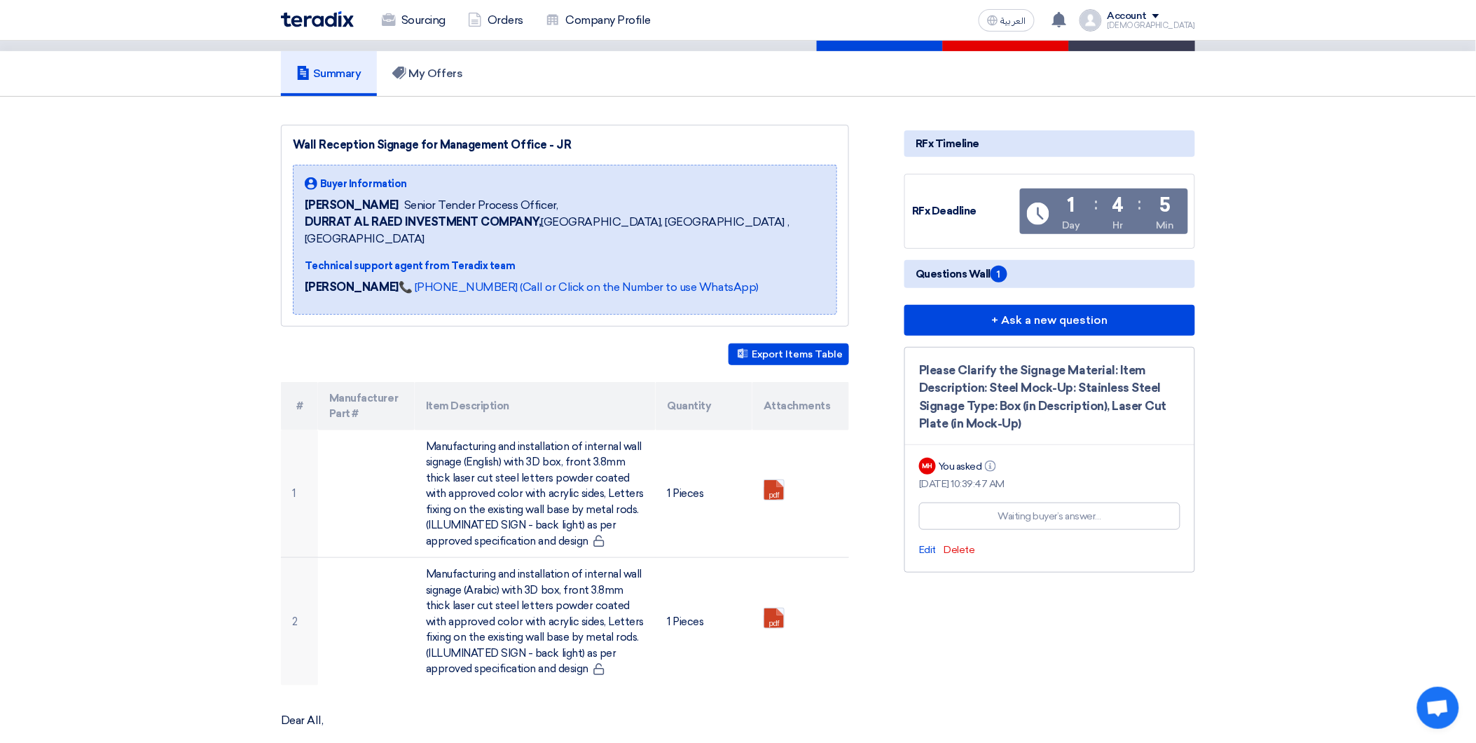
click at [1140, 362] on div "Please Clarify the Signage Material: Item Description: Steel Mock-Up: Stainless…" at bounding box center [1049, 396] width 261 height 71
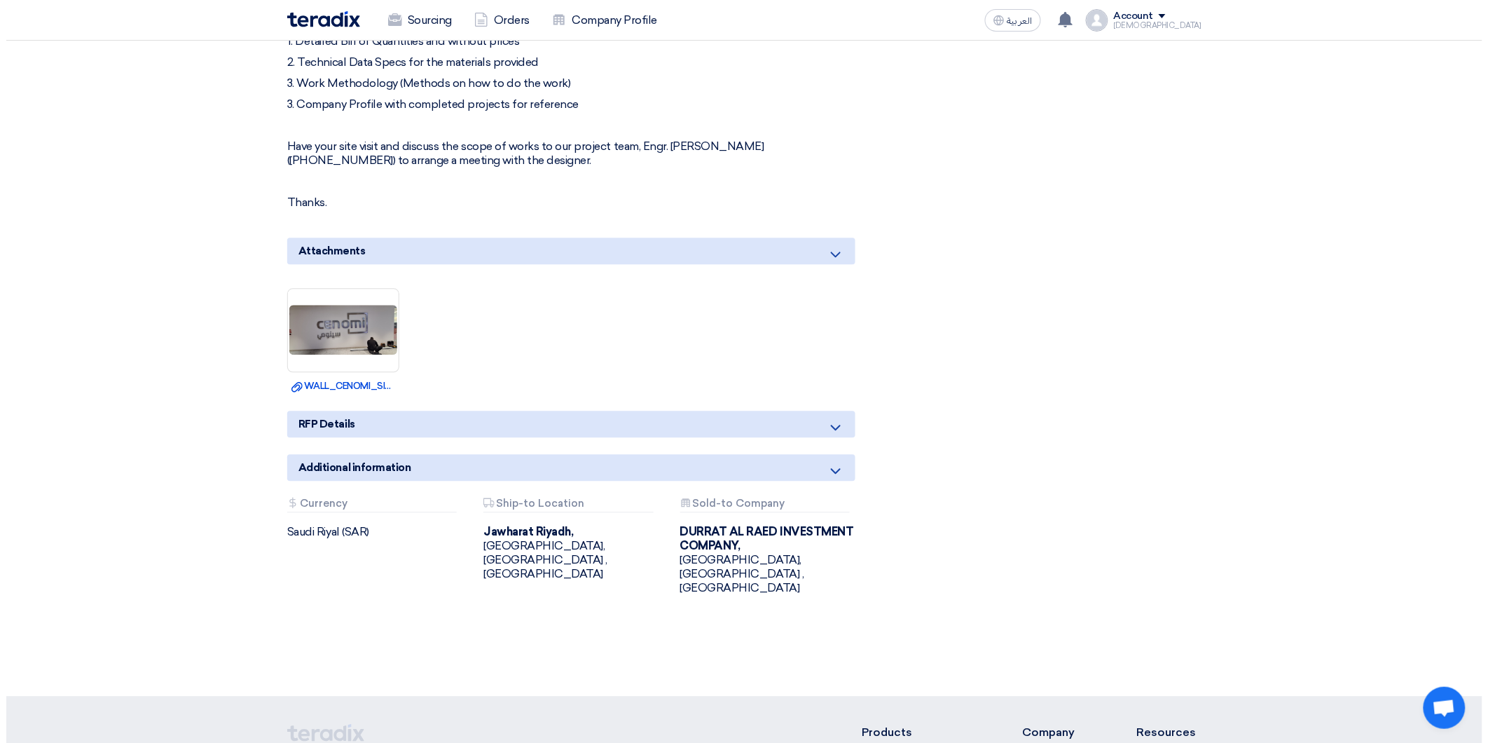
scroll to position [1038, 0]
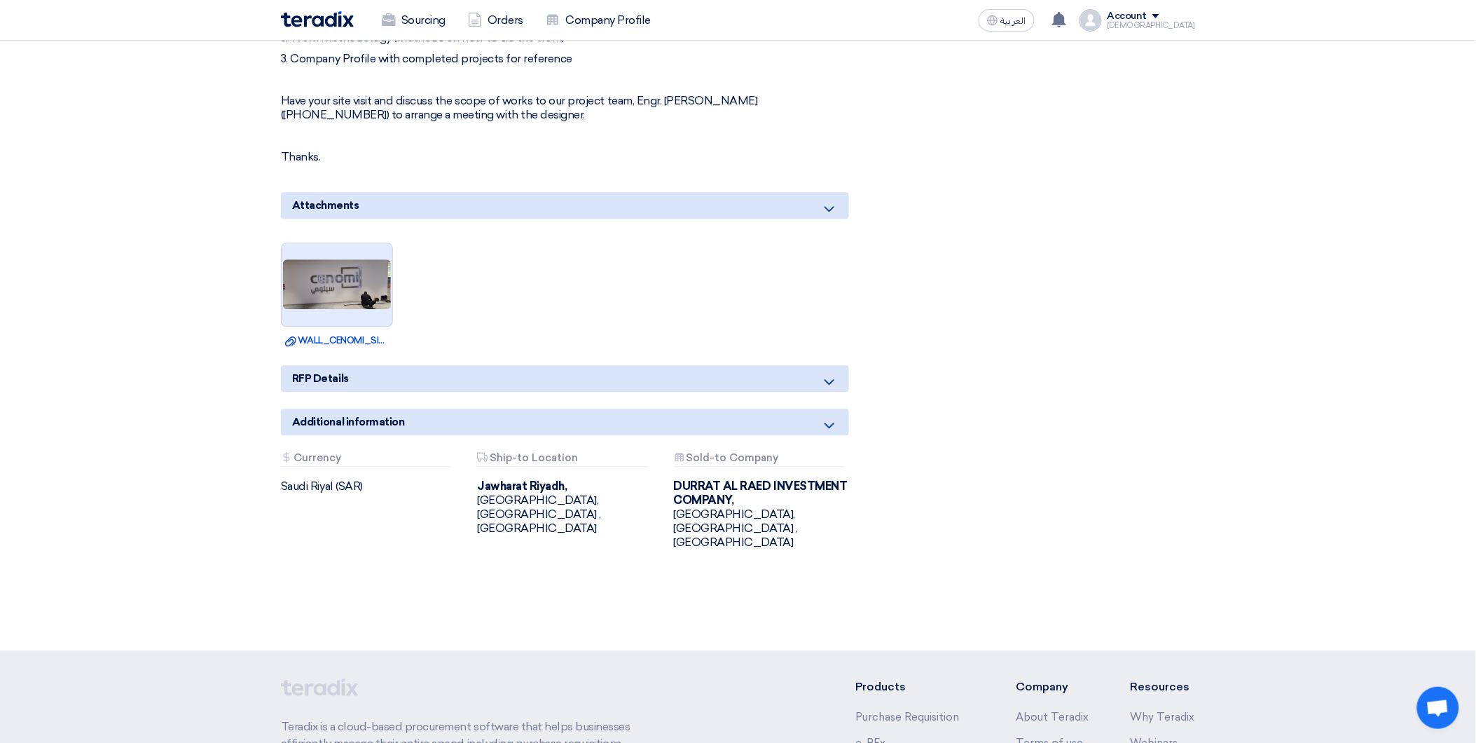
click at [312, 258] on img at bounding box center [337, 284] width 111 height 53
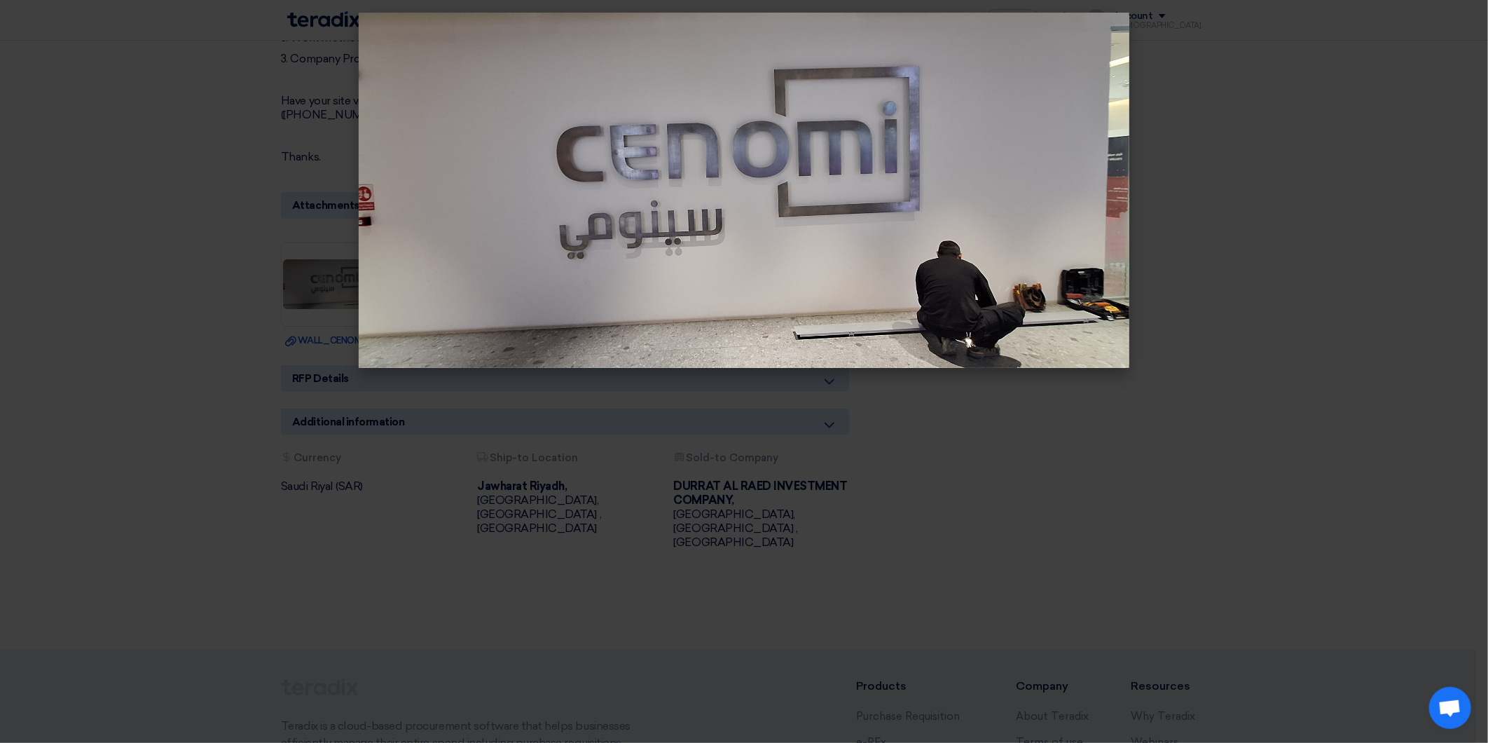
click at [622, 230] on img at bounding box center [744, 190] width 771 height 355
click at [688, 219] on img at bounding box center [744, 190] width 771 height 355
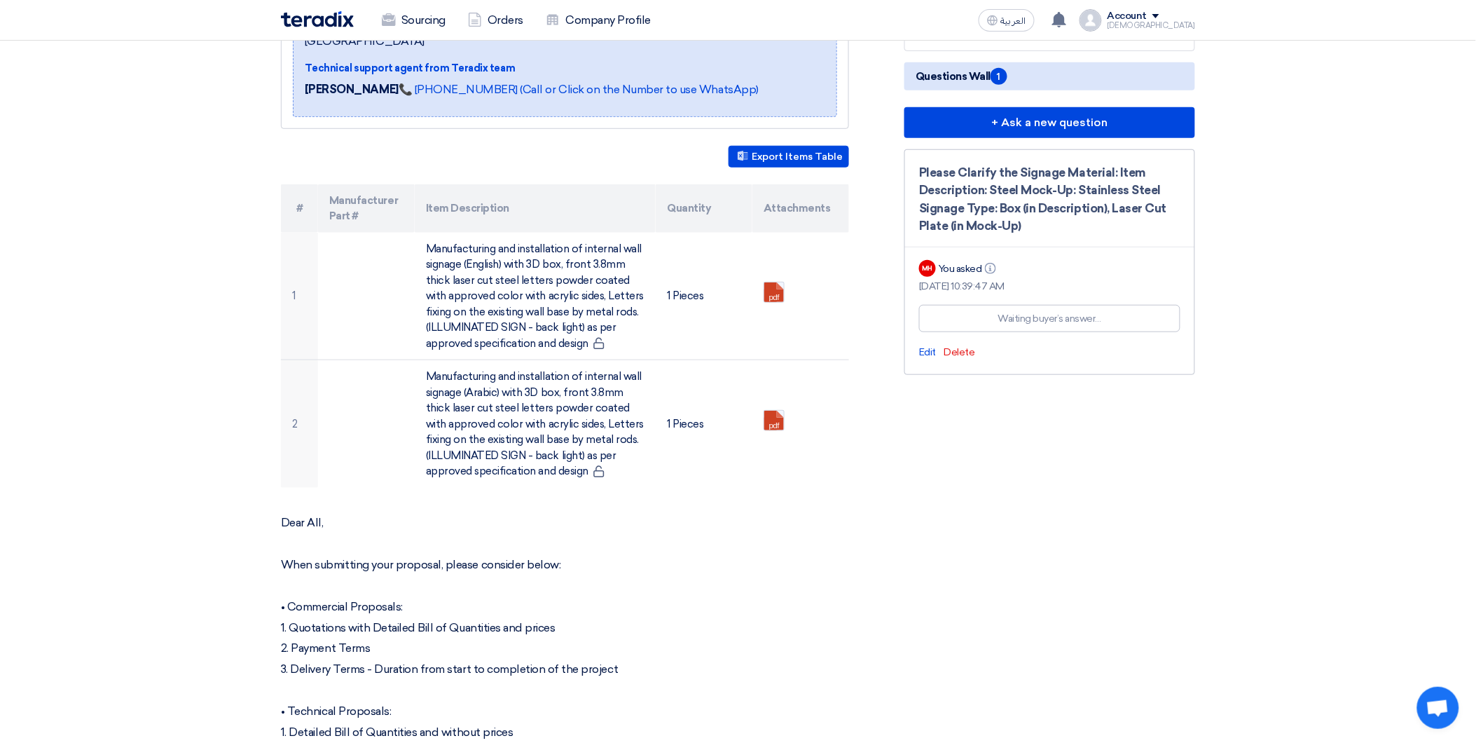
scroll to position [104, 0]
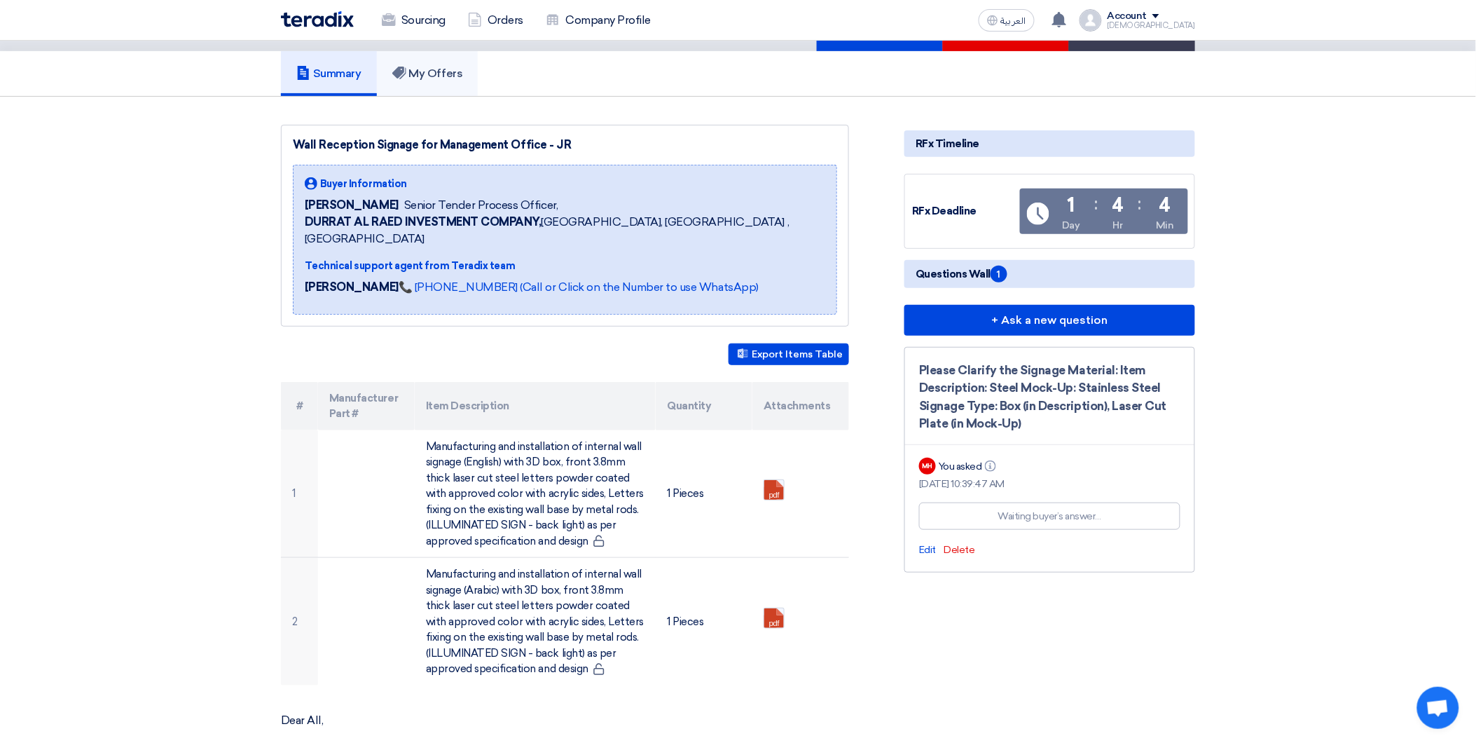
click at [447, 68] on h5 "My Offers" at bounding box center [427, 74] width 71 height 14
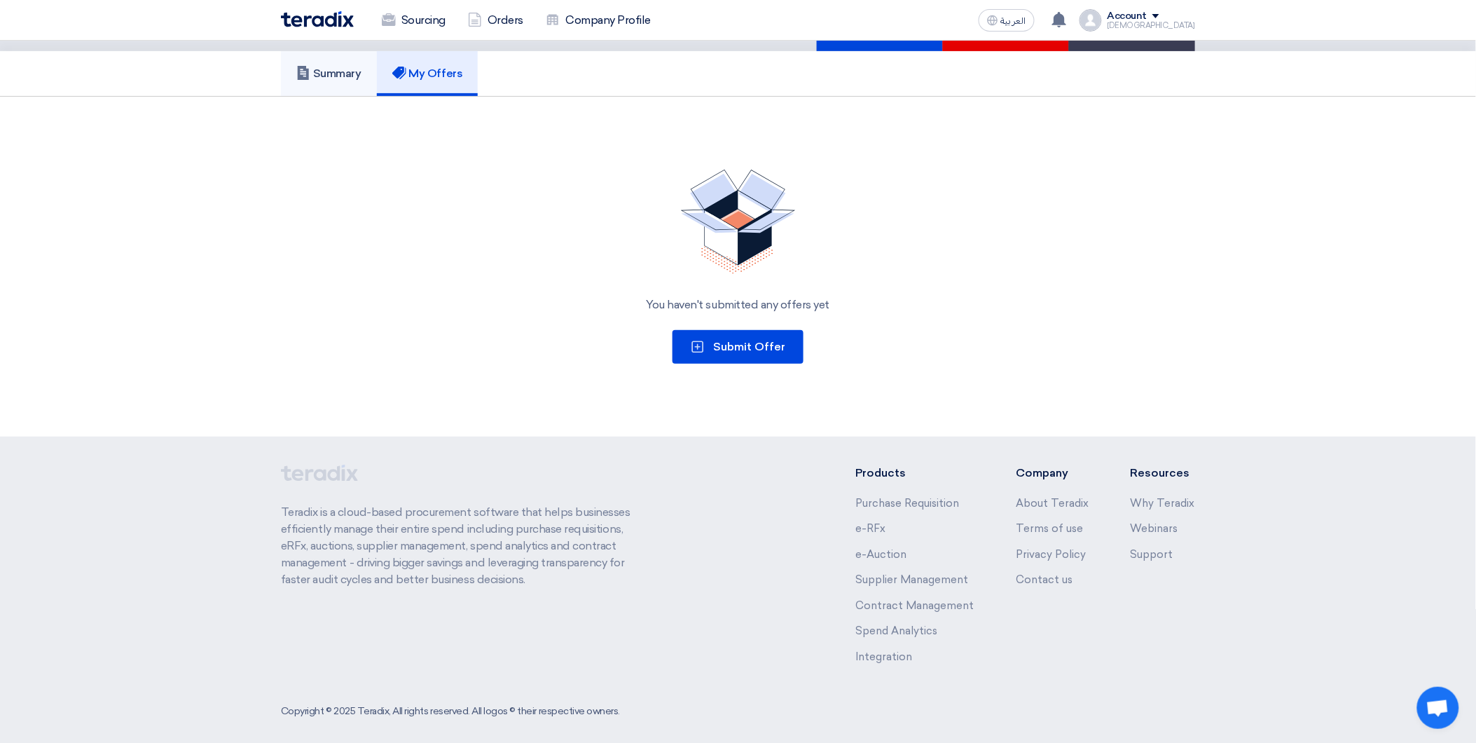
click at [345, 67] on h5 "Summary" at bounding box center [328, 74] width 65 height 14
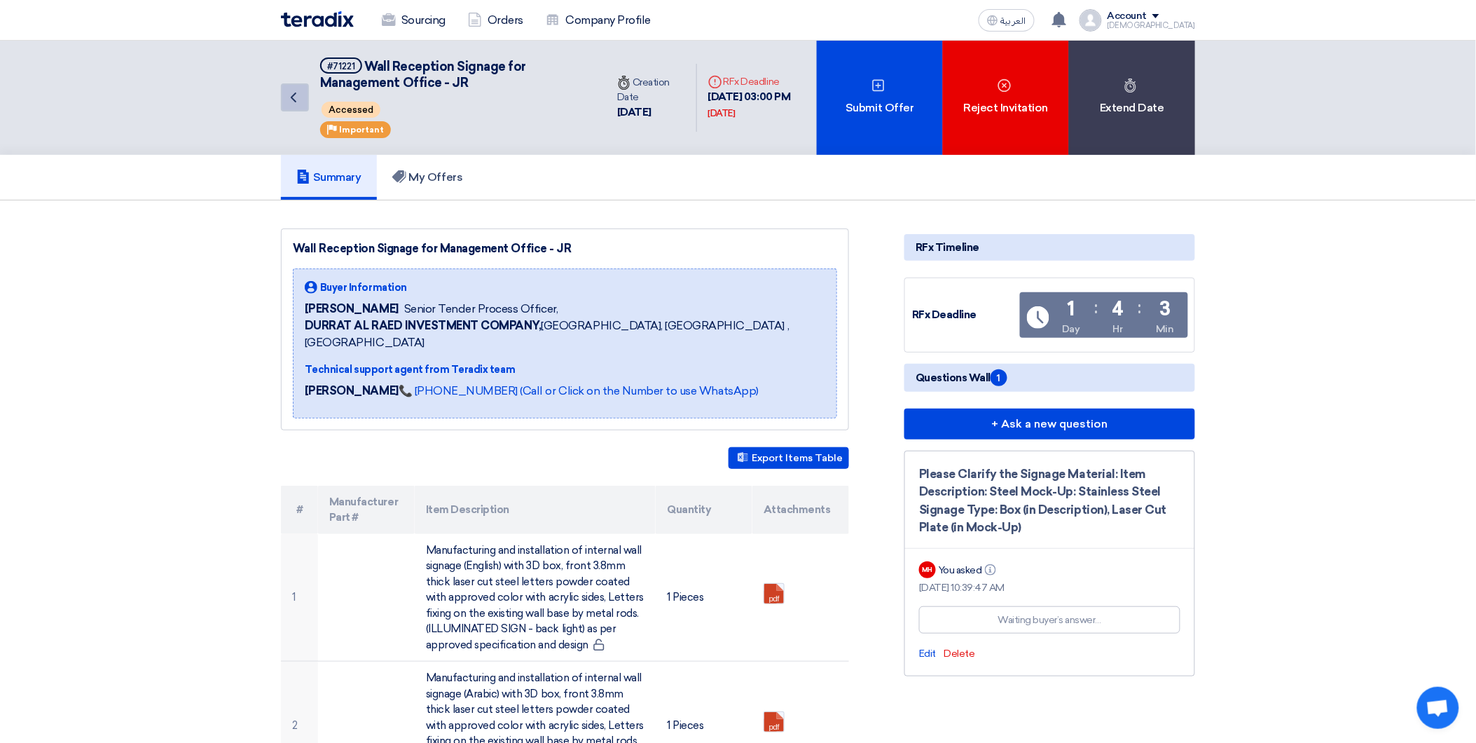
click at [291, 103] on icon "Back" at bounding box center [293, 97] width 17 height 17
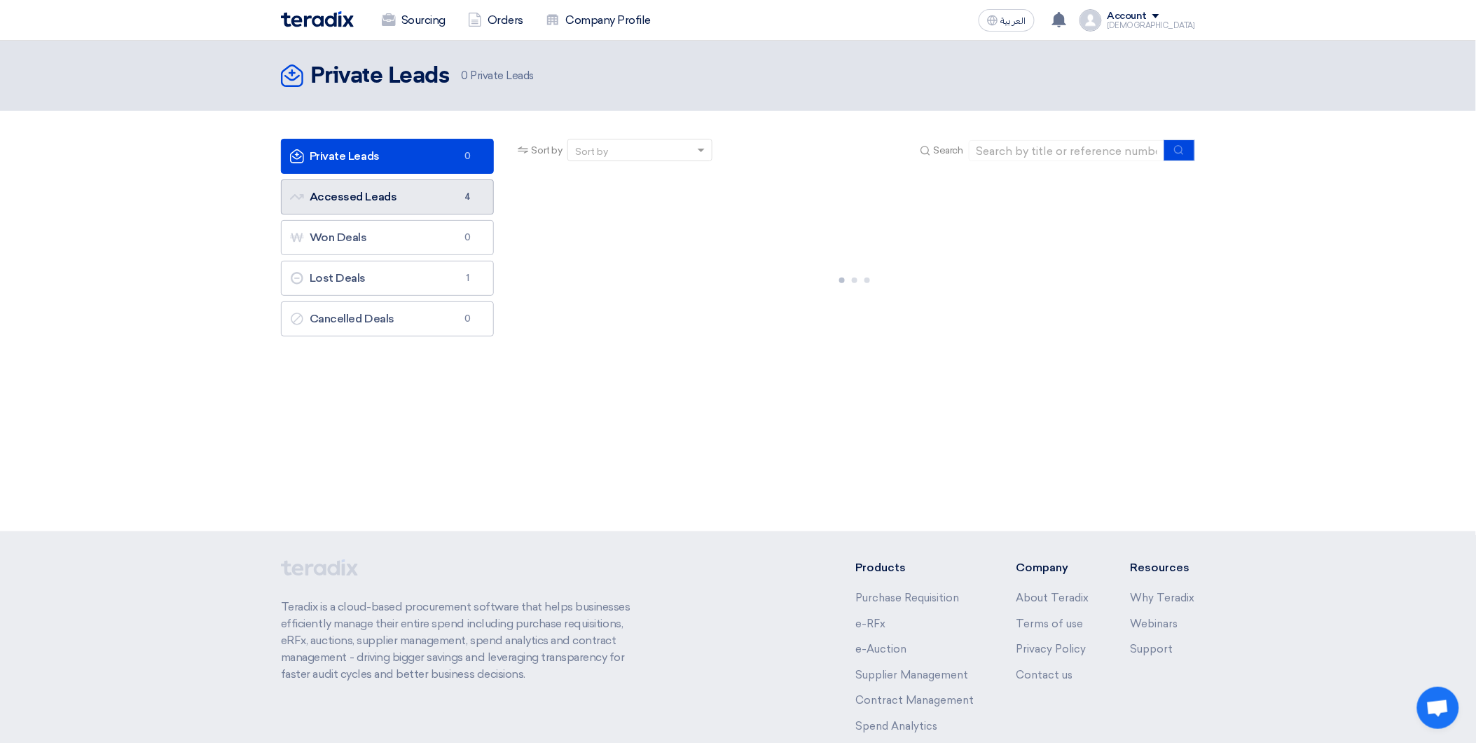
click at [469, 194] on span "4" at bounding box center [468, 197] width 17 height 14
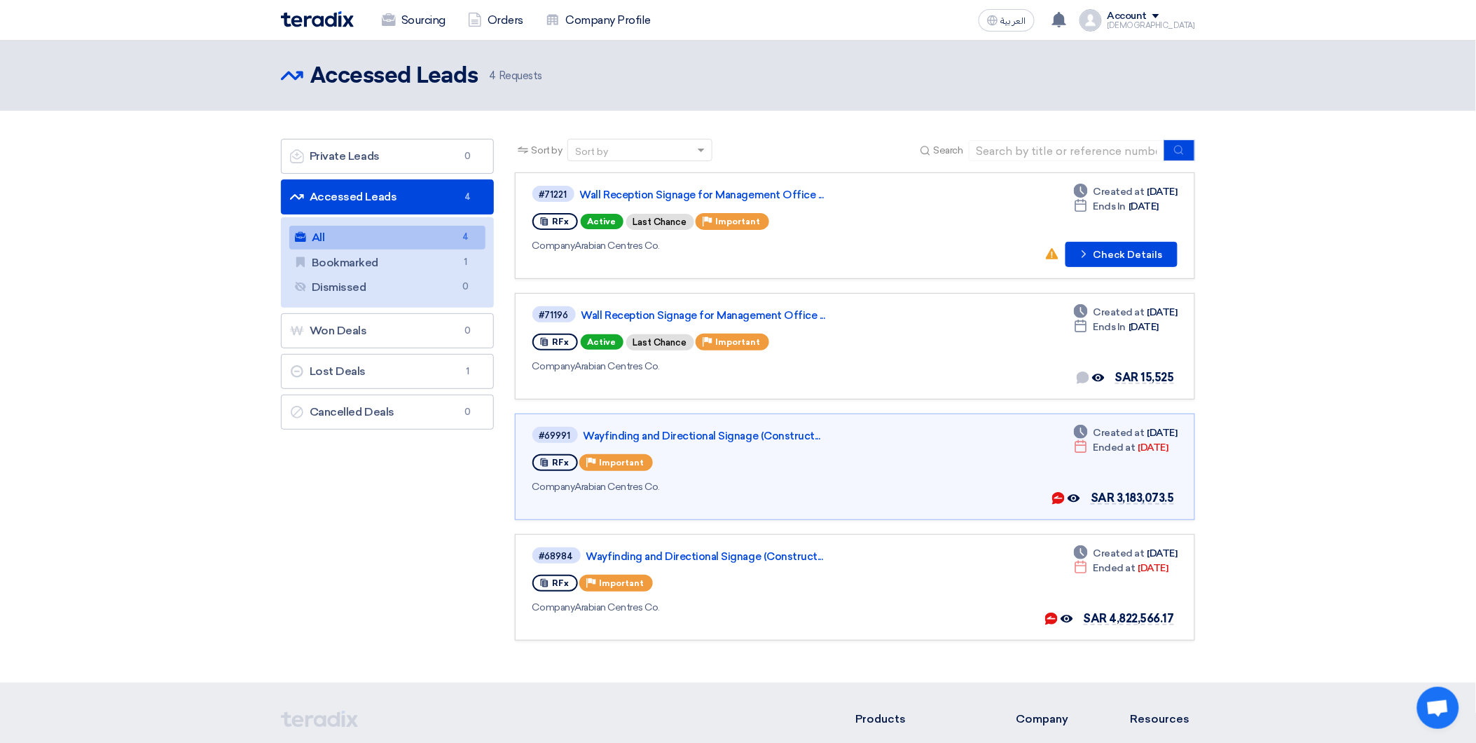
click at [464, 231] on span "4" at bounding box center [465, 237] width 17 height 15
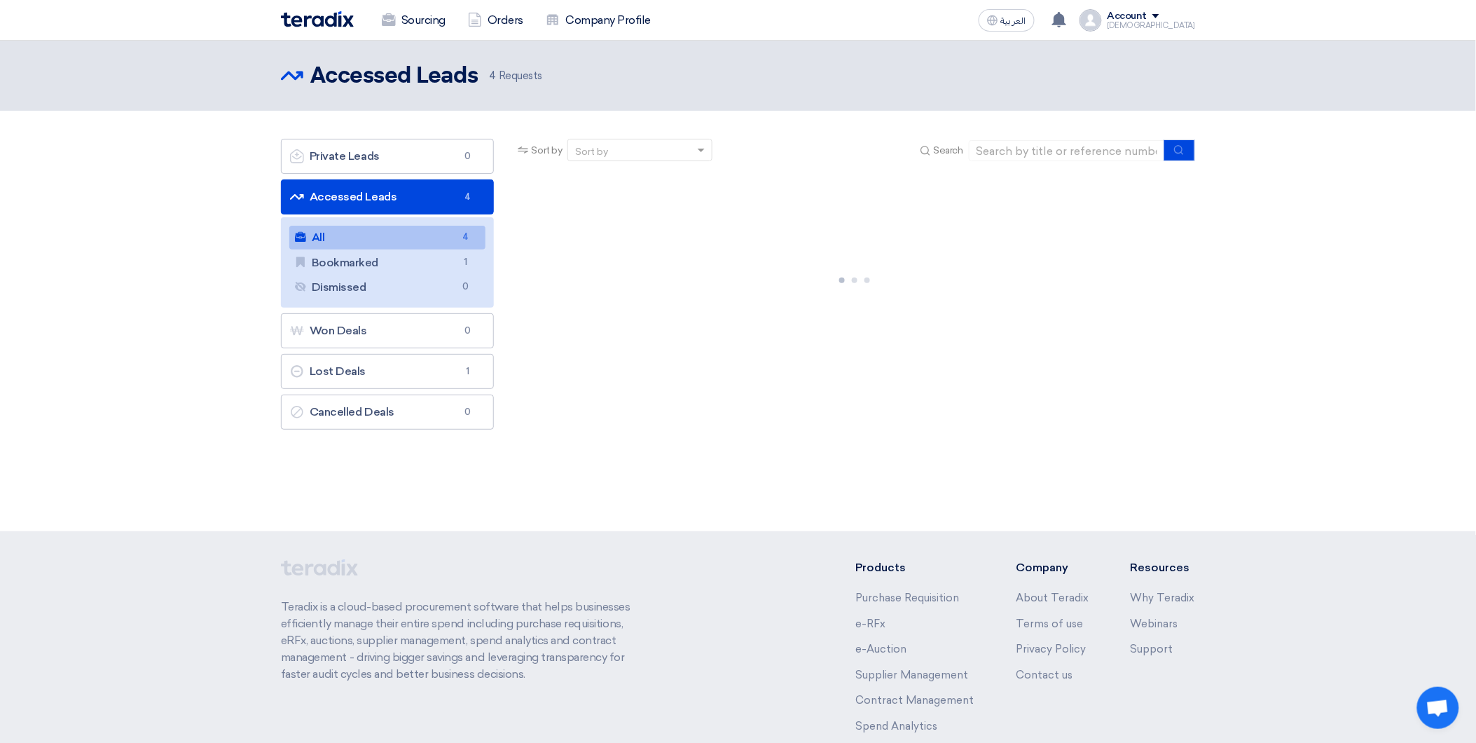
click at [458, 239] on span "4" at bounding box center [465, 237] width 17 height 15
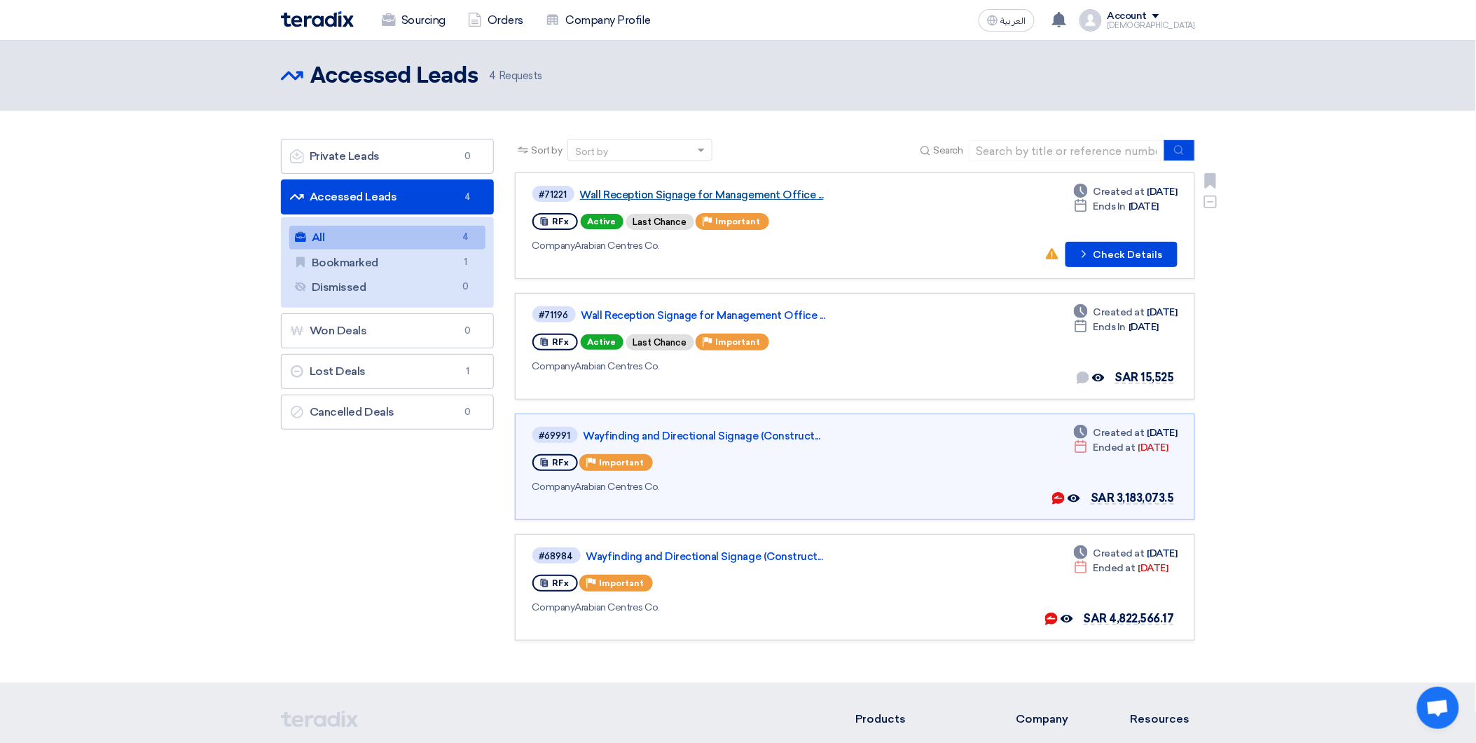
click at [637, 196] on link "Wall Reception Signage for Management Office ..." at bounding box center [755, 194] width 350 height 13
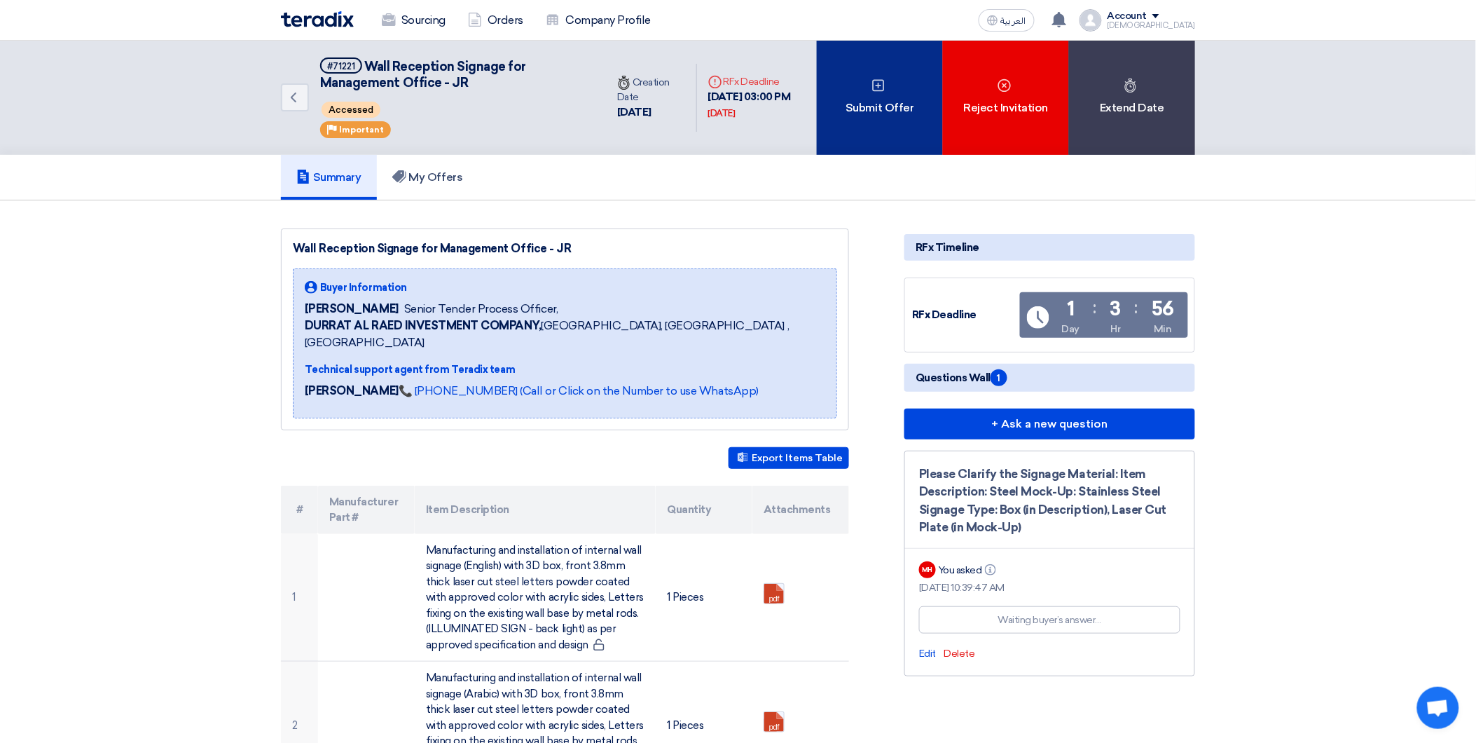
click at [888, 106] on div "Submit Offer" at bounding box center [880, 98] width 126 height 114
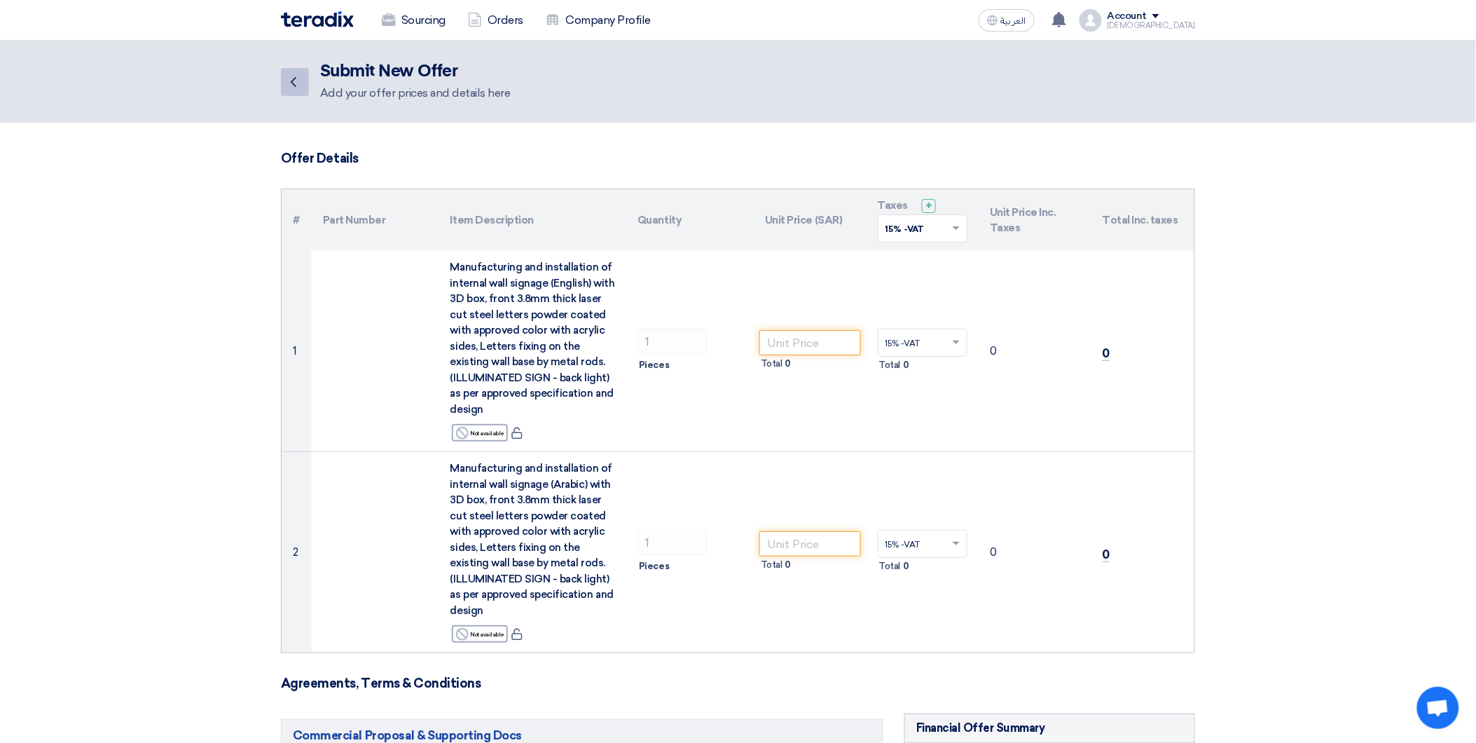
click at [285, 80] on icon "Back" at bounding box center [293, 82] width 17 height 17
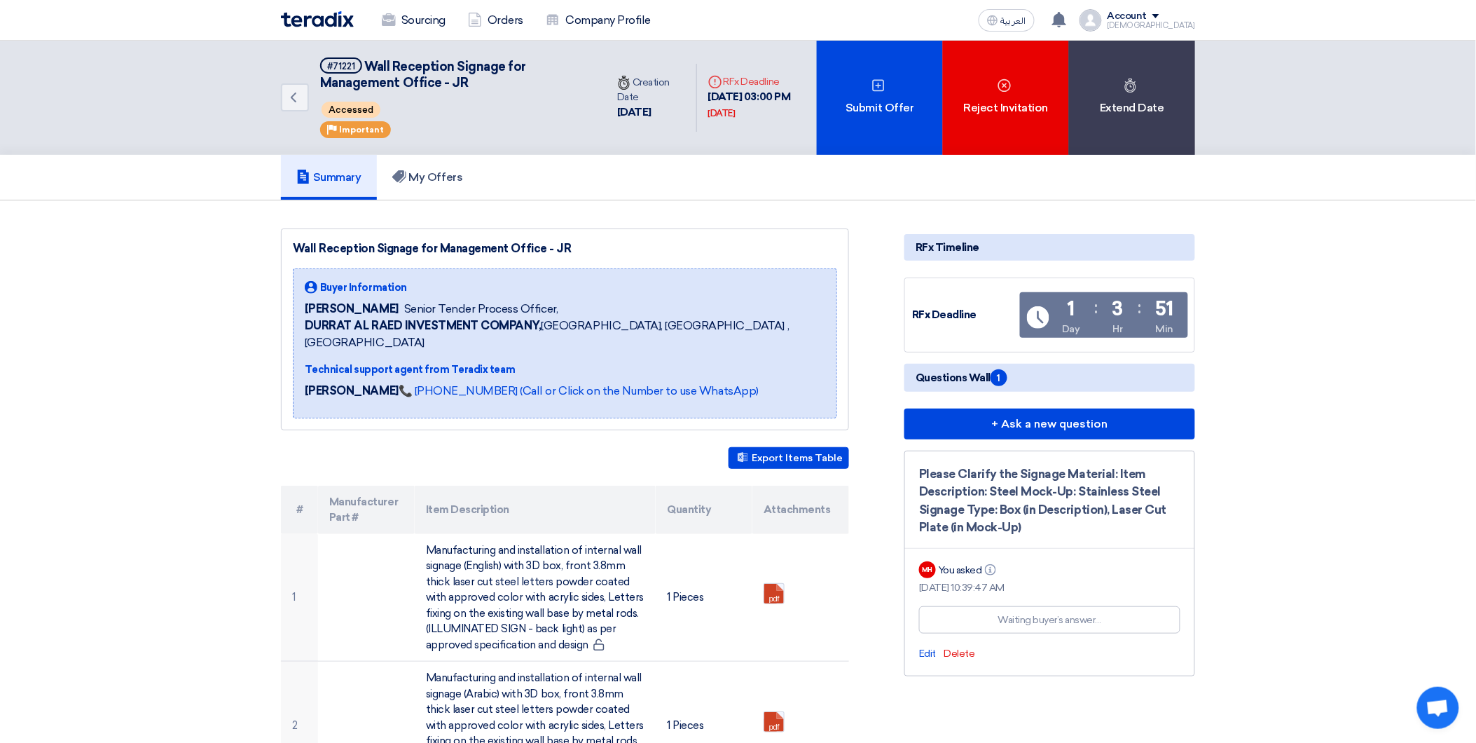
click at [1009, 373] on h5 "Questions Wall 1" at bounding box center [1049, 378] width 291 height 28
click at [1000, 373] on span "1" at bounding box center [998, 377] width 17 height 17
click at [934, 374] on span "Questions Wall 1" at bounding box center [962, 377] width 92 height 17
